Goal: Information Seeking & Learning: Check status

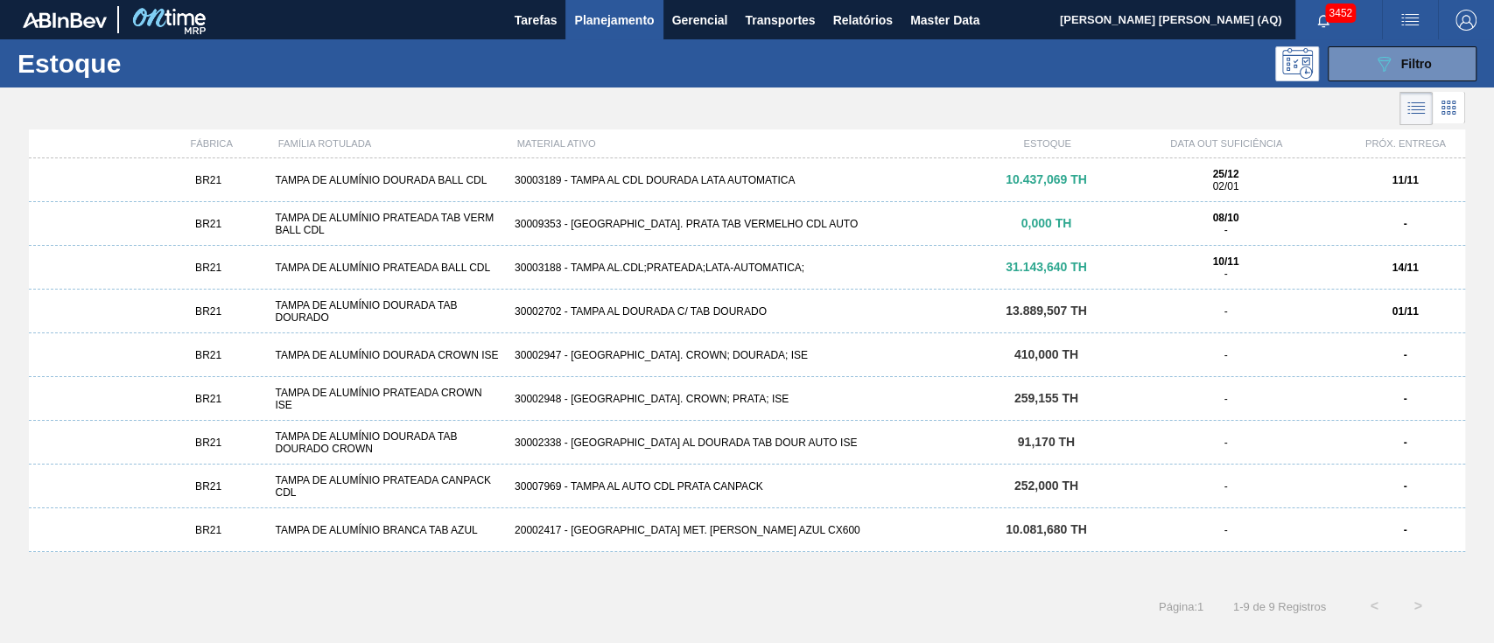
click at [1438, 59] on button "089F7B8B-B2A5-4AFE-B5C0-19BA573D28AC Filtro" at bounding box center [1401, 63] width 149 height 35
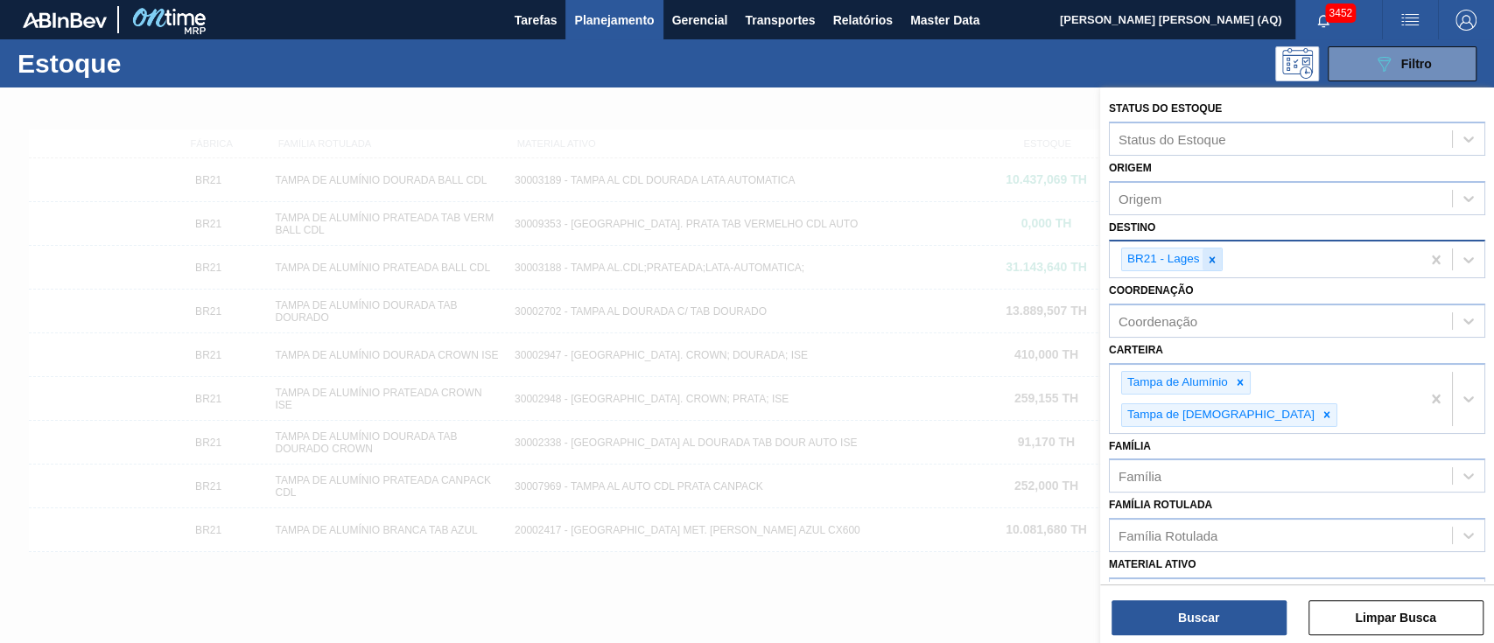
click at [1212, 249] on div at bounding box center [1211, 259] width 19 height 22
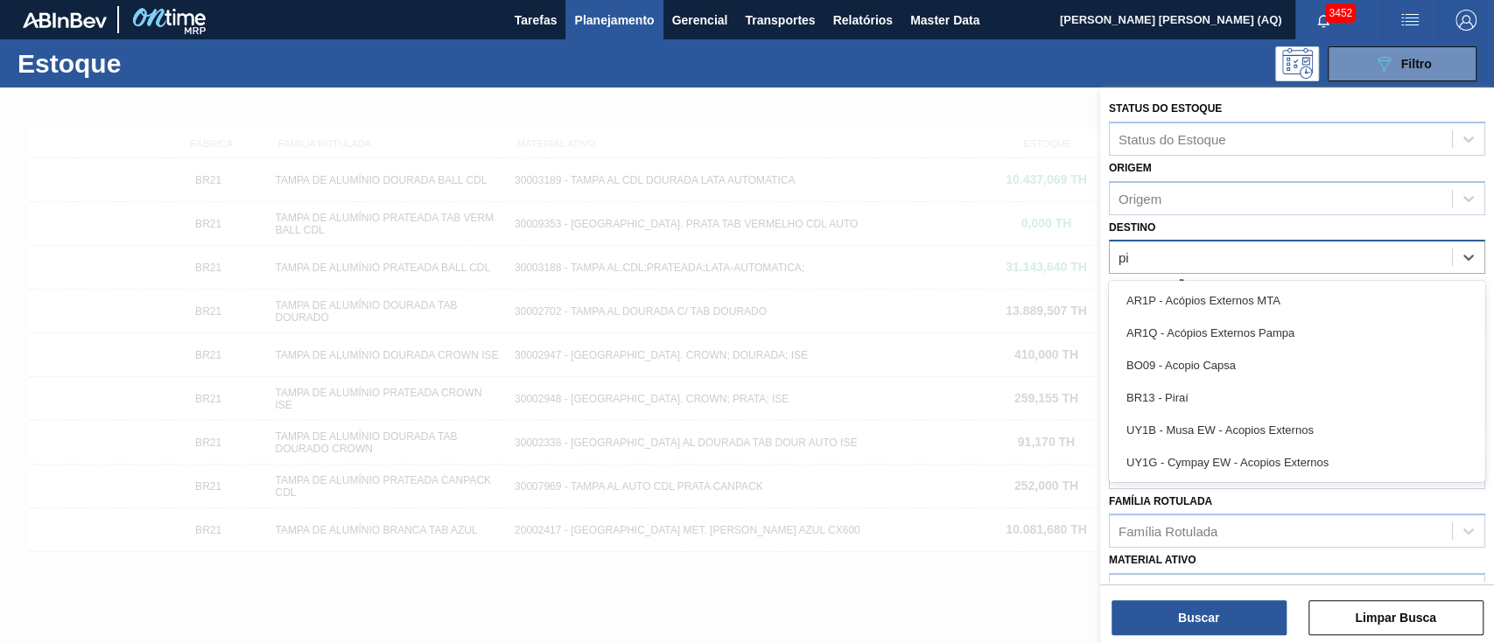
type input "pir"
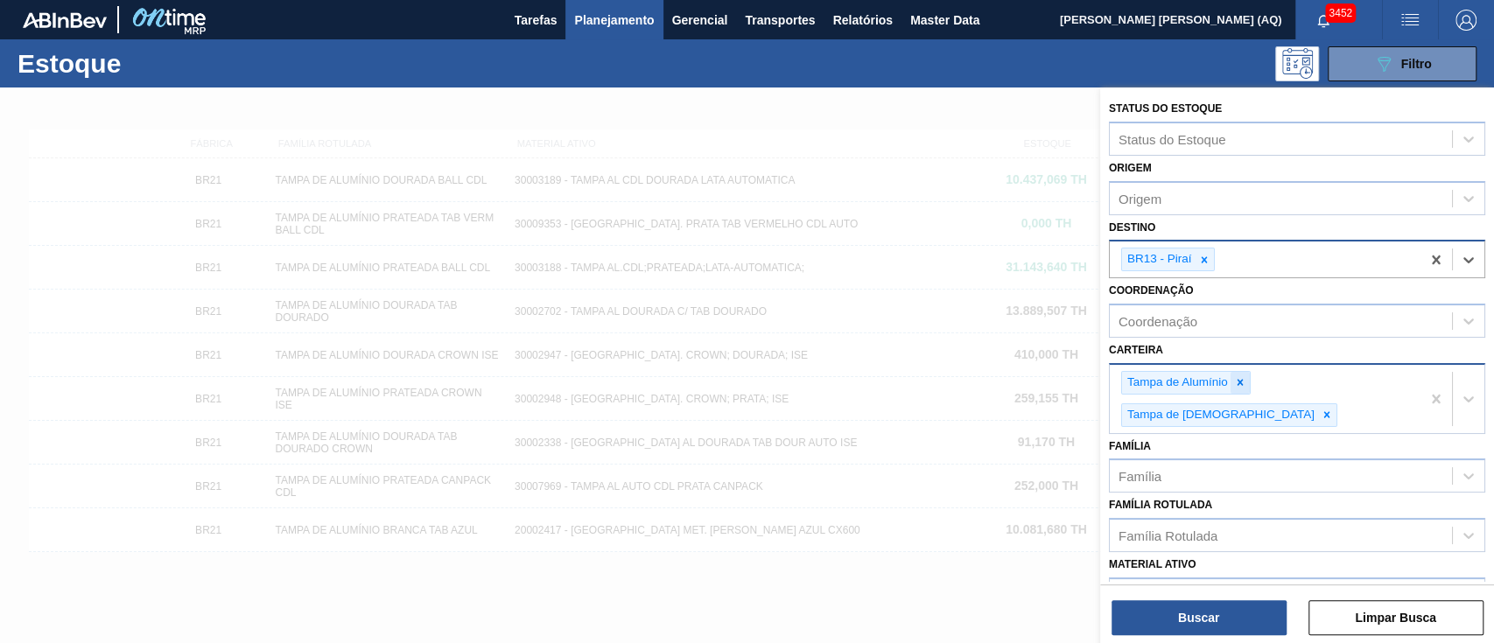
click at [1240, 376] on icon at bounding box center [1240, 382] width 12 height 12
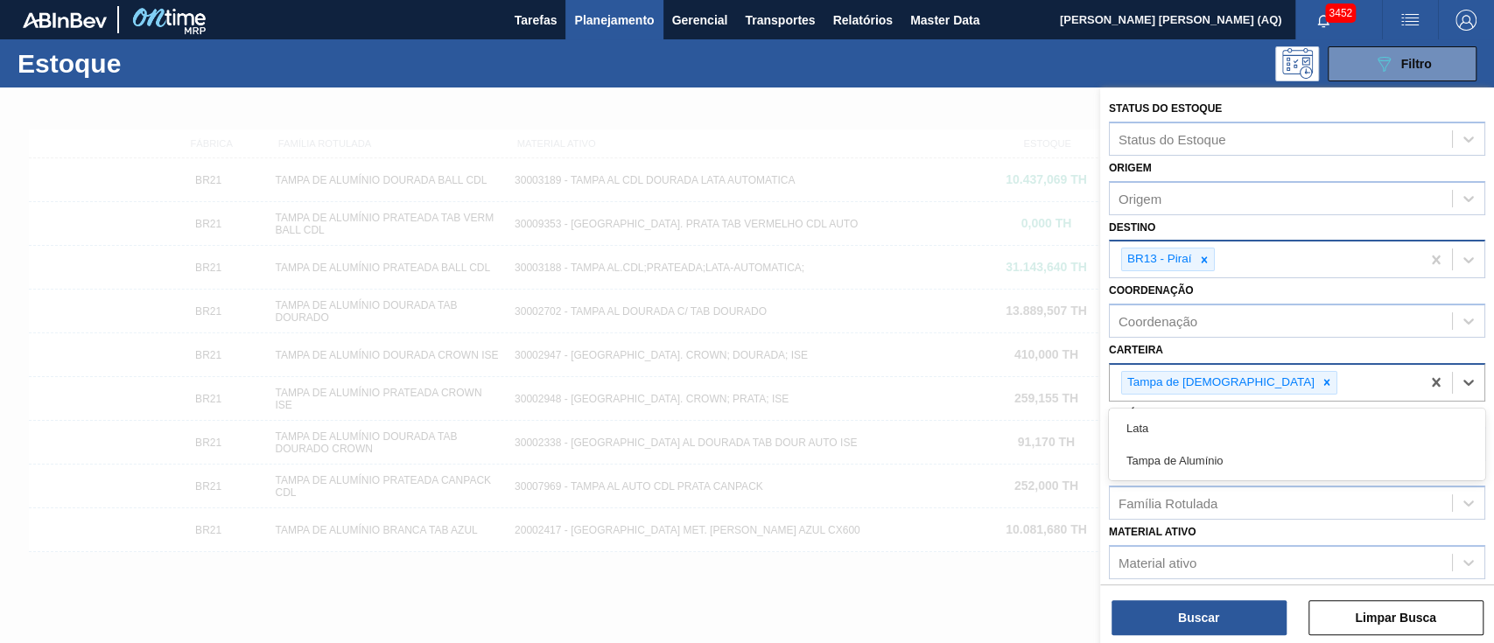
click at [1228, 377] on div "Tampa de [DEMOGRAPHIC_DATA]" at bounding box center [1264, 383] width 311 height 36
click at [1320, 381] on icon at bounding box center [1326, 382] width 12 height 12
type input "lata"
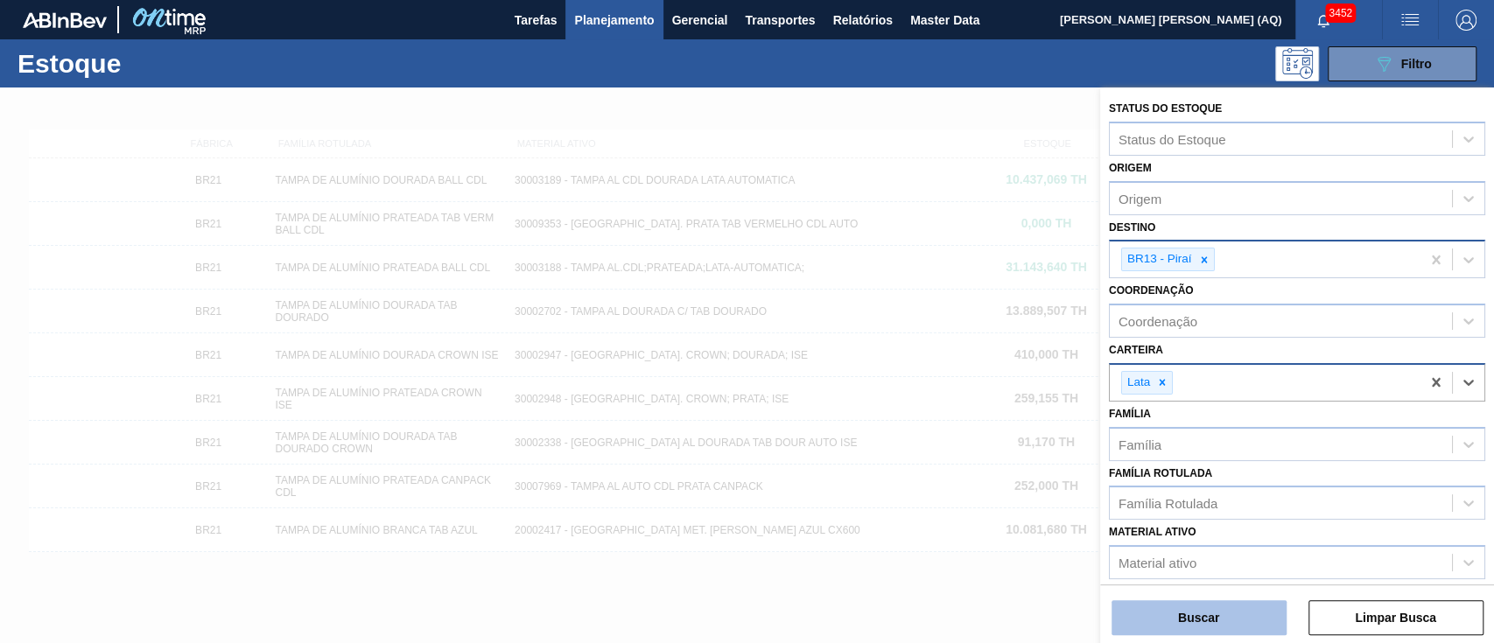
click at [1203, 633] on button "Buscar" at bounding box center [1198, 617] width 175 height 35
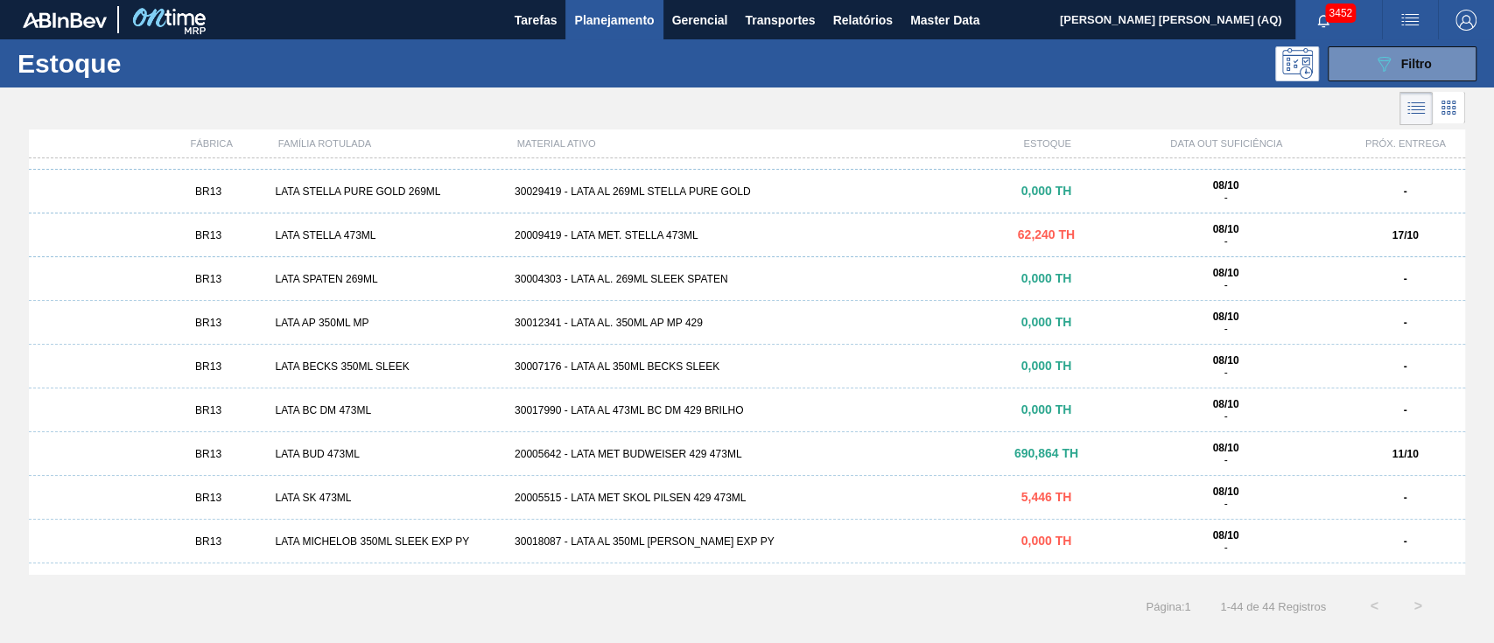
scroll to position [1301, 0]
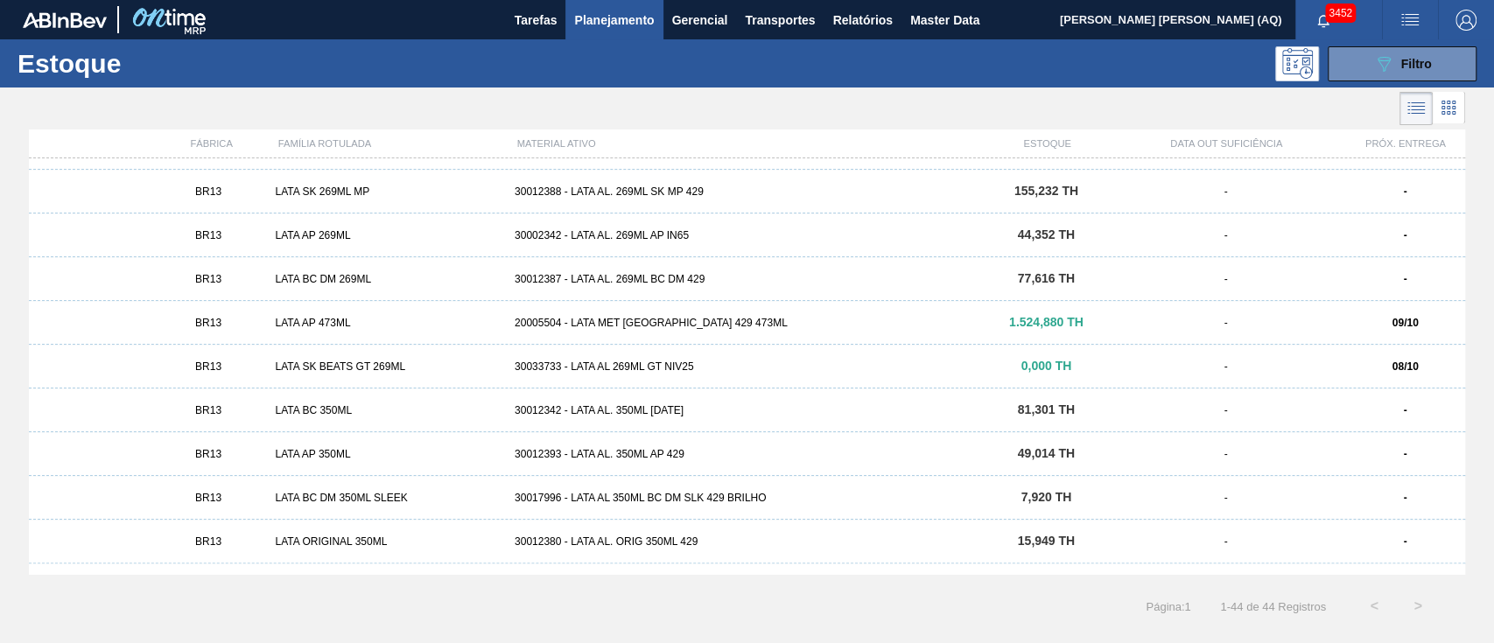
click at [381, 359] on div "BR13 LATA SK BEATS GT 269ML 30033733 - LATA AL 269ML GT NIV25 0,000 TH - 08/10" at bounding box center [747, 367] width 1436 height 44
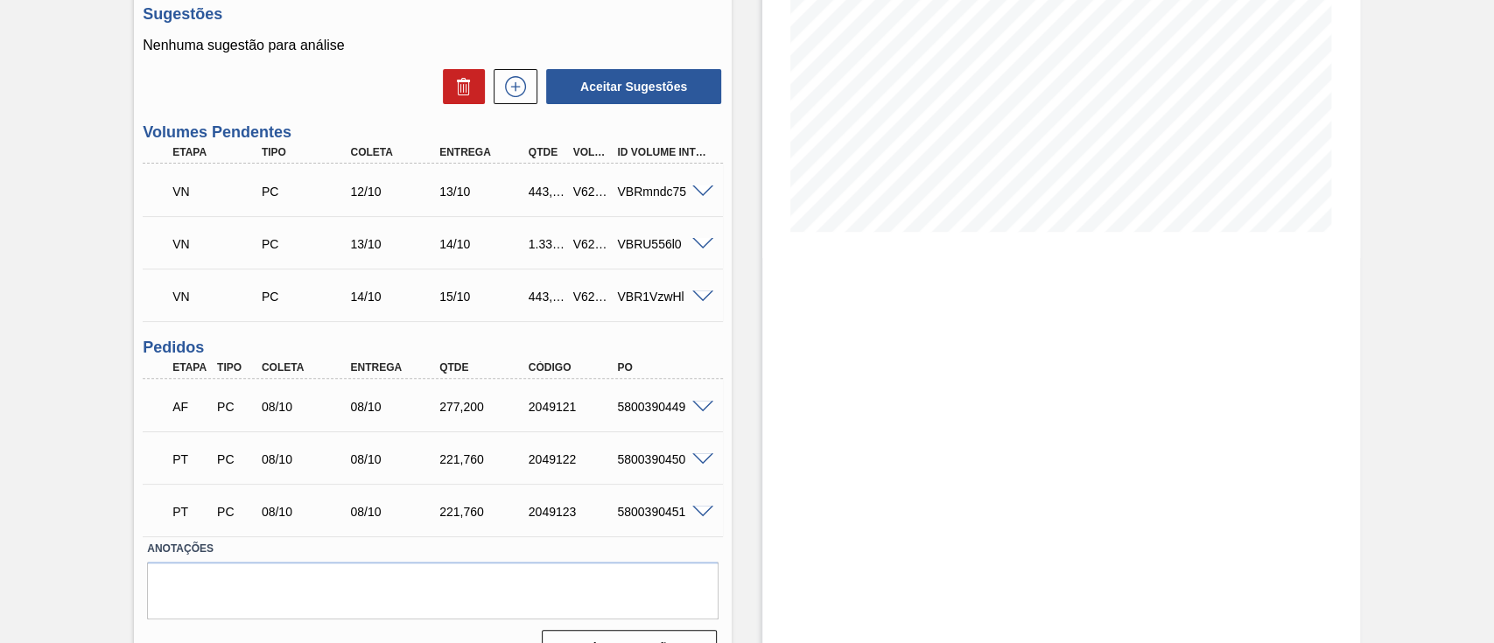
scroll to position [317, 0]
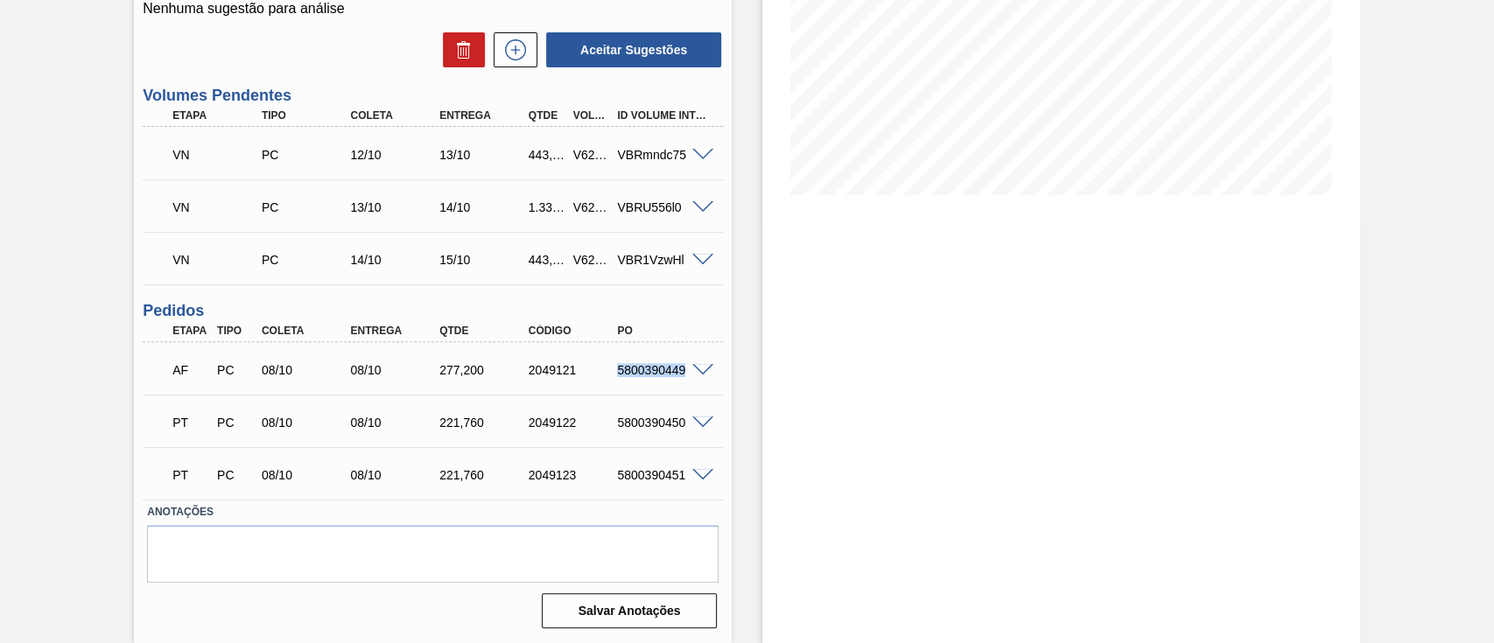
drag, startPoint x: 690, startPoint y: 370, endPoint x: 612, endPoint y: 378, distance: 79.1
click at [612, 378] on div "AF PC 08/10 08/10 277,[PHONE_NUMBER] 5800390449" at bounding box center [433, 368] width 580 height 44
copy div "5800390449"
click at [762, 395] on div "Estoque De [DATE] Até [DATE] Filtro" at bounding box center [1061, 207] width 598 height 872
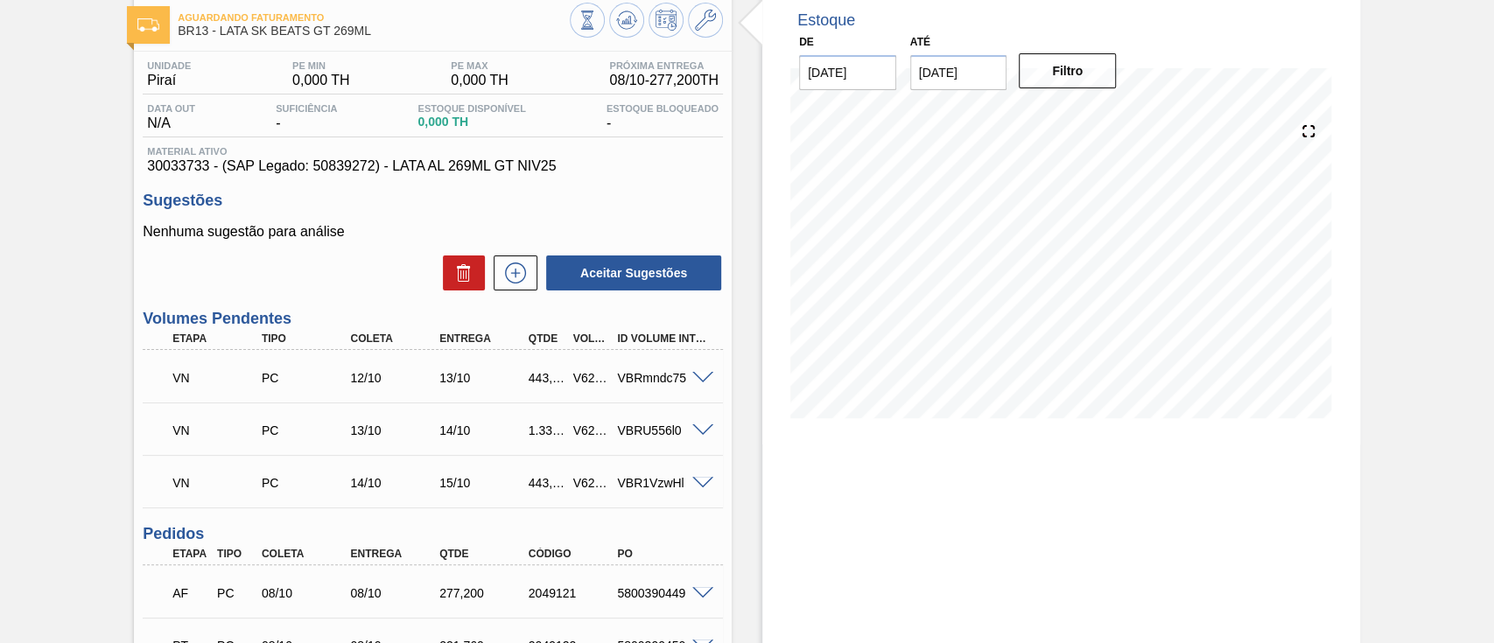
scroll to position [0, 0]
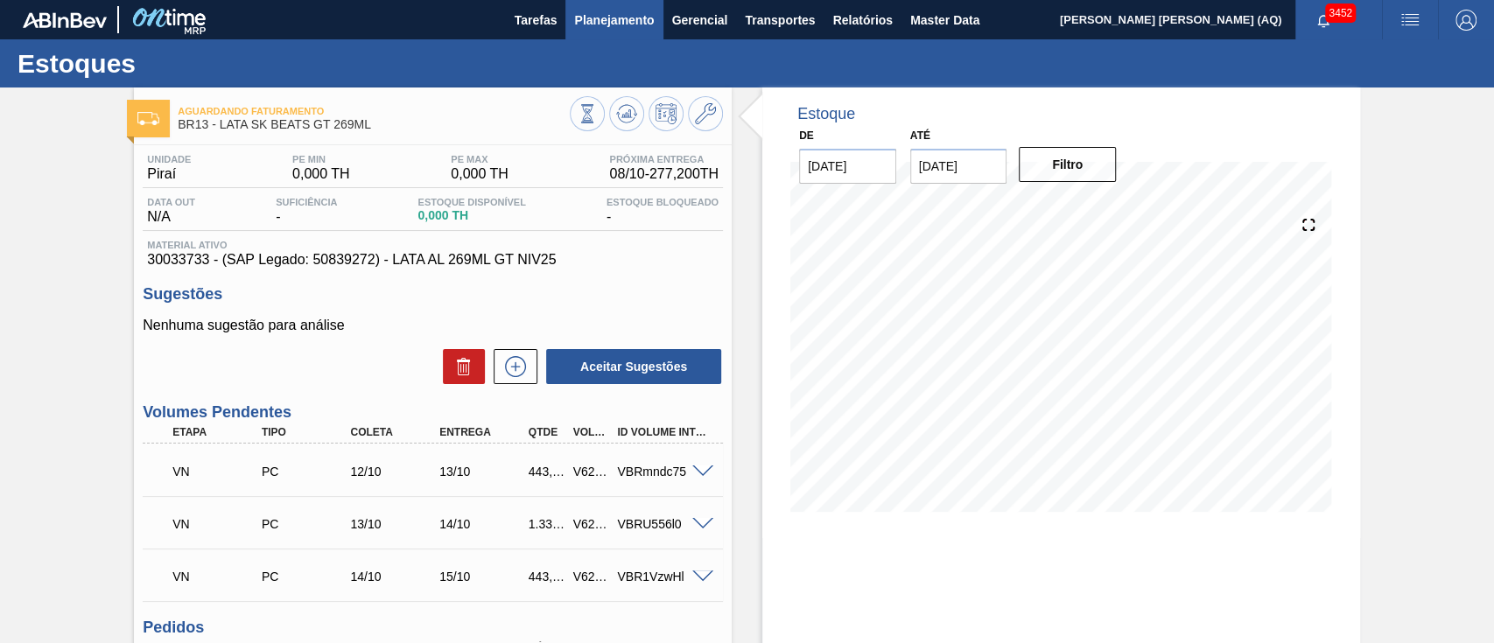
click at [623, 29] on span "Planejamento" at bounding box center [614, 20] width 80 height 21
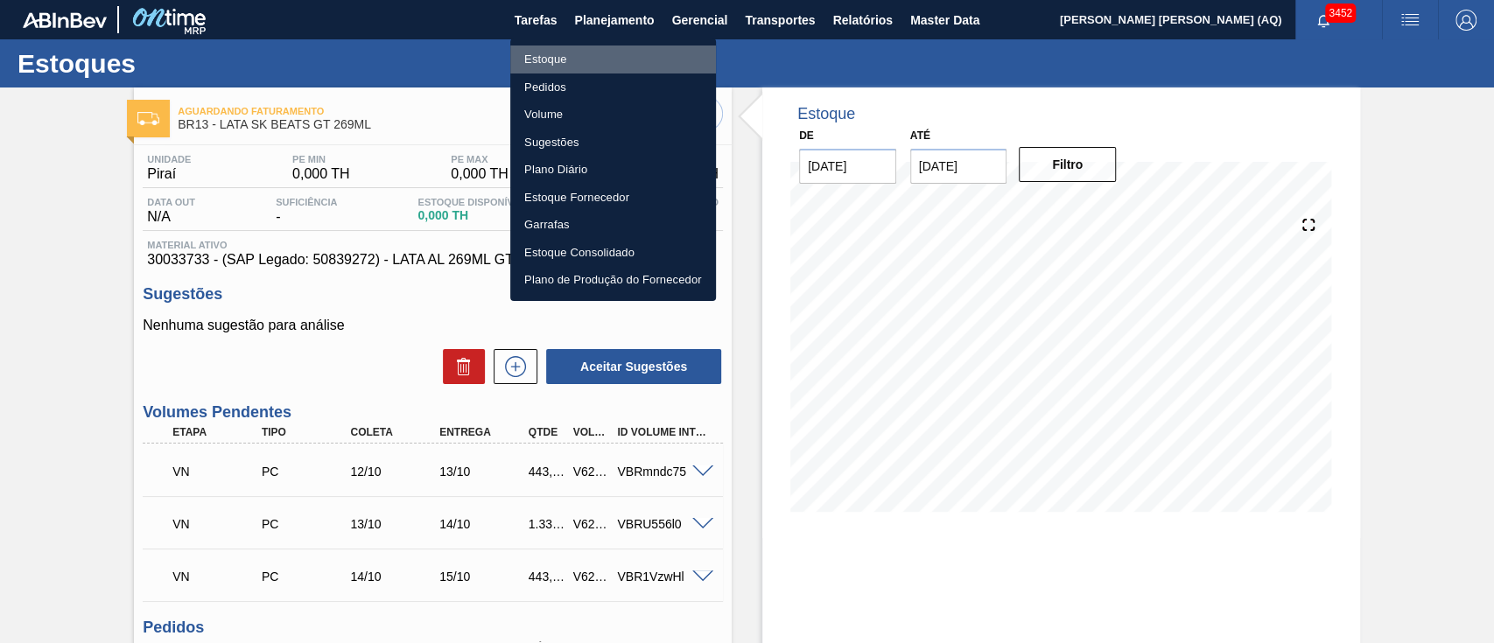
click at [570, 58] on li "Estoque" at bounding box center [613, 59] width 206 height 28
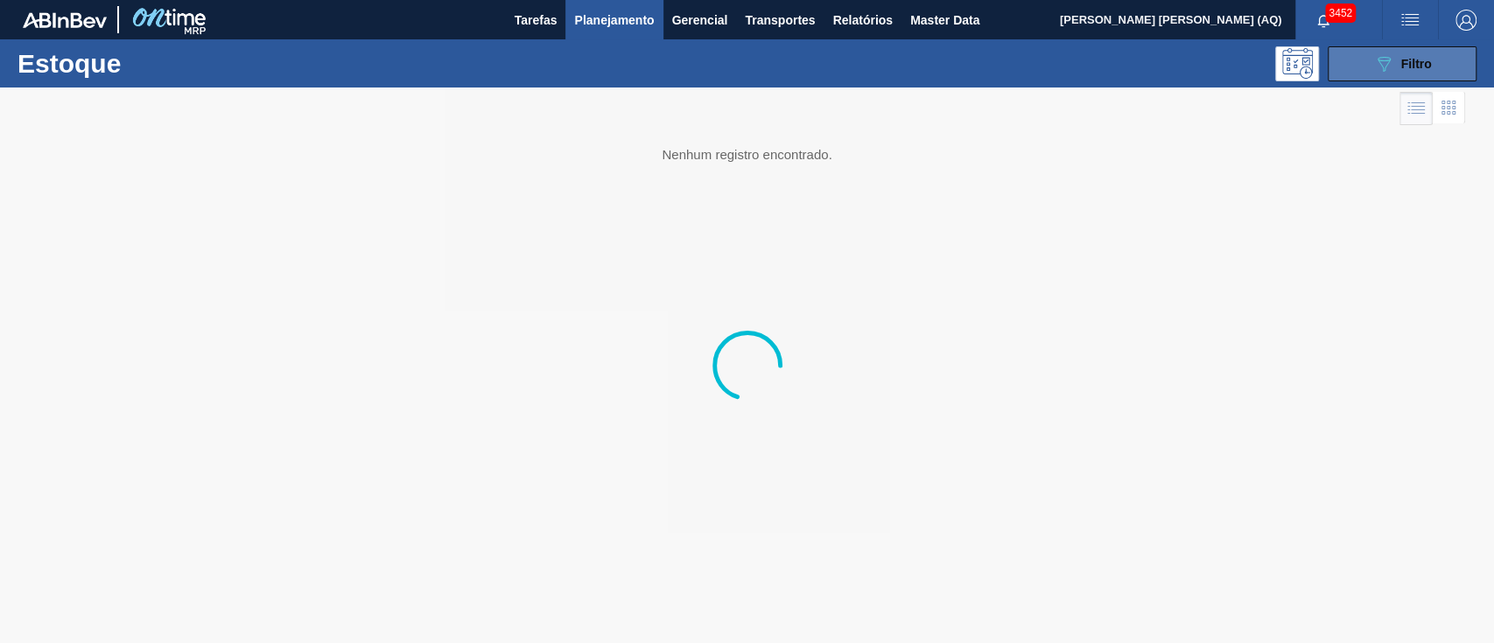
click at [1424, 73] on button "089F7B8B-B2A5-4AFE-B5C0-19BA573D28AC Filtro" at bounding box center [1401, 63] width 149 height 35
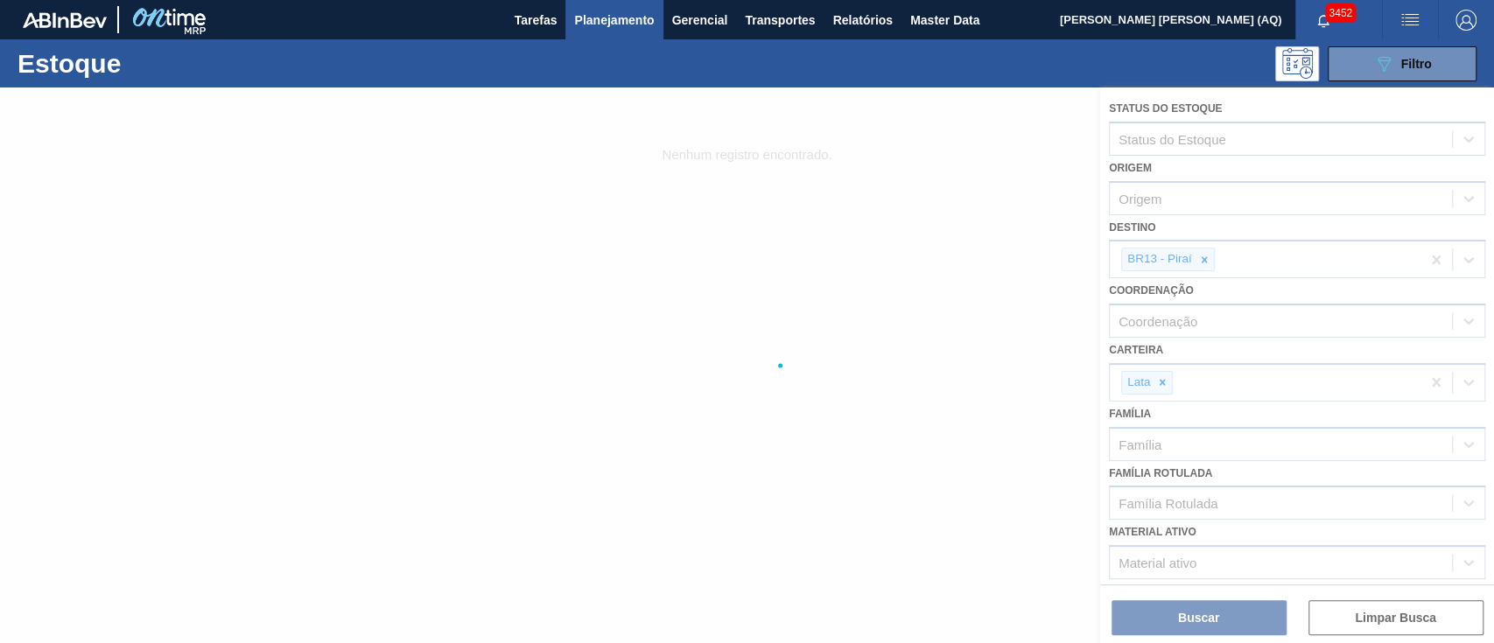
click at [1204, 258] on div at bounding box center [747, 365] width 1494 height 556
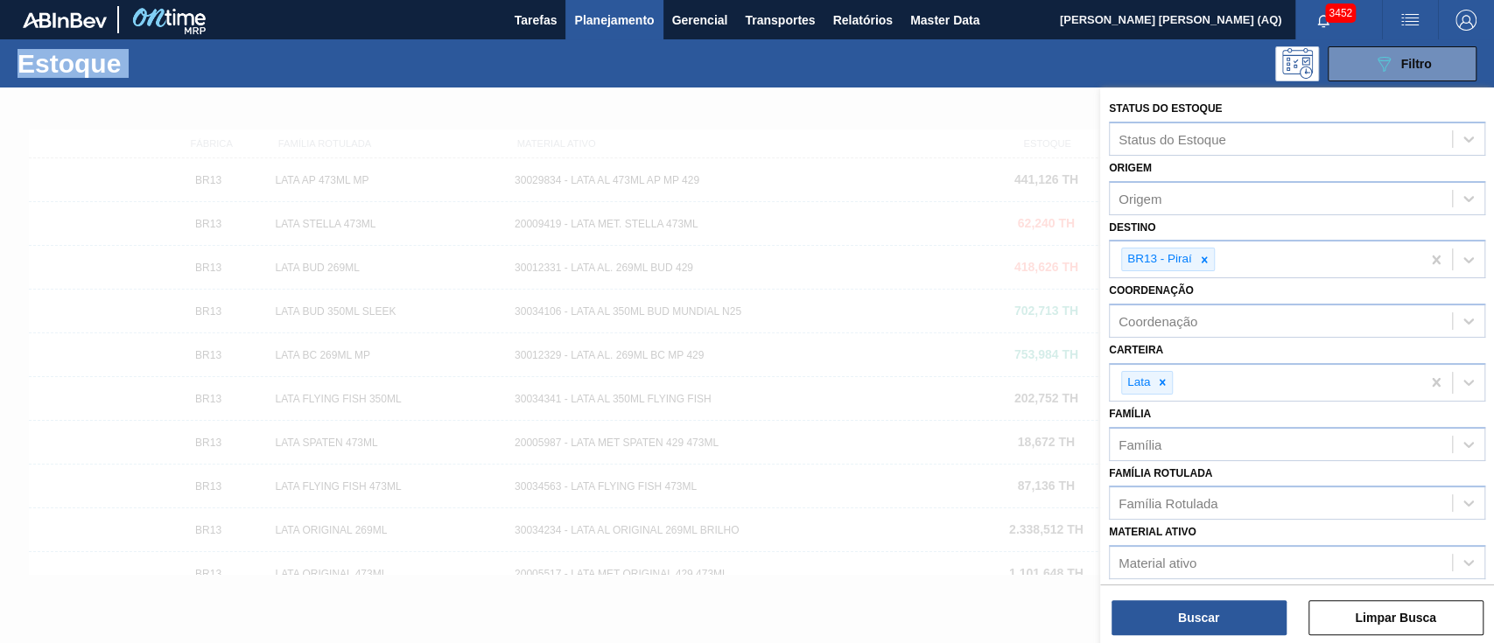
click at [1204, 258] on icon at bounding box center [1203, 259] width 6 height 6
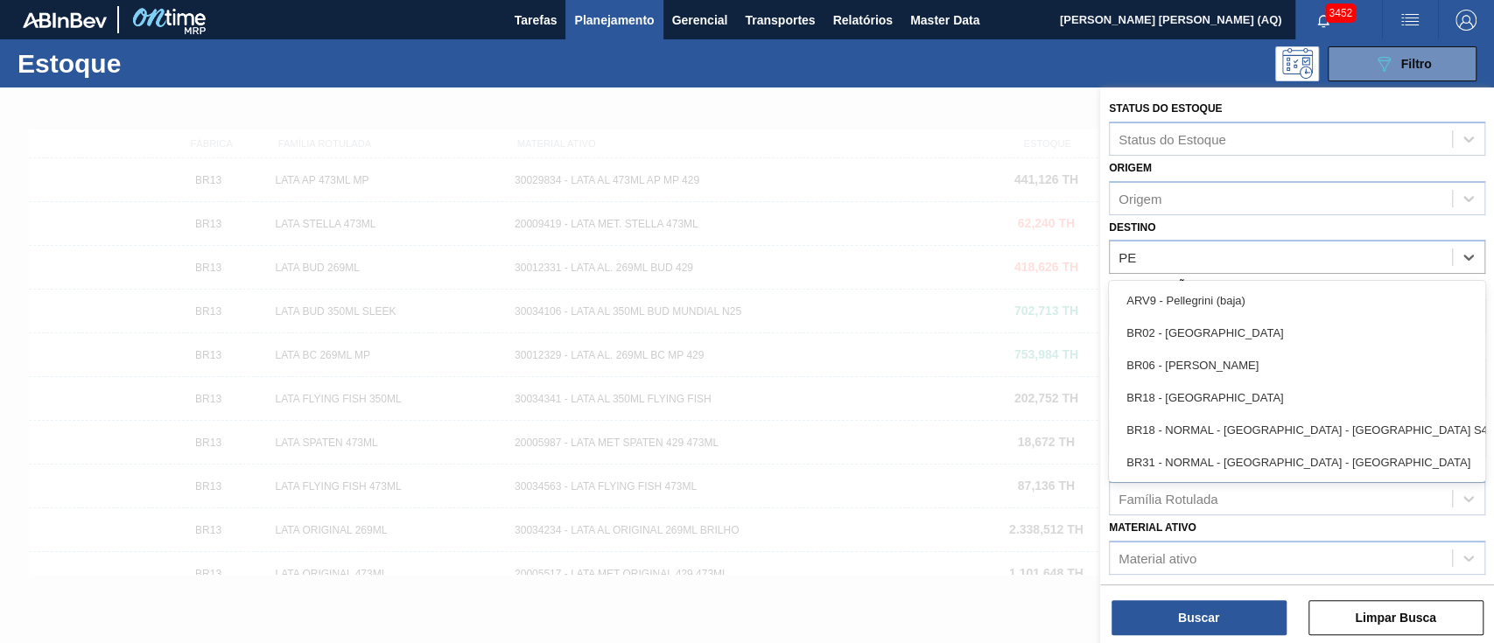
type input "P"
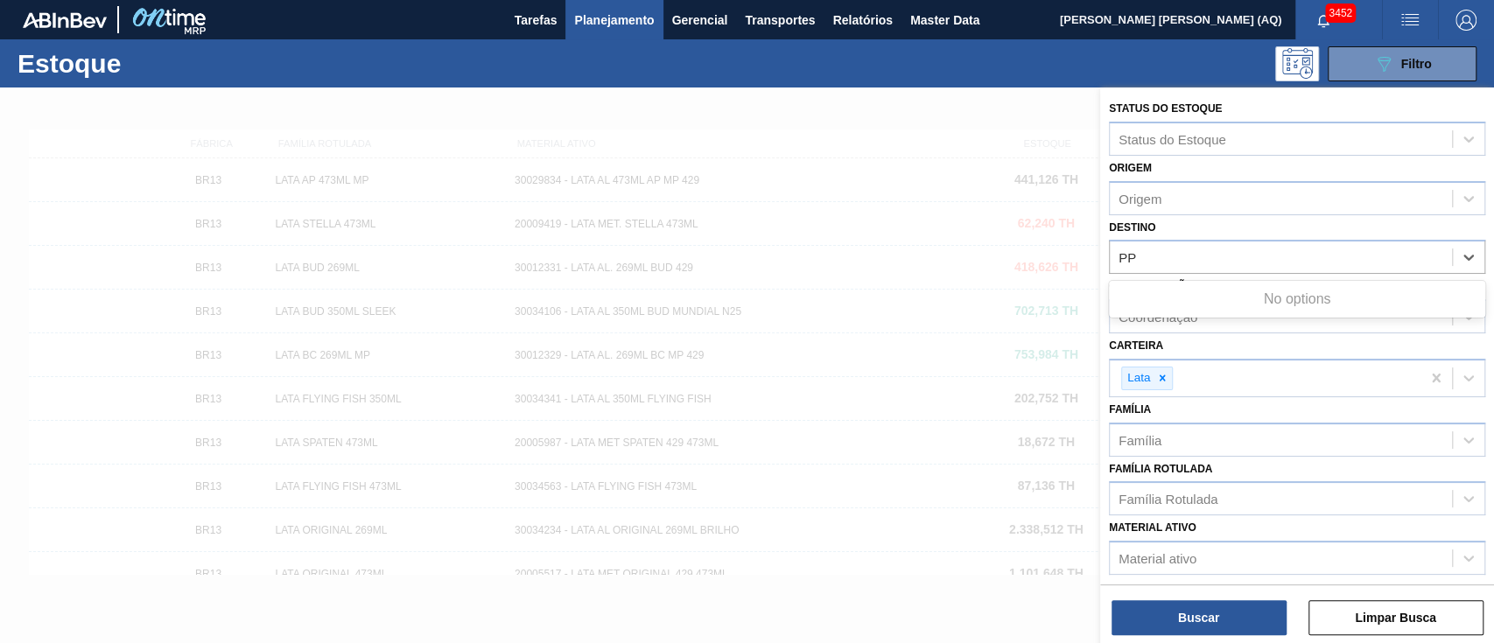
type input "P"
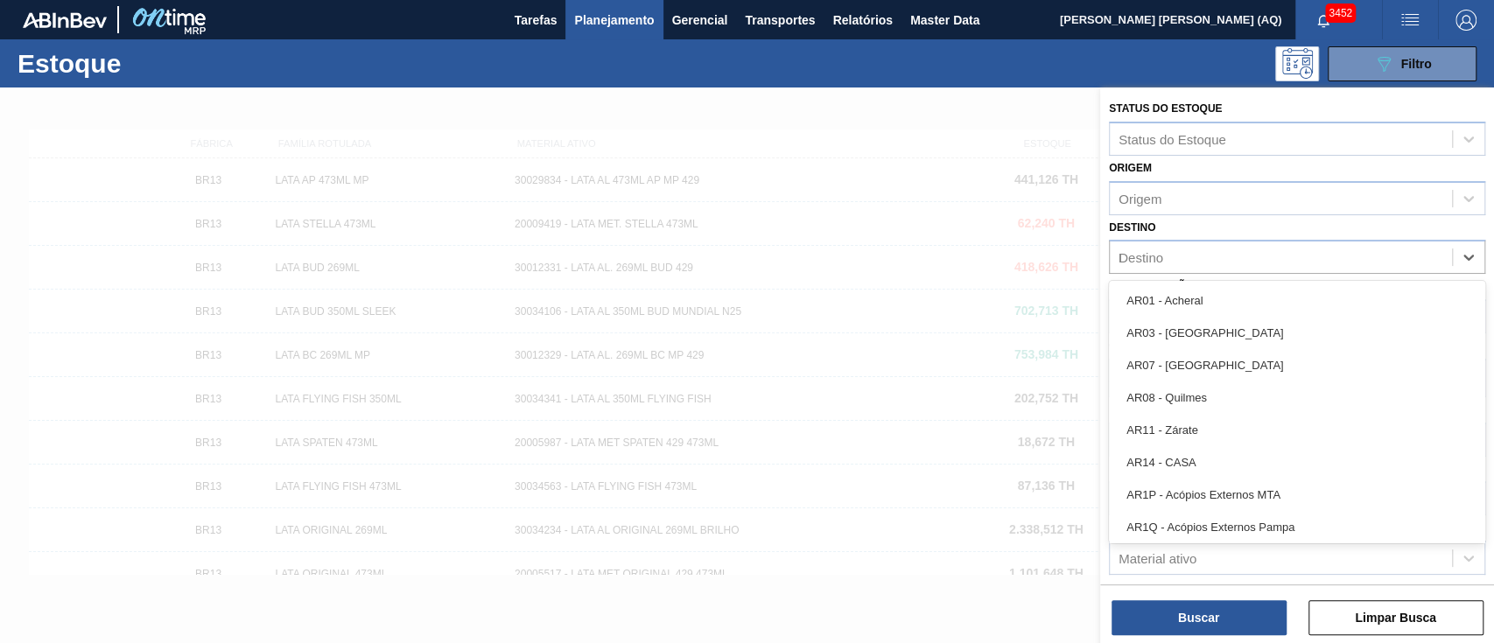
type input "BR"
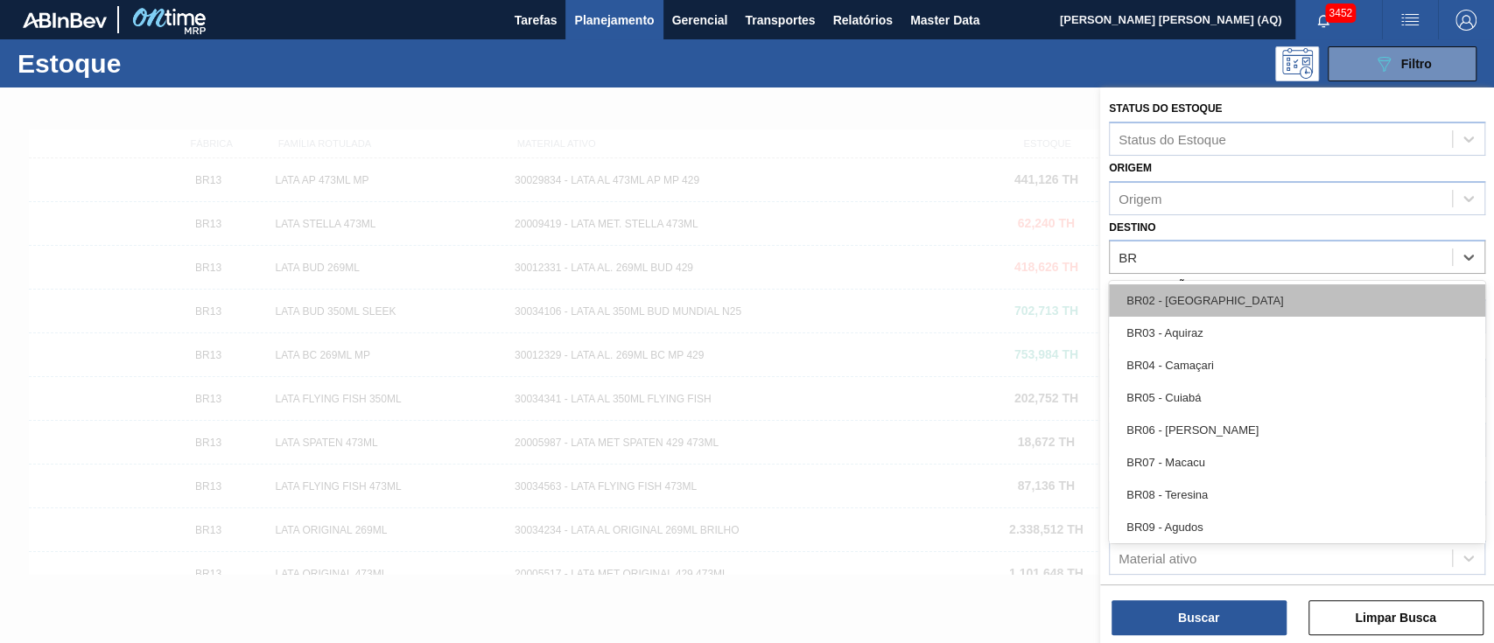
click at [1194, 296] on div "BR02 - [GEOGRAPHIC_DATA]" at bounding box center [1297, 300] width 376 height 32
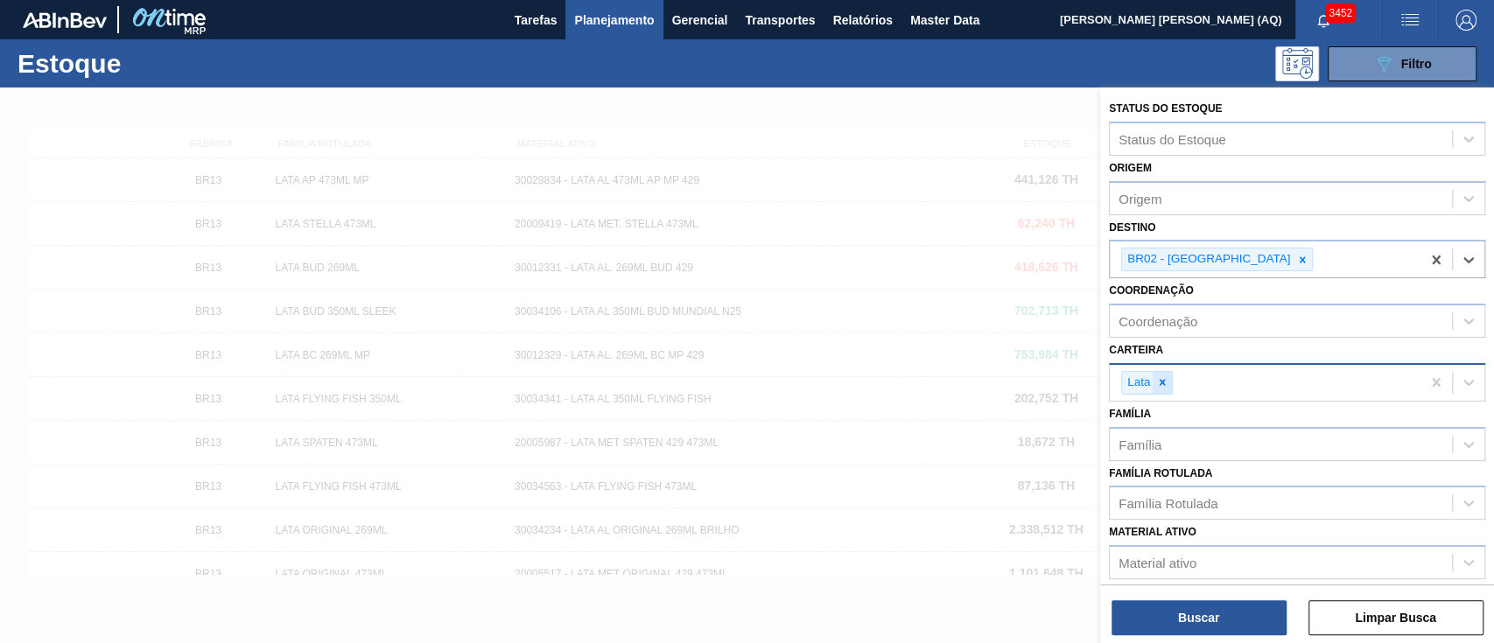
click at [1164, 388] on div at bounding box center [1161, 383] width 19 height 22
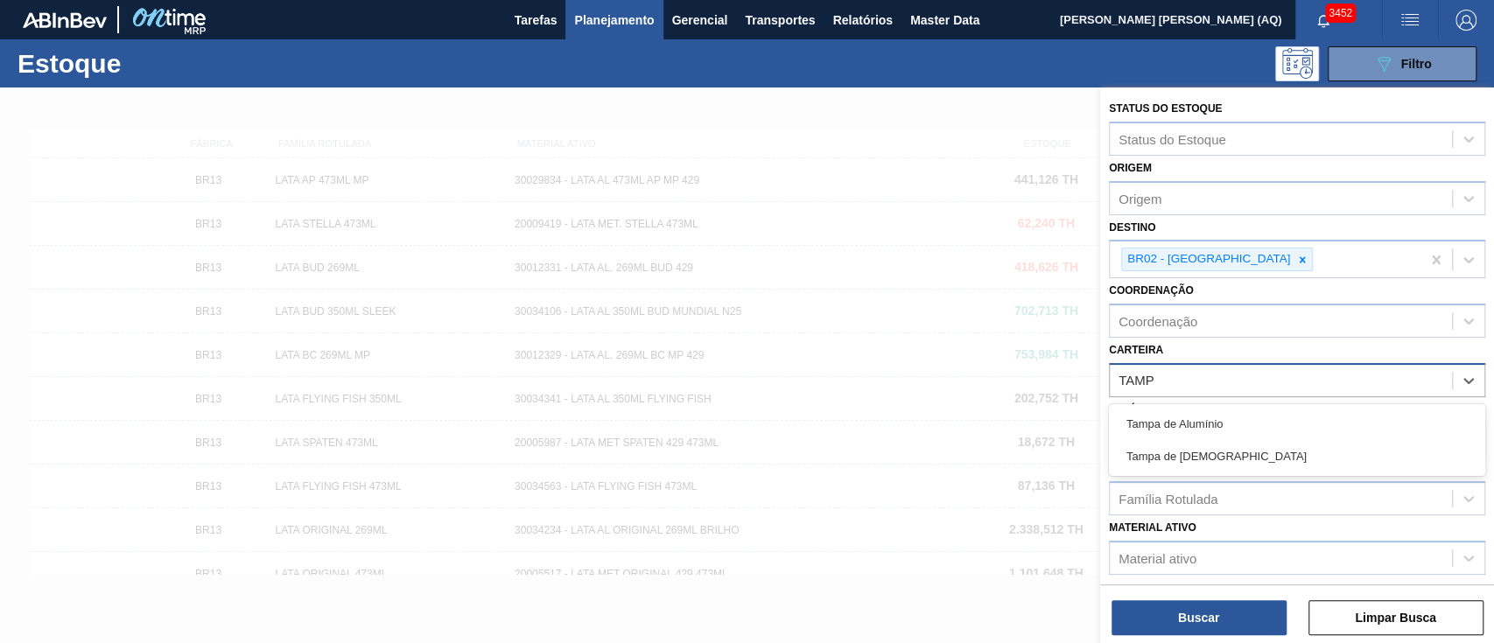
type input "[GEOGRAPHIC_DATA]"
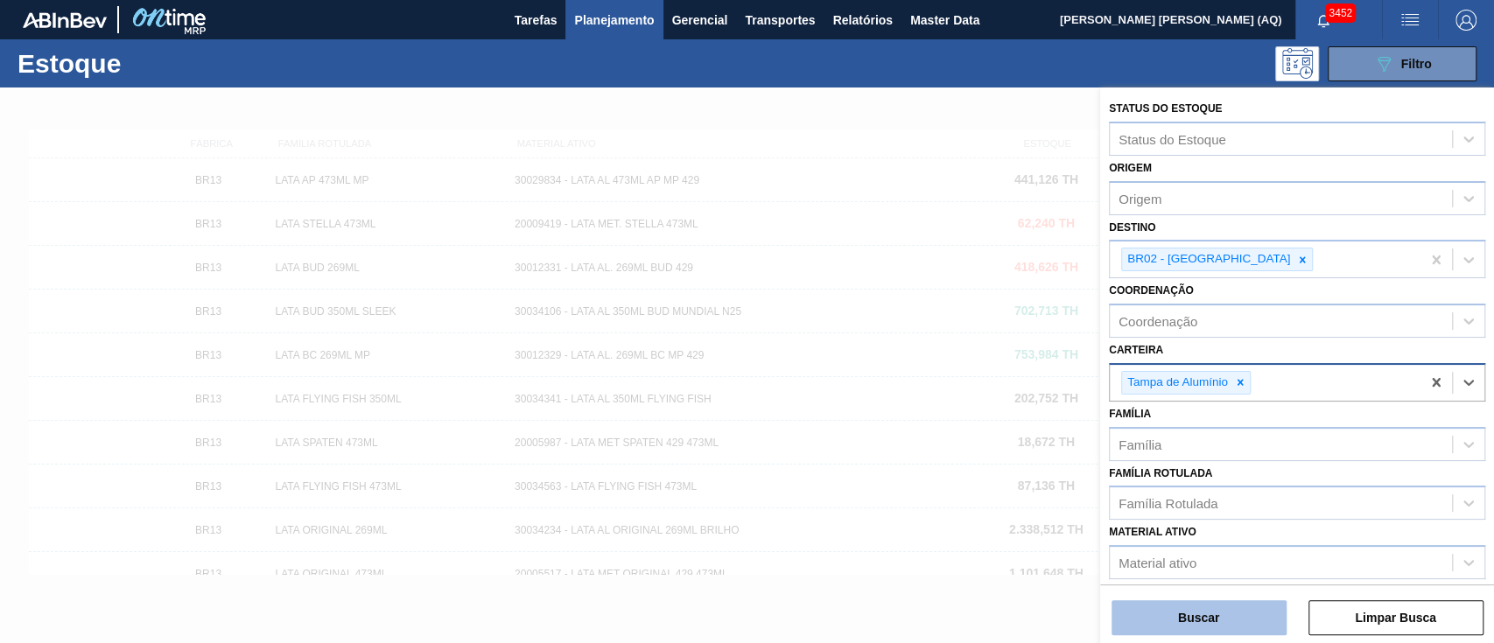
click at [1238, 616] on button "Buscar" at bounding box center [1198, 617] width 175 height 35
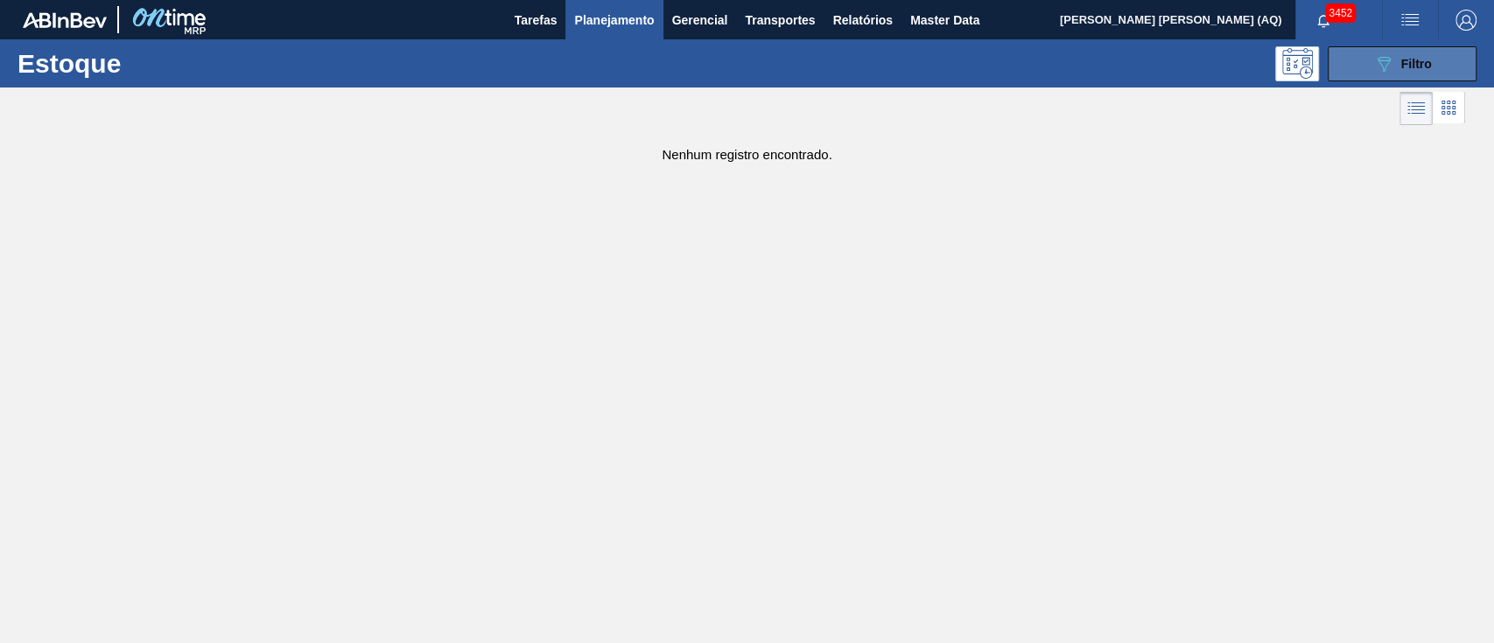
click at [1379, 58] on icon "089F7B8B-B2A5-4AFE-B5C0-19BA573D28AC" at bounding box center [1383, 63] width 21 height 21
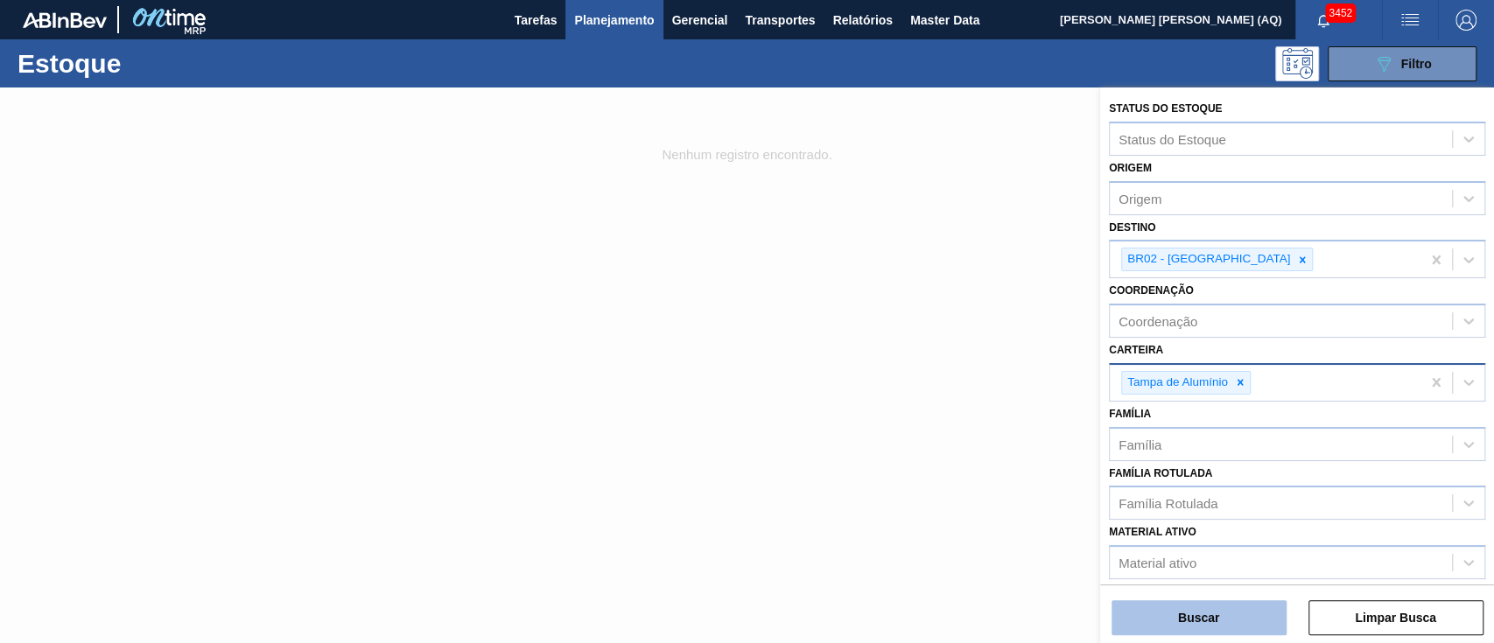
click at [1252, 617] on button "Buscar" at bounding box center [1198, 617] width 175 height 35
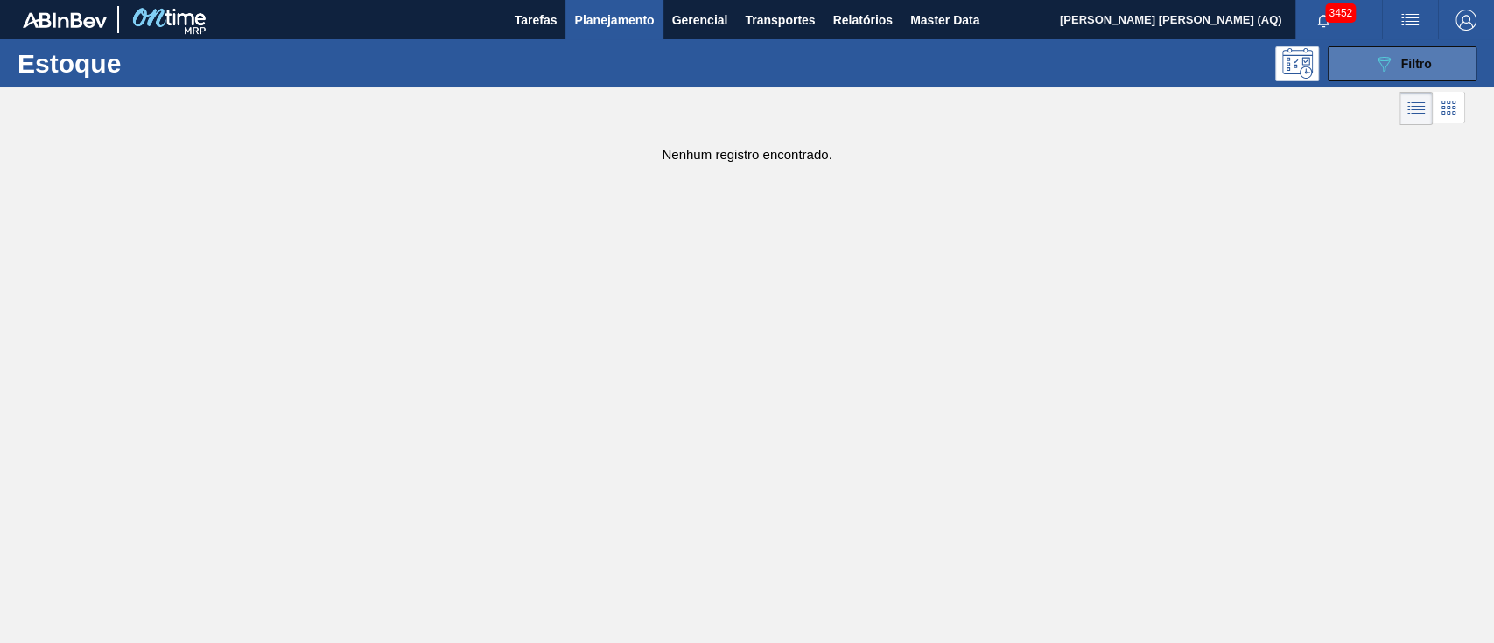
click at [1357, 62] on button "089F7B8B-B2A5-4AFE-B5C0-19BA573D28AC Filtro" at bounding box center [1401, 63] width 149 height 35
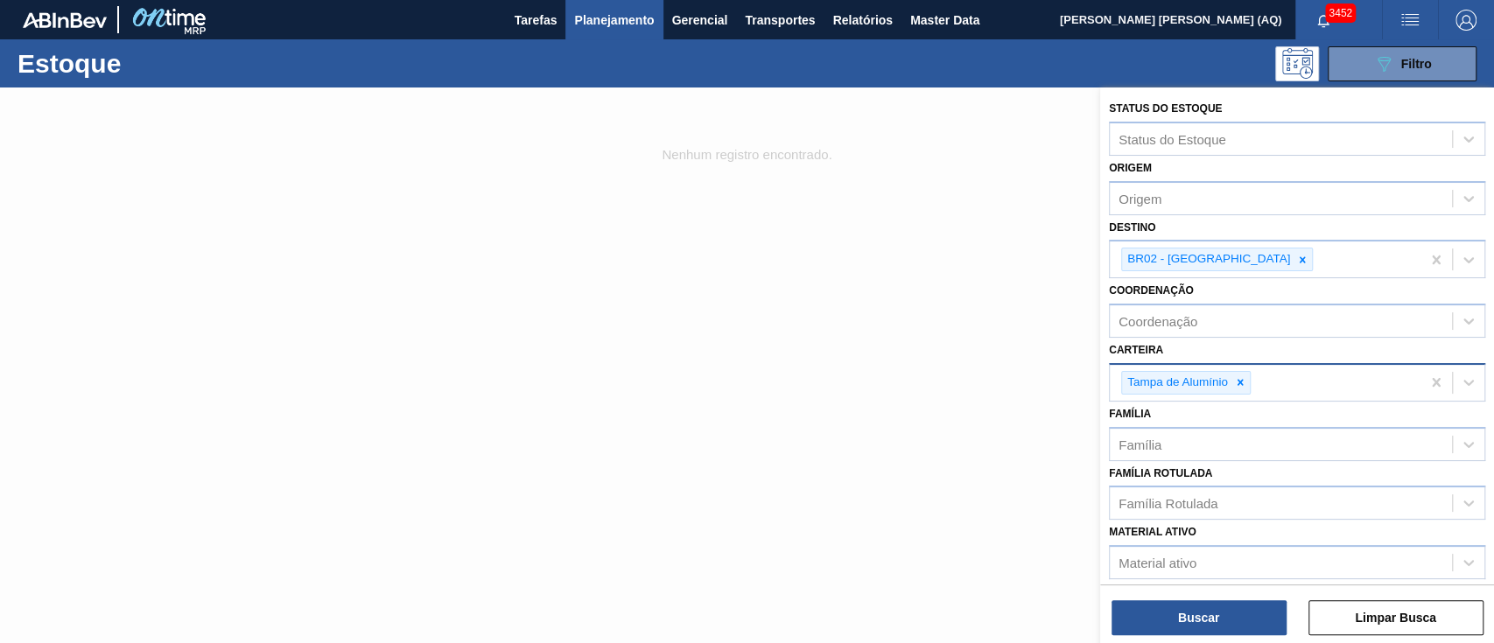
click at [647, 19] on span "Planejamento" at bounding box center [614, 20] width 80 height 21
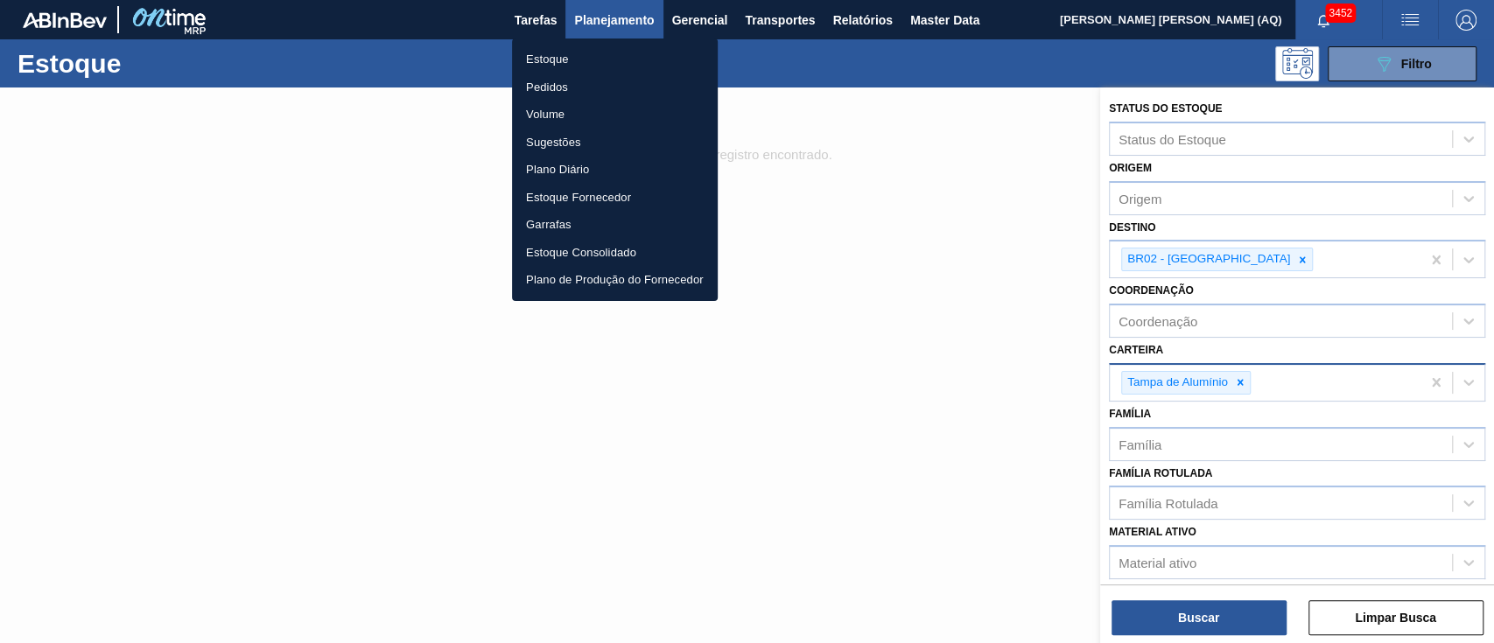
click at [564, 53] on li "Estoque" at bounding box center [615, 59] width 206 height 28
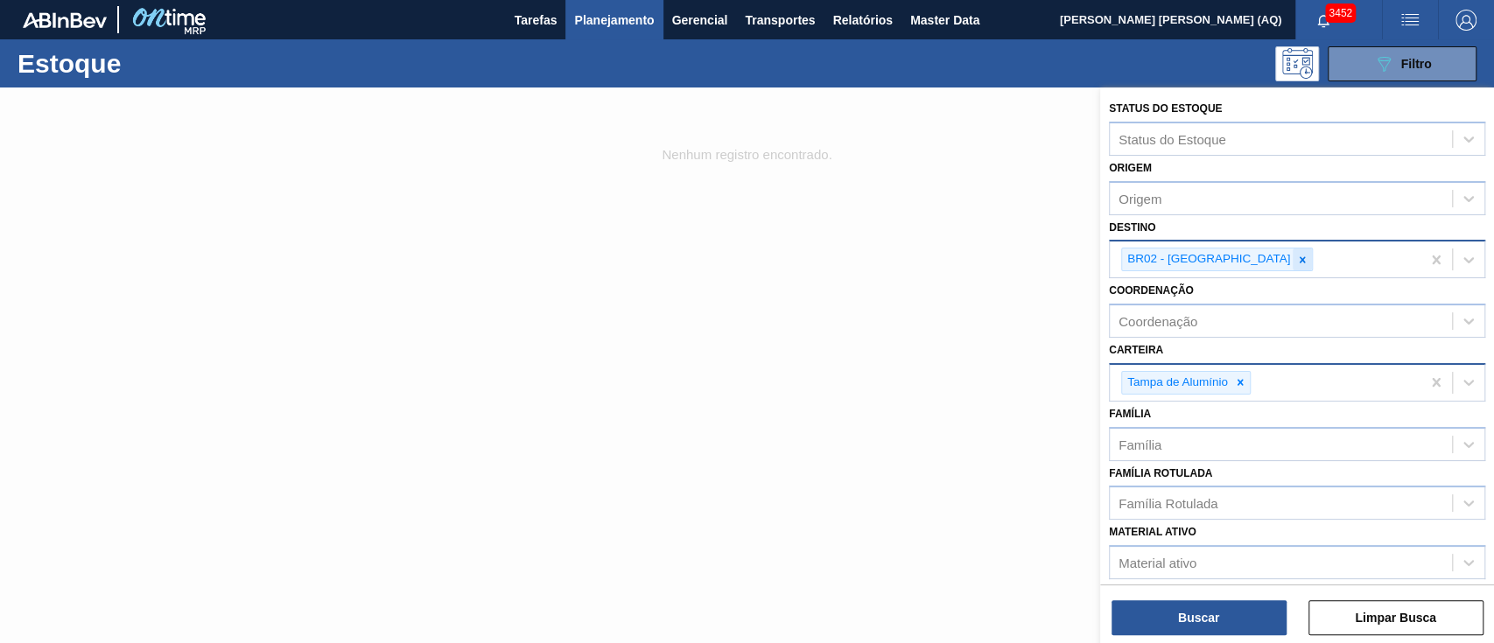
click at [1292, 267] on div at bounding box center [1301, 259] width 19 height 22
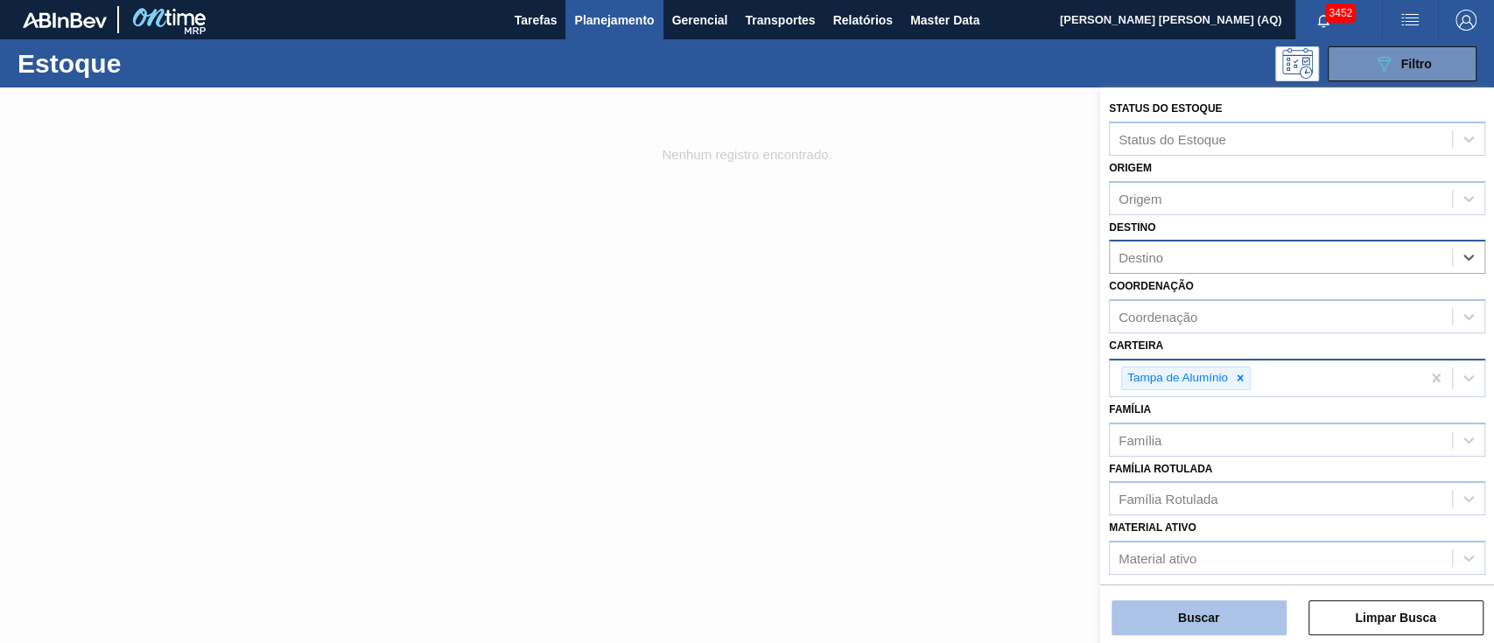
click at [1197, 626] on button "Buscar" at bounding box center [1198, 617] width 175 height 35
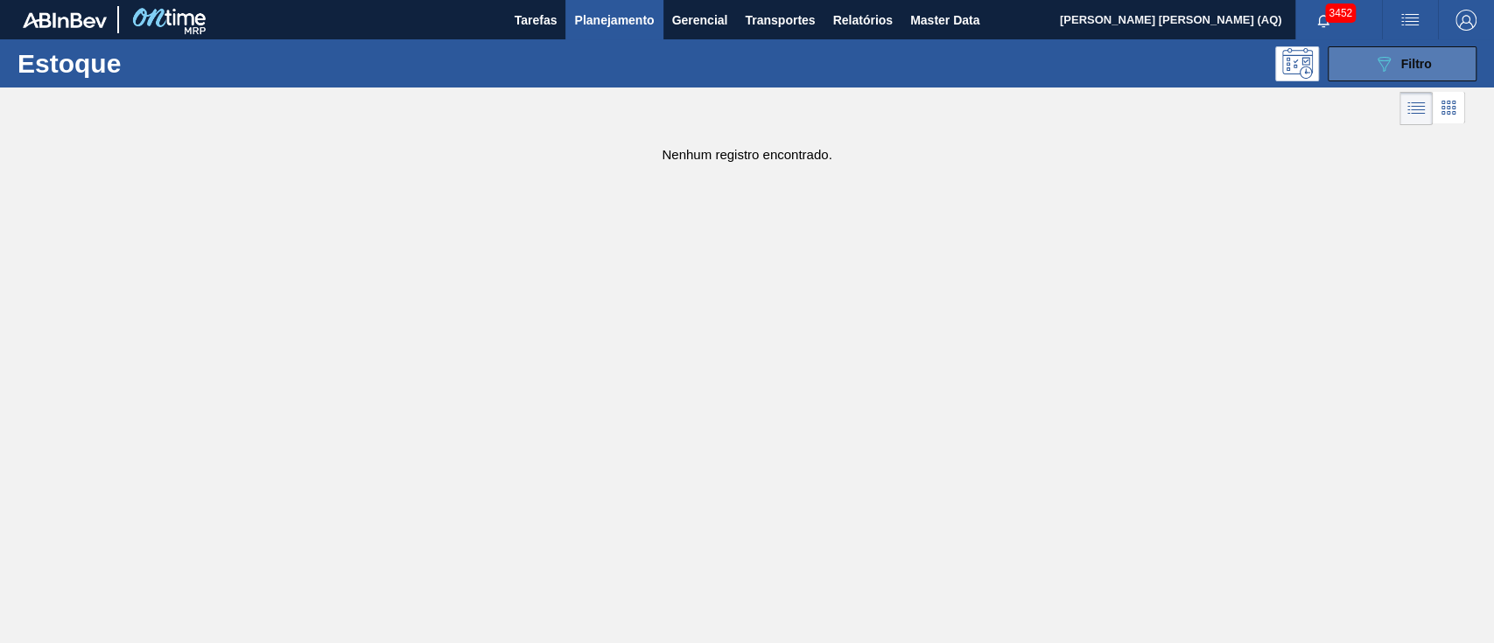
click at [1381, 73] on button "089F7B8B-B2A5-4AFE-B5C0-19BA573D28AC Filtro" at bounding box center [1401, 63] width 149 height 35
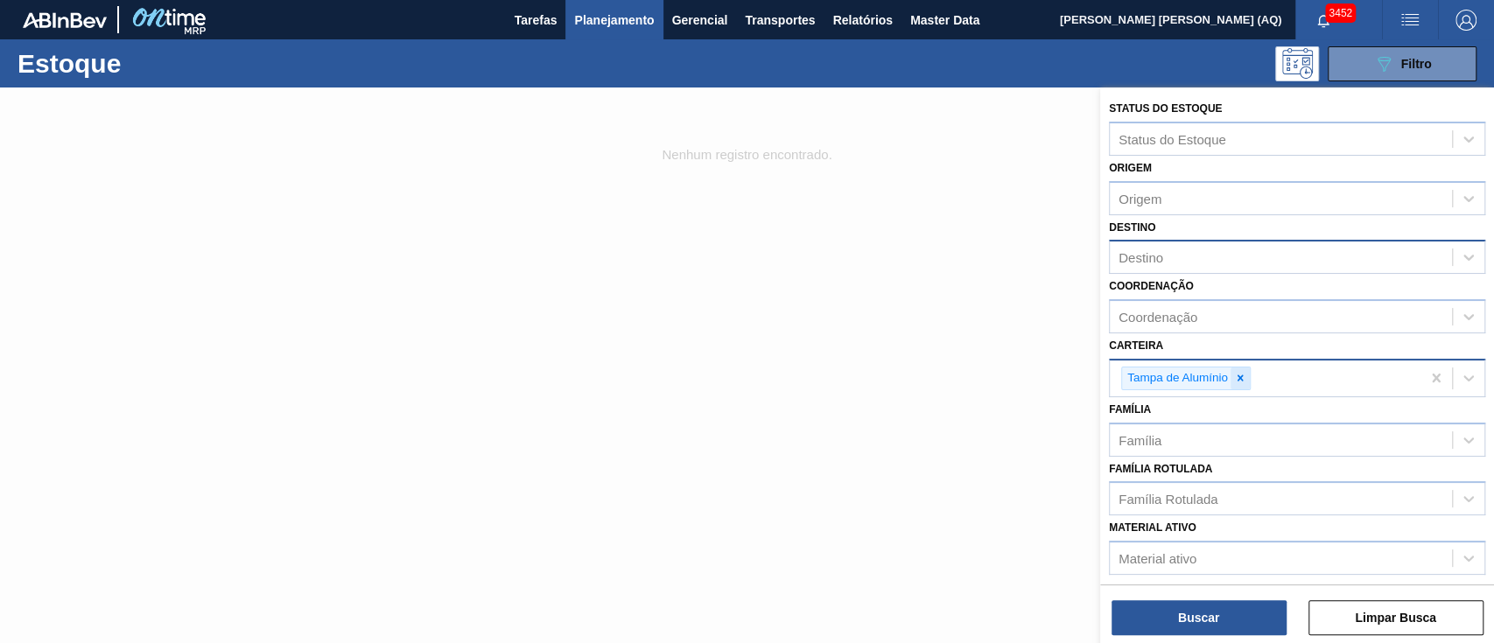
click at [1237, 381] on icon at bounding box center [1240, 378] width 12 height 12
type input "[GEOGRAPHIC_DATA]"
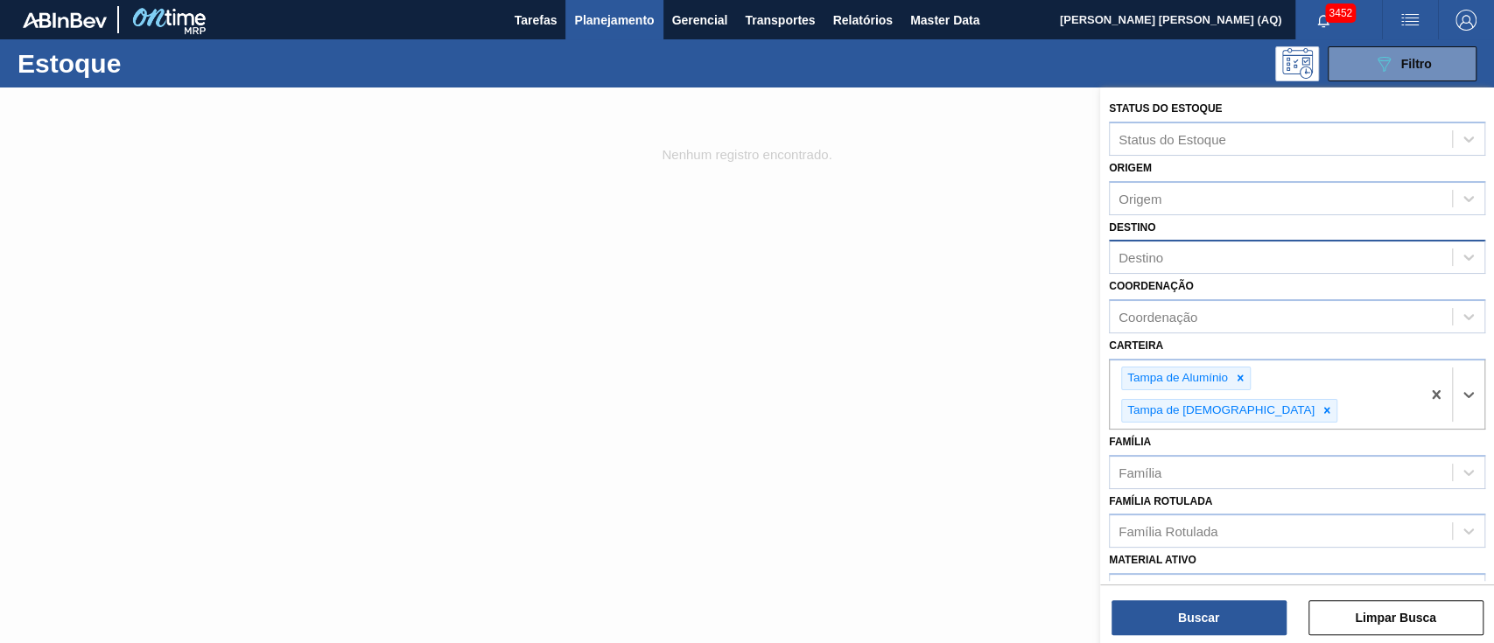
click at [1198, 250] on div "Destino" at bounding box center [1280, 257] width 342 height 25
type input "SERGI"
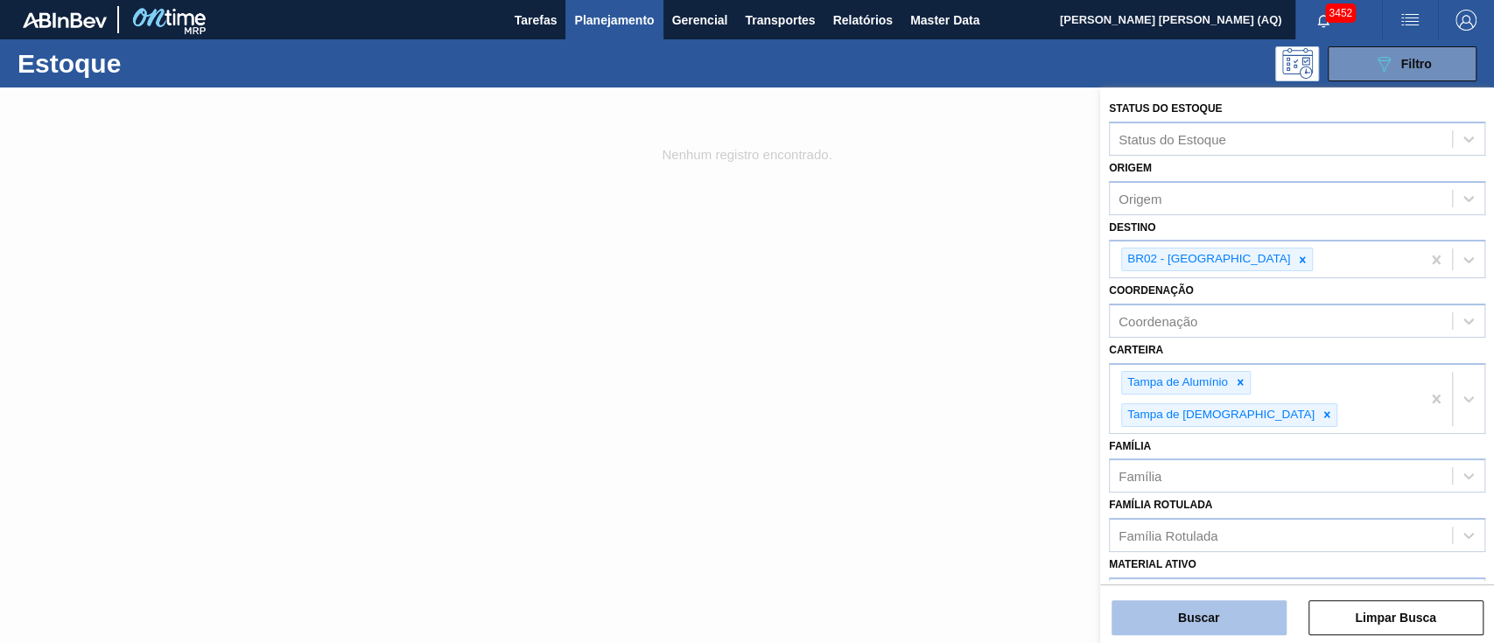
click at [1205, 634] on button "Buscar" at bounding box center [1198, 617] width 175 height 35
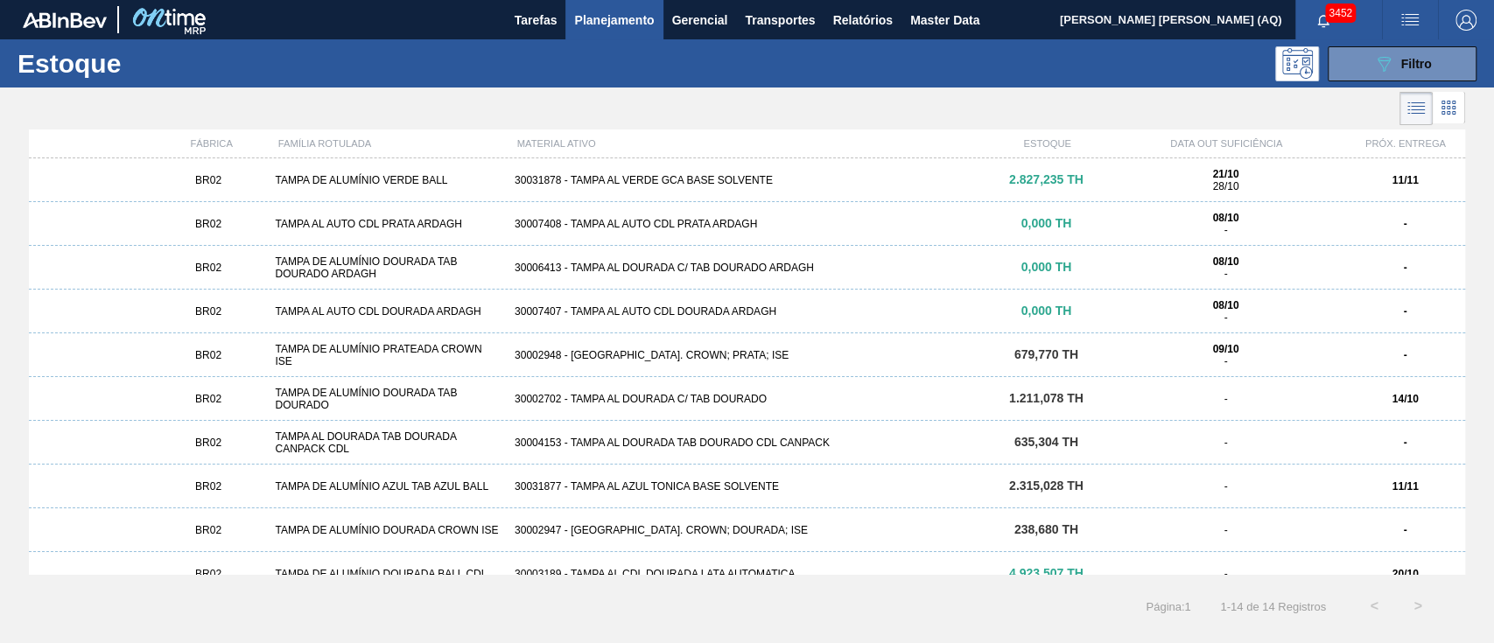
scroll to position [196, 0]
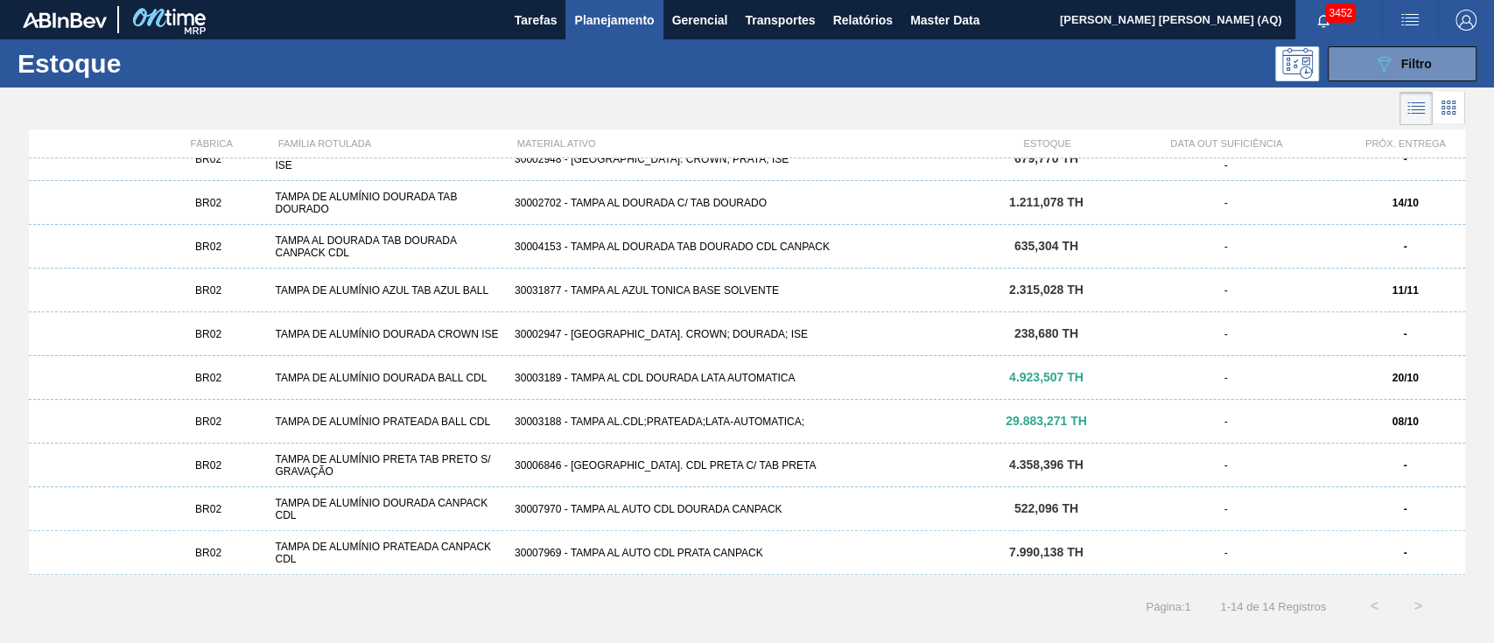
click at [801, 416] on div "30003188 - TAMPA AL.CDL;PRATEADA;LATA-AUTOMATICA;" at bounding box center [746, 422] width 479 height 12
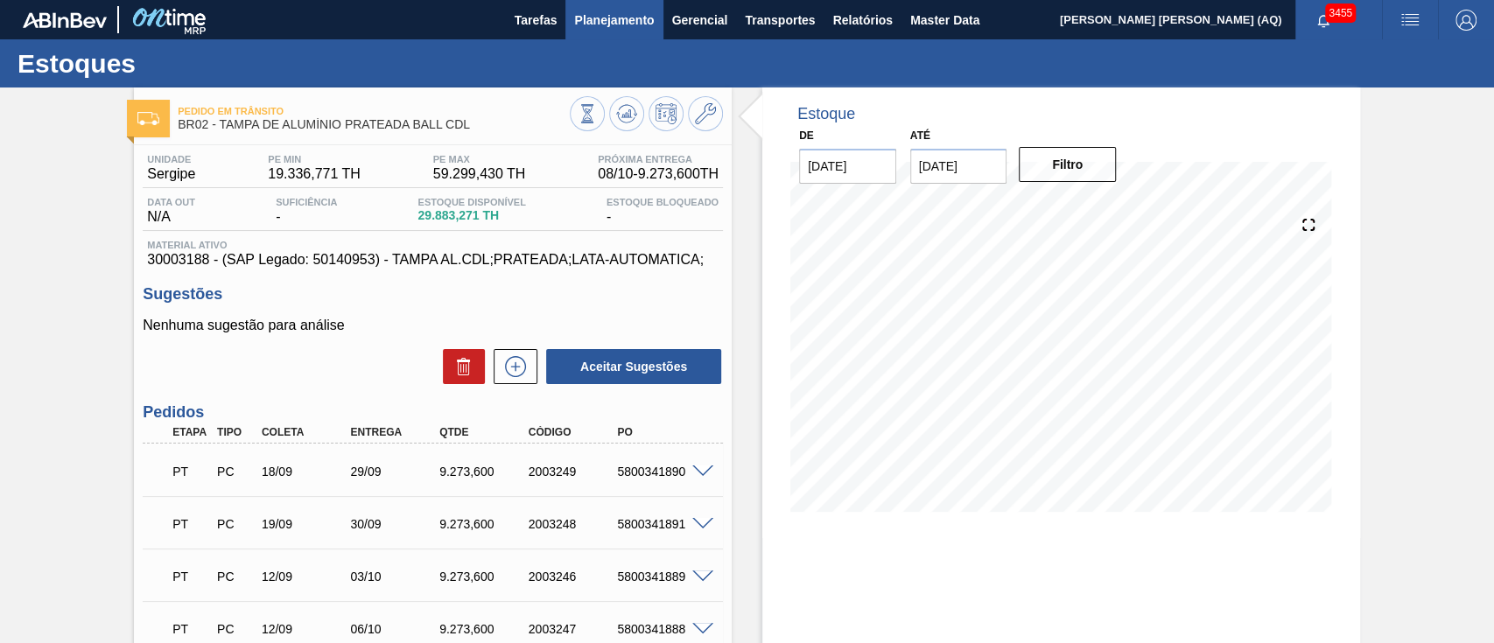
click at [602, 33] on button "Planejamento" at bounding box center [613, 19] width 97 height 39
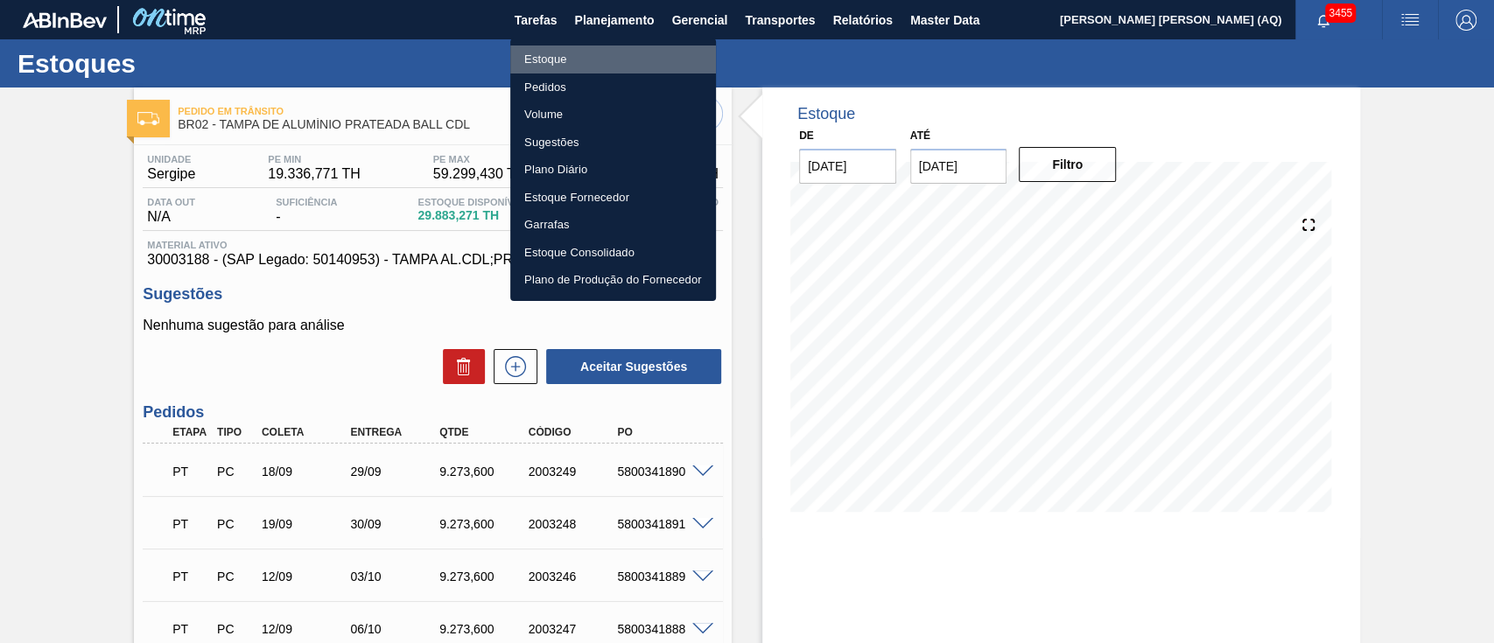
click at [600, 66] on li "Estoque" at bounding box center [613, 59] width 206 height 28
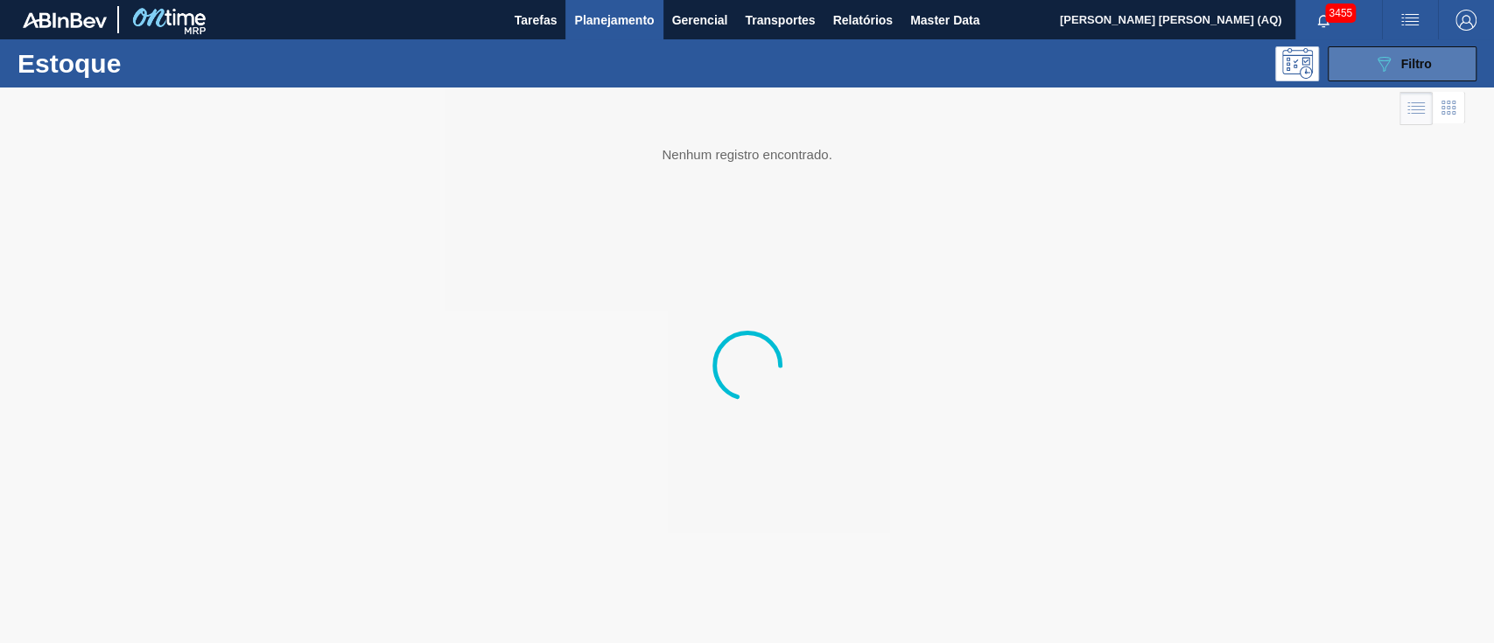
click at [1407, 49] on button "089F7B8B-B2A5-4AFE-B5C0-19BA573D28AC Filtro" at bounding box center [1401, 63] width 149 height 35
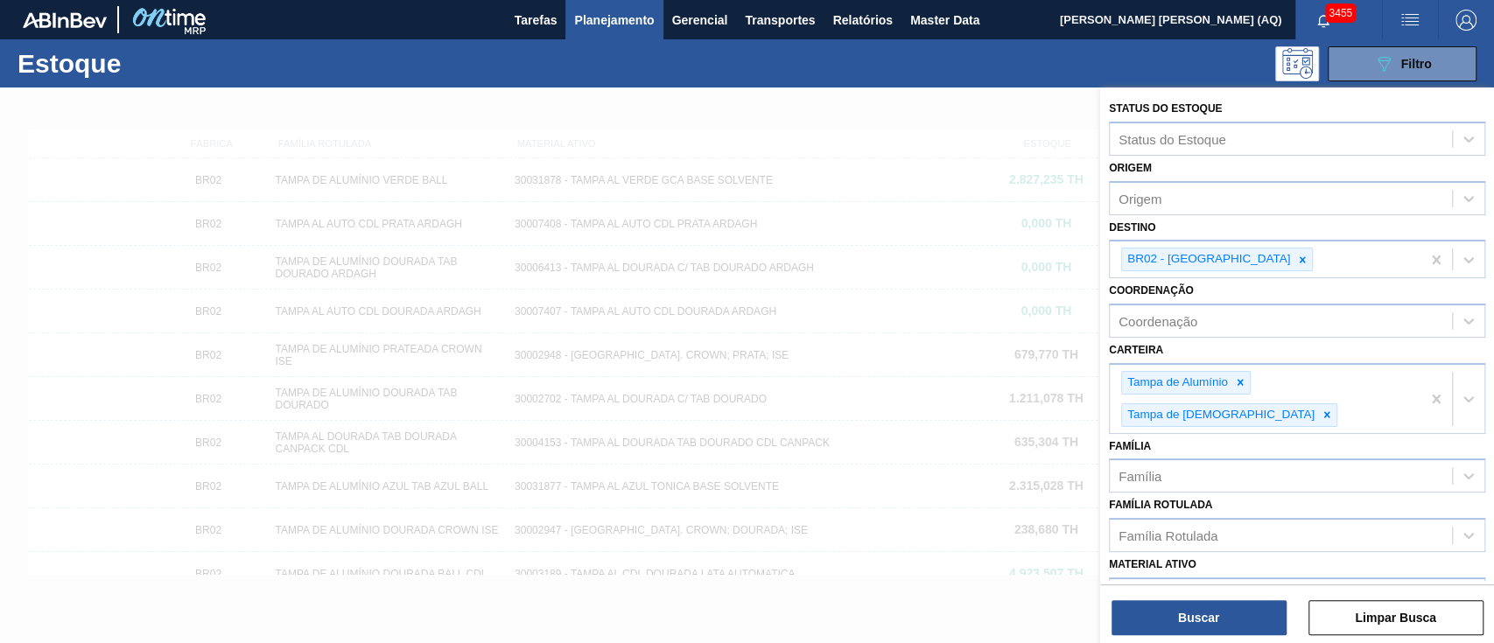
click at [1296, 255] on icon at bounding box center [1302, 260] width 12 height 12
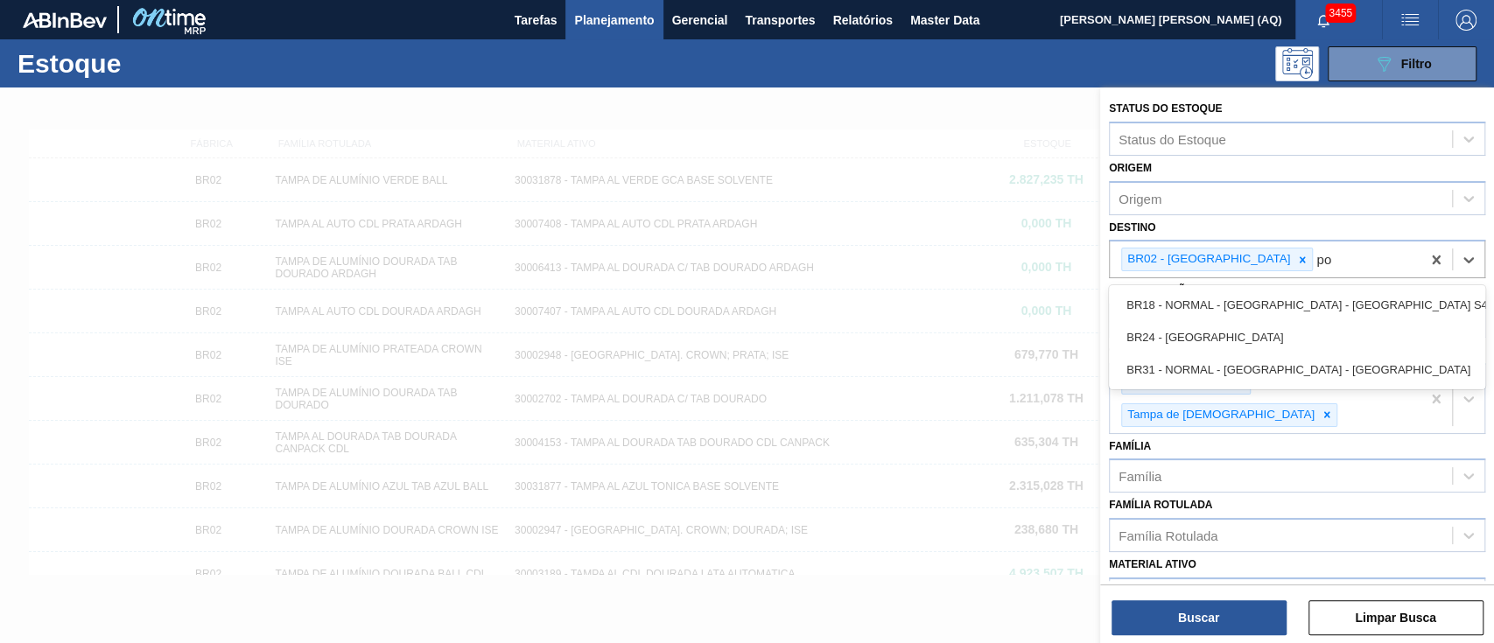
type input "p"
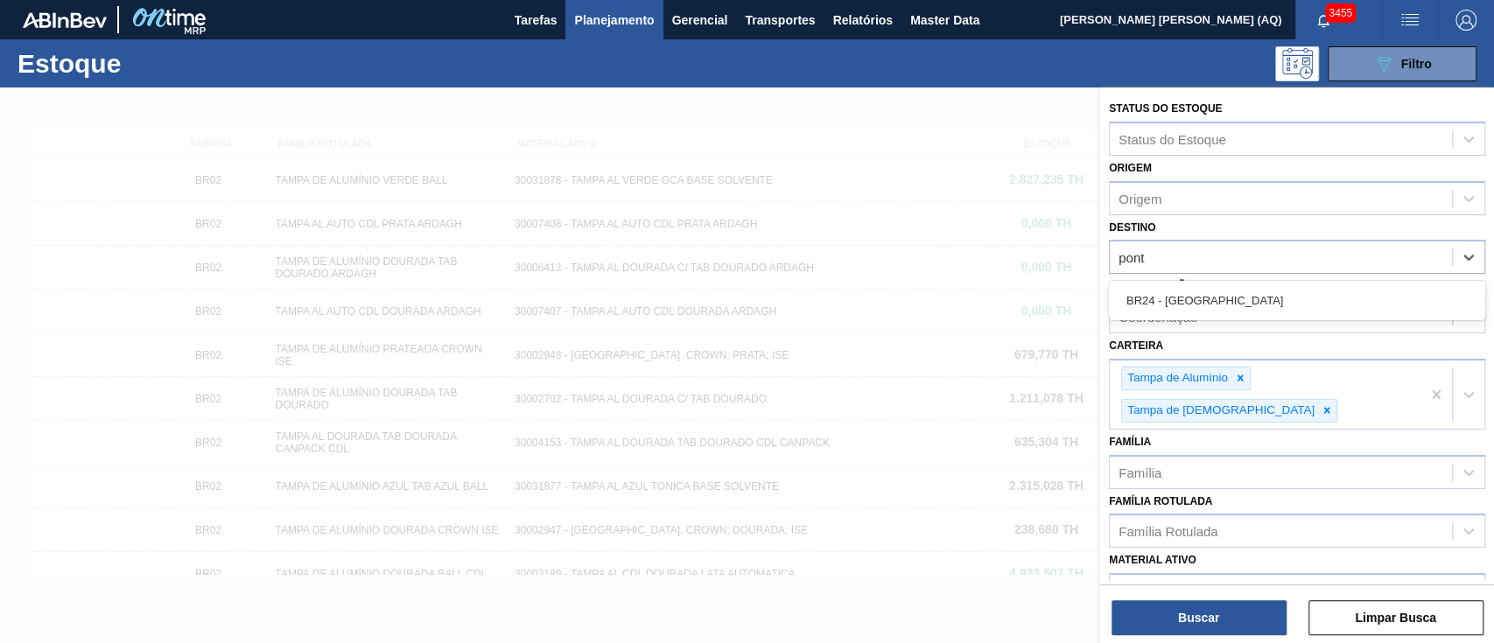
type input "ponta"
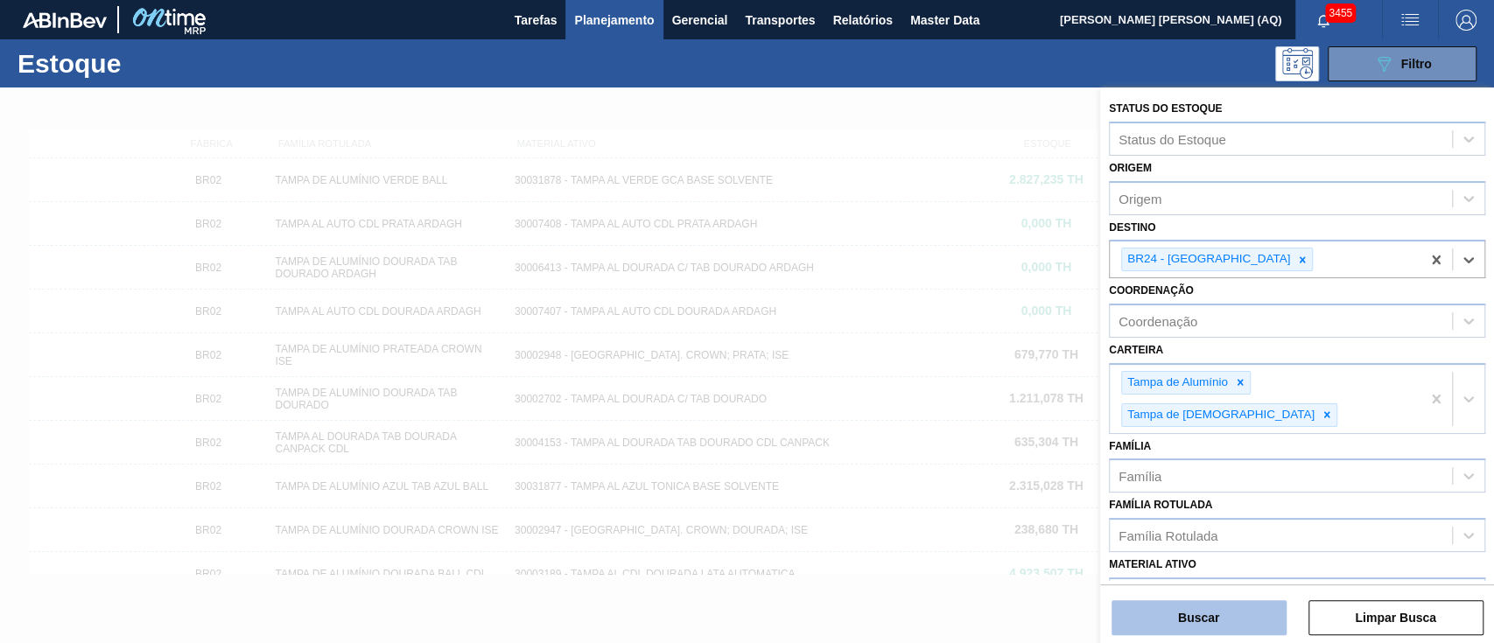
click at [1158, 619] on button "Buscar" at bounding box center [1198, 617] width 175 height 35
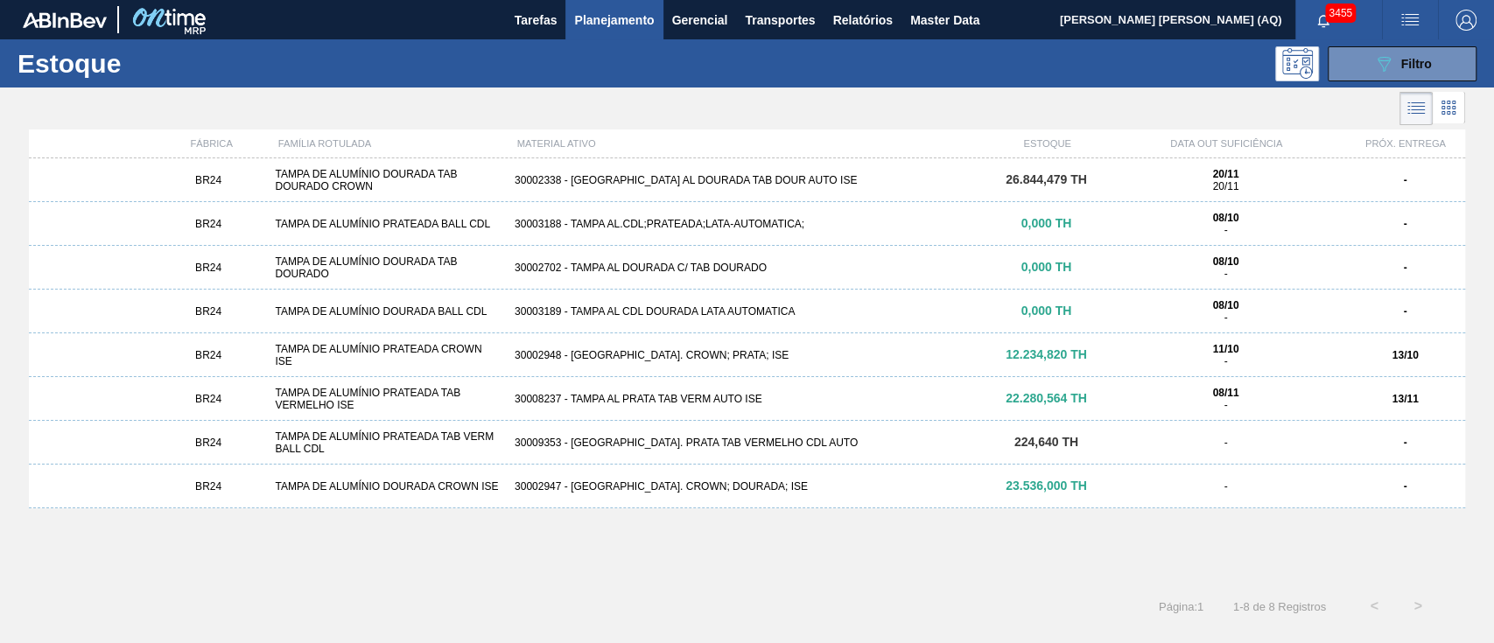
click at [978, 181] on div "30002338 - [GEOGRAPHIC_DATA] AL DOURADA TAB DOUR AUTO ISE" at bounding box center [746, 180] width 479 height 12
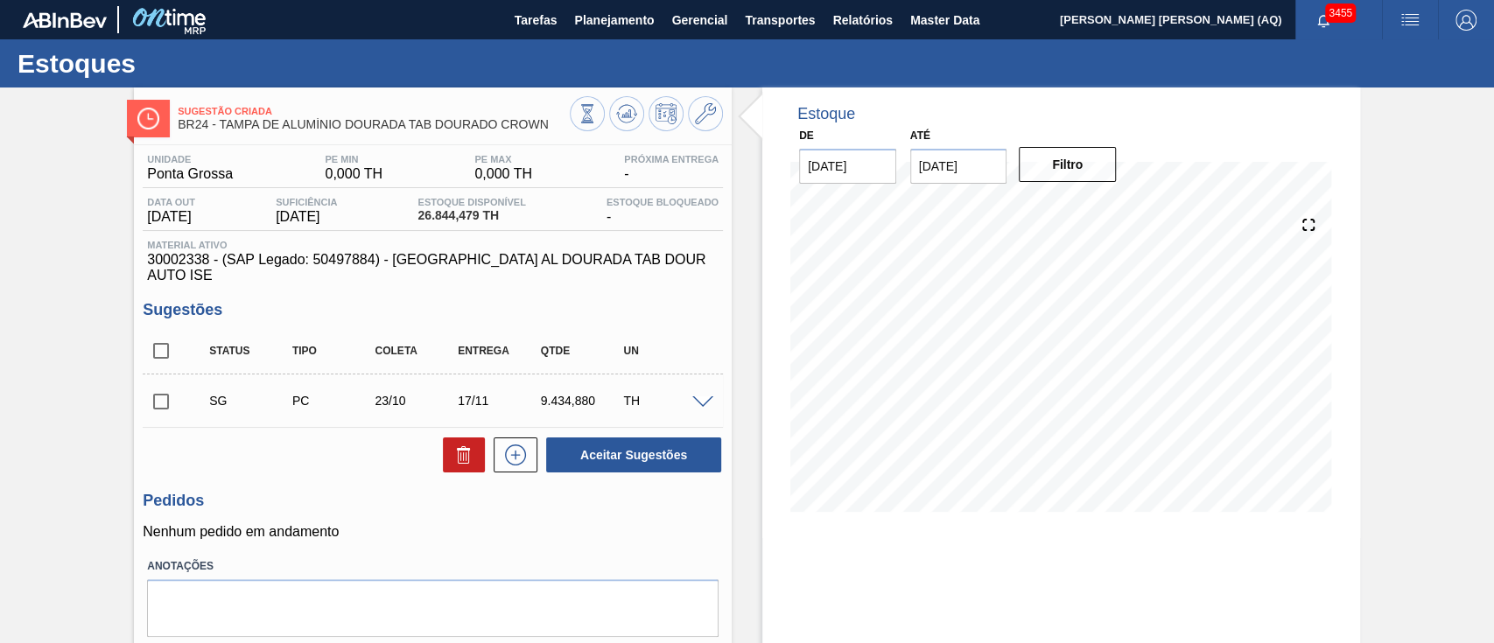
click at [1410, 261] on div "Sugestão Criada BR24 - [GEOGRAPHIC_DATA] DE ALUMÍNIO DOURADA TAB DOURADO CROWN …" at bounding box center [747, 419] width 1494 height 665
click at [640, 29] on span "Planejamento" at bounding box center [614, 20] width 80 height 21
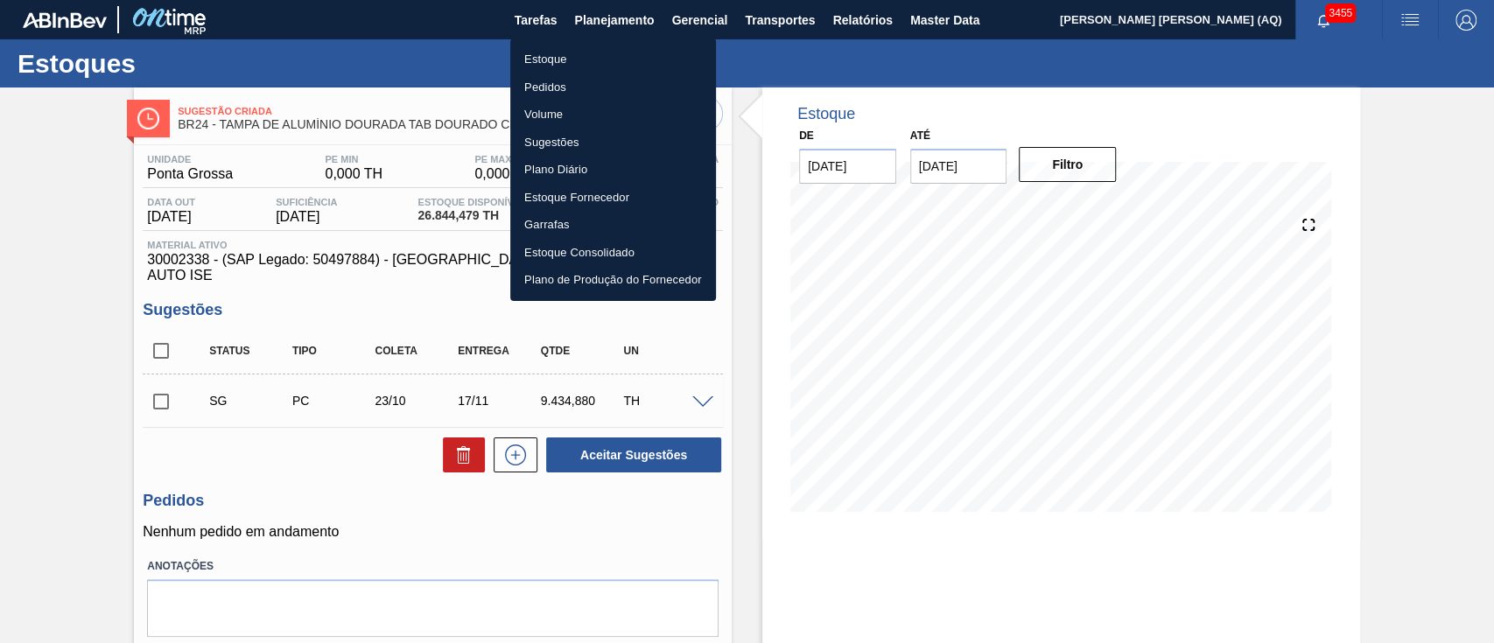
drag, startPoint x: 1191, startPoint y: 100, endPoint x: 1295, endPoint y: 66, distance: 109.3
click at [1191, 100] on div at bounding box center [747, 321] width 1494 height 643
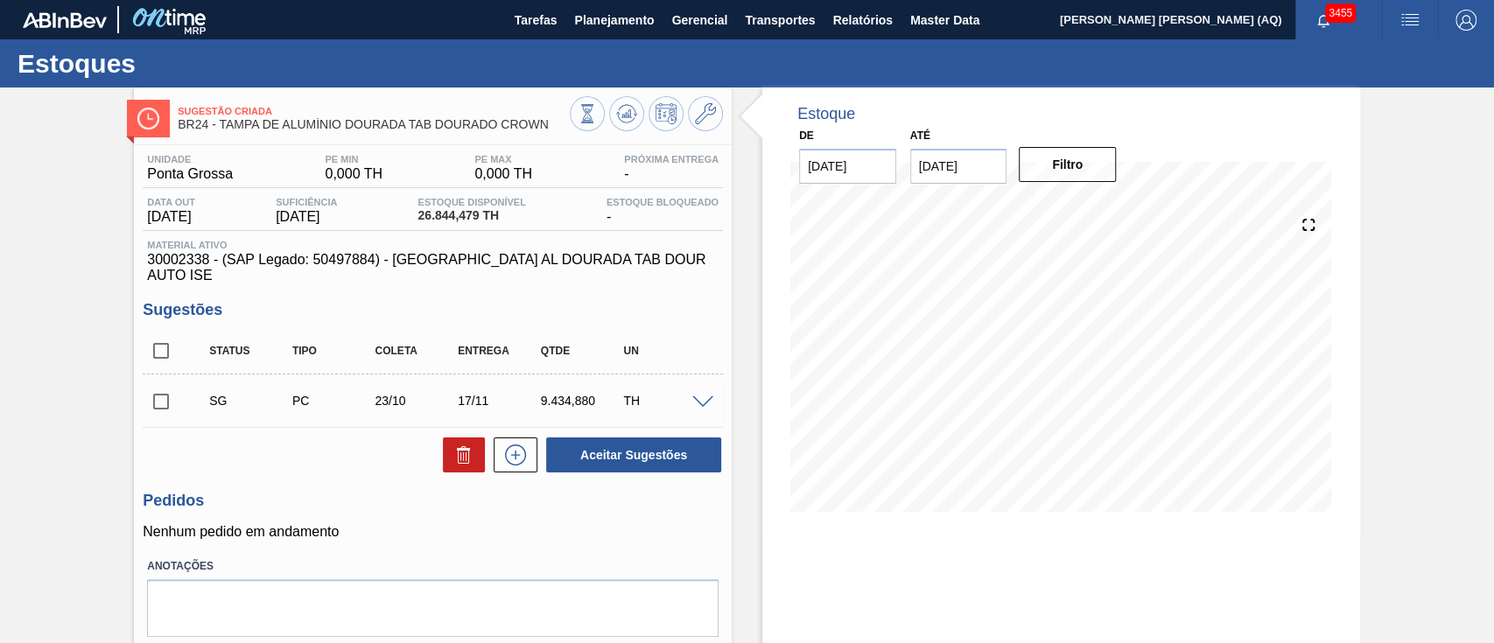
click at [1322, 27] on button "button" at bounding box center [1323, 20] width 56 height 24
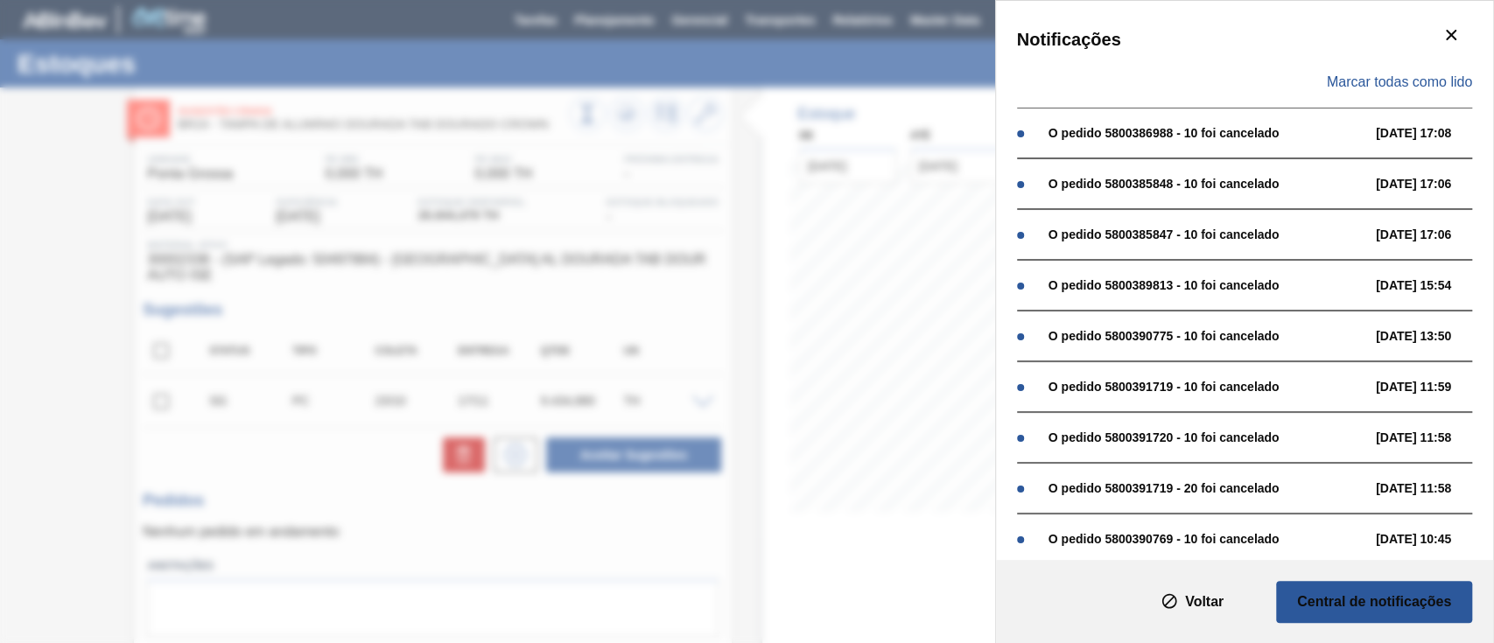
click at [1377, 73] on div "Marcar todas como lido" at bounding box center [1244, 82] width 455 height 51
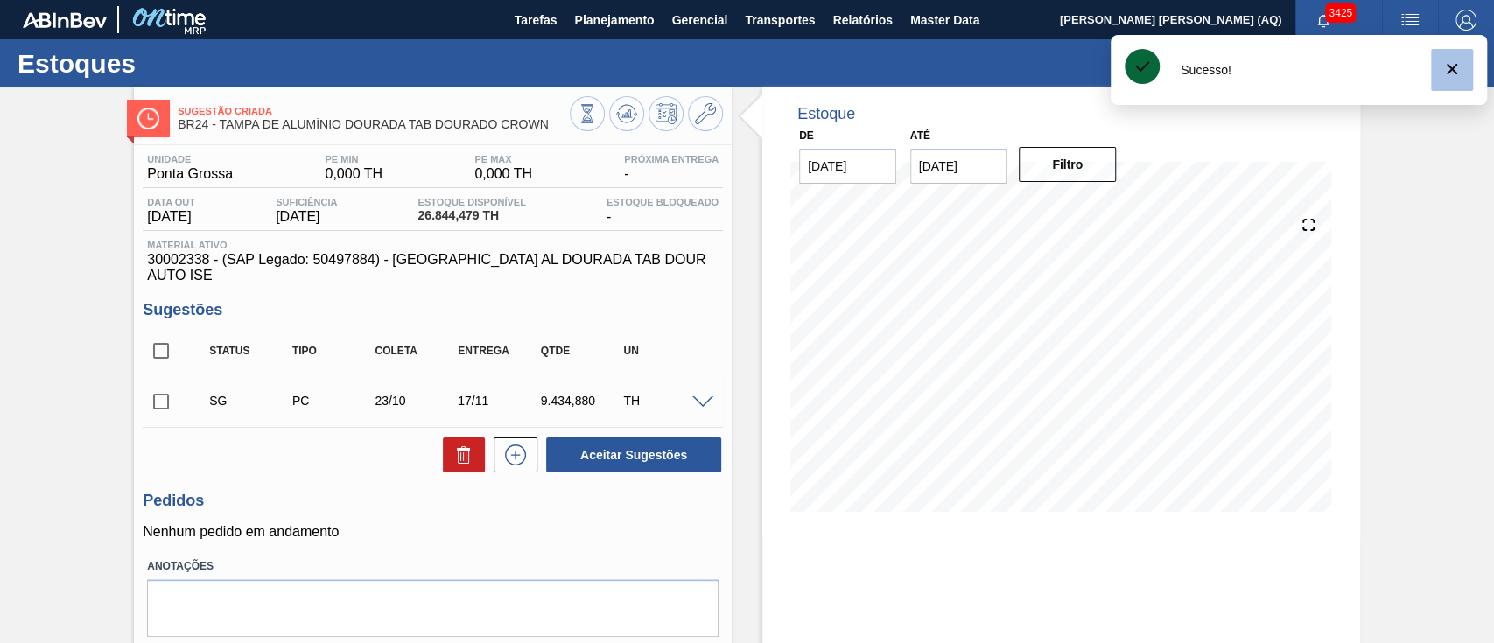
click at [1459, 69] on icon "botão de ícone" at bounding box center [1451, 69] width 21 height 21
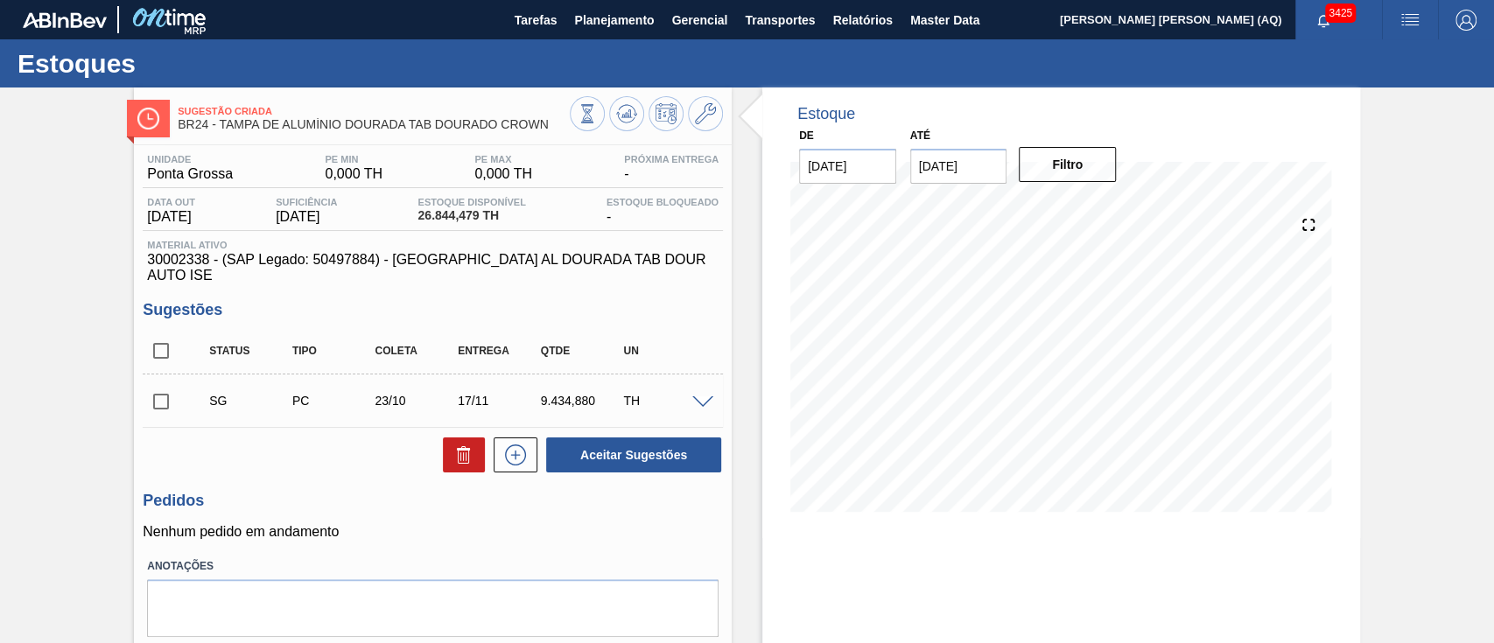
drag, startPoint x: 1426, startPoint y: 110, endPoint x: 1232, endPoint y: 22, distance: 213.4
click at [1422, 110] on div "Sugestão Criada BR24 - [GEOGRAPHIC_DATA] DE ALUMÍNIO DOURADA TAB DOURADO CROWN …" at bounding box center [747, 419] width 1494 height 665
click at [640, 10] on span "Planejamento" at bounding box center [614, 20] width 80 height 21
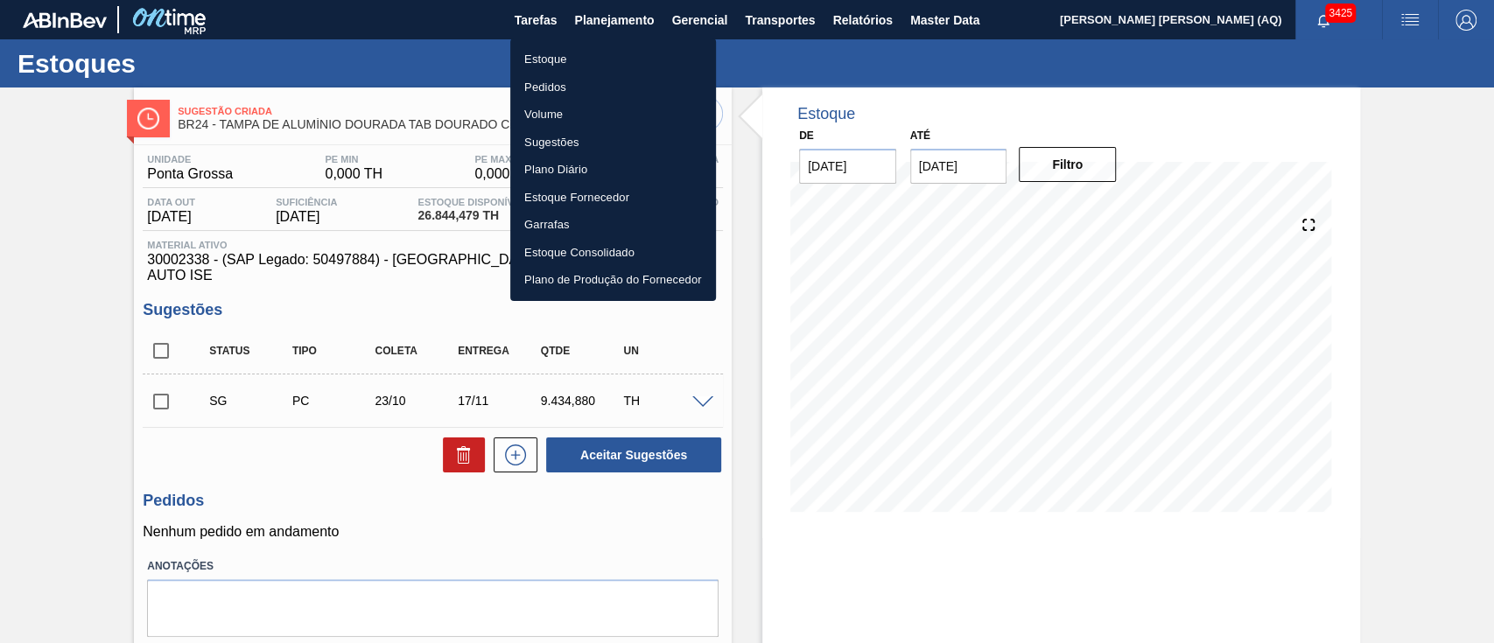
click at [600, 28] on div at bounding box center [747, 321] width 1494 height 643
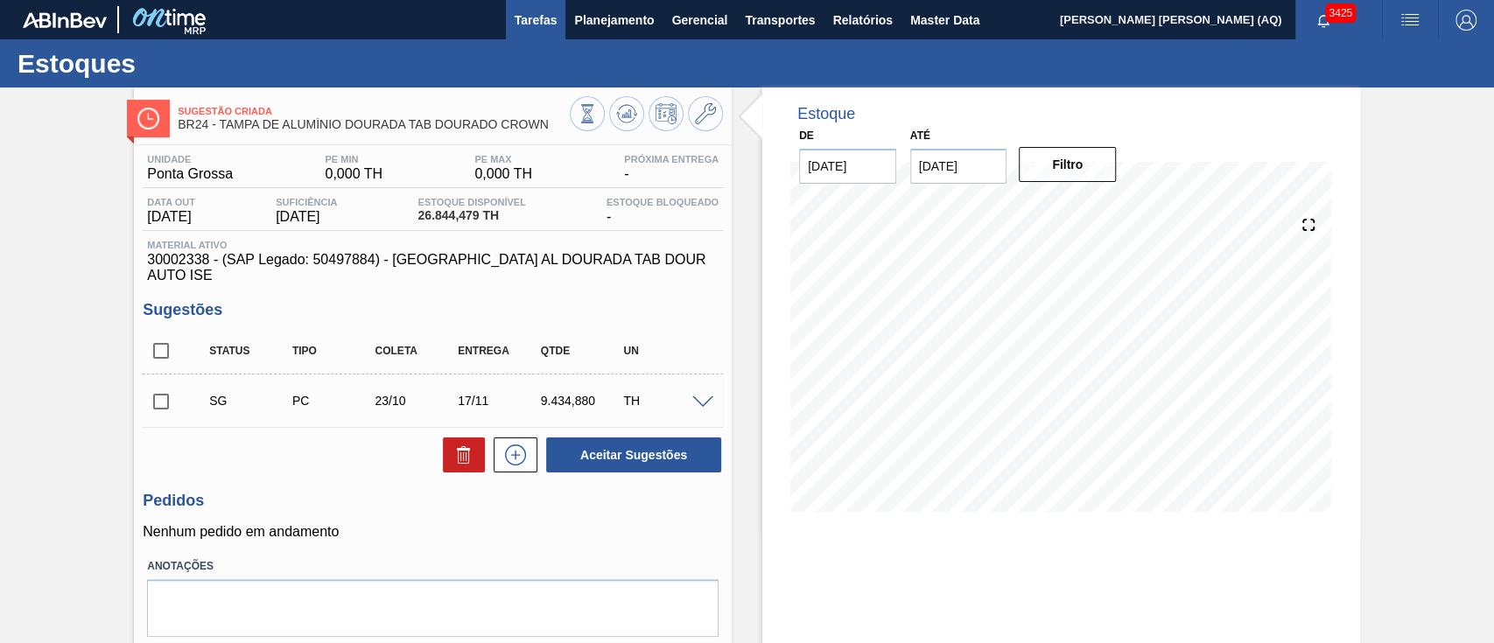
click at [551, 23] on span "Tarefas" at bounding box center [535, 20] width 43 height 21
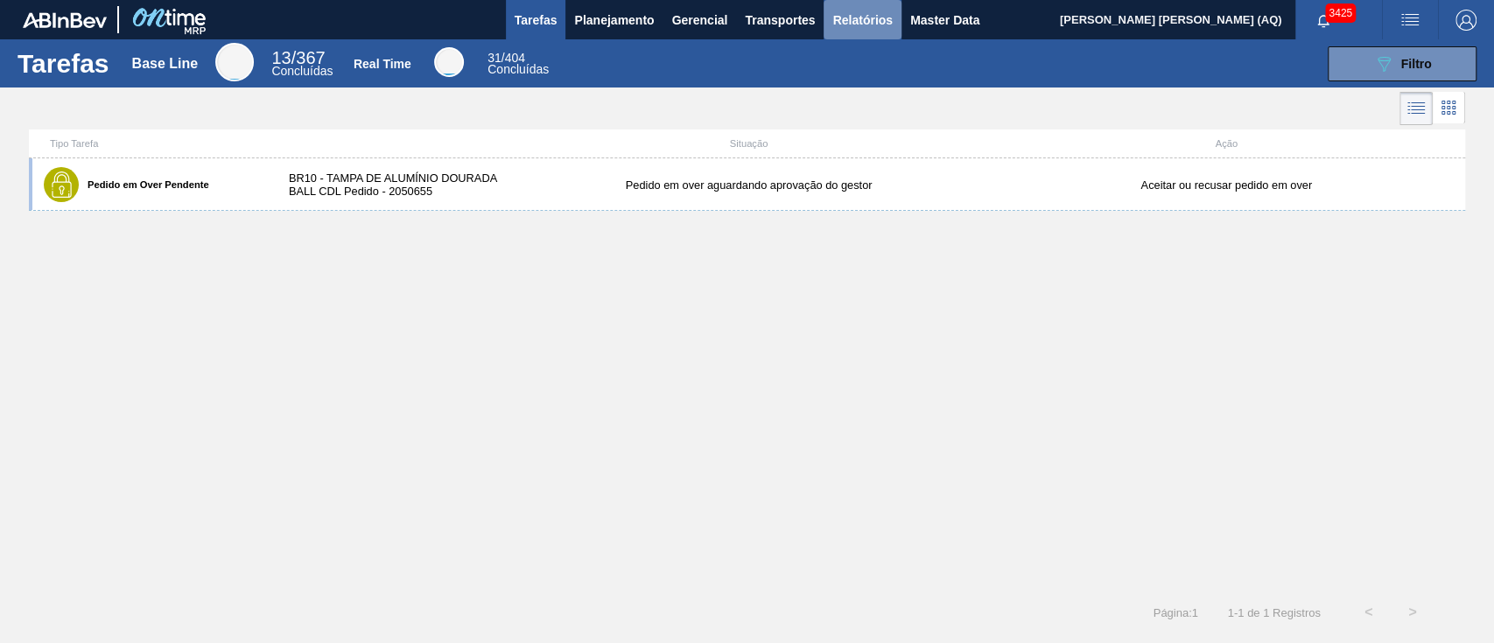
click at [847, 17] on span "Relatórios" at bounding box center [861, 20] width 59 height 21
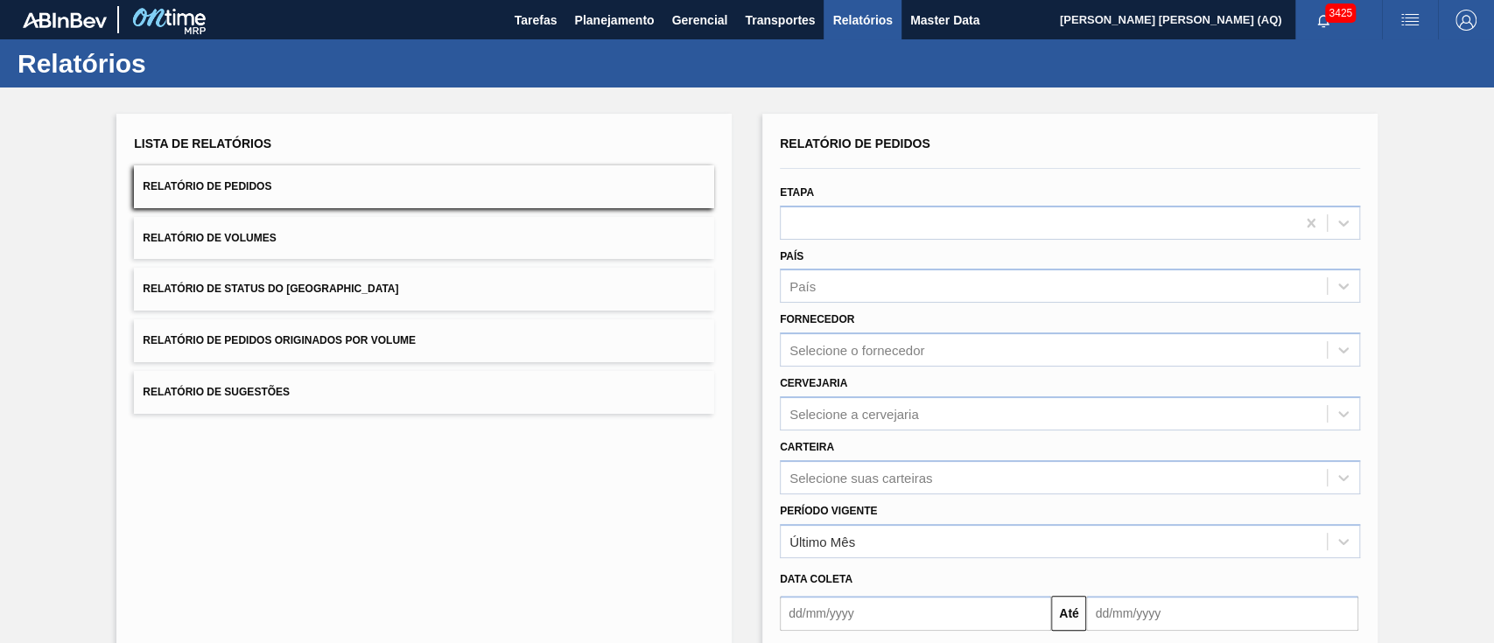
click at [541, 230] on button "Relatório de Volumes" at bounding box center [424, 238] width 580 height 43
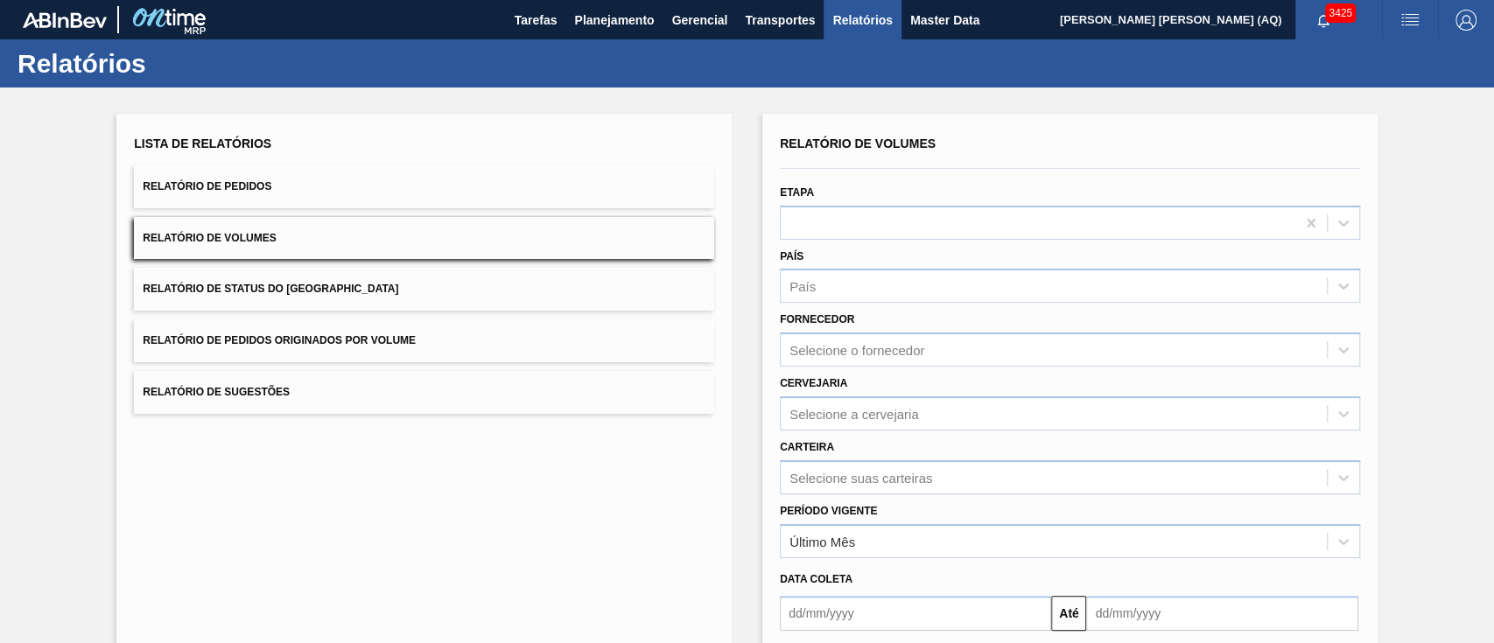
click at [184, 233] on span "Relatório de Volumes" at bounding box center [209, 238] width 133 height 12
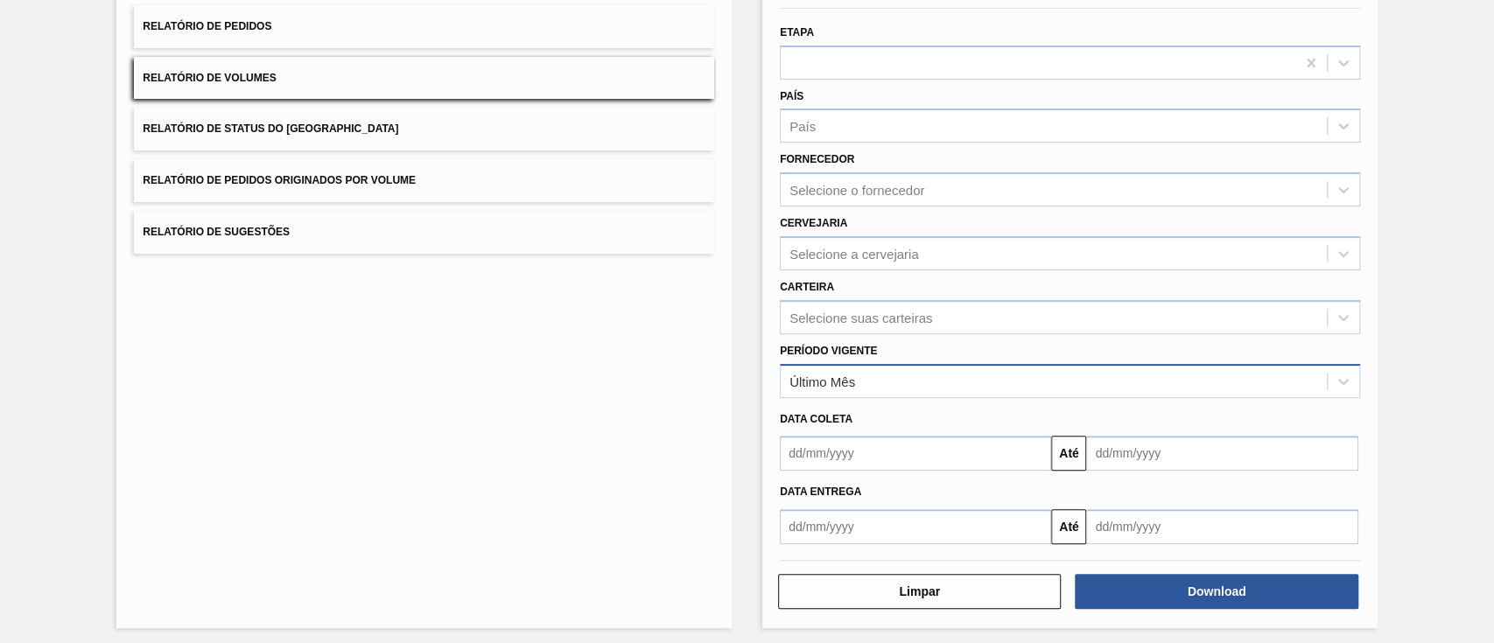
scroll to position [165, 0]
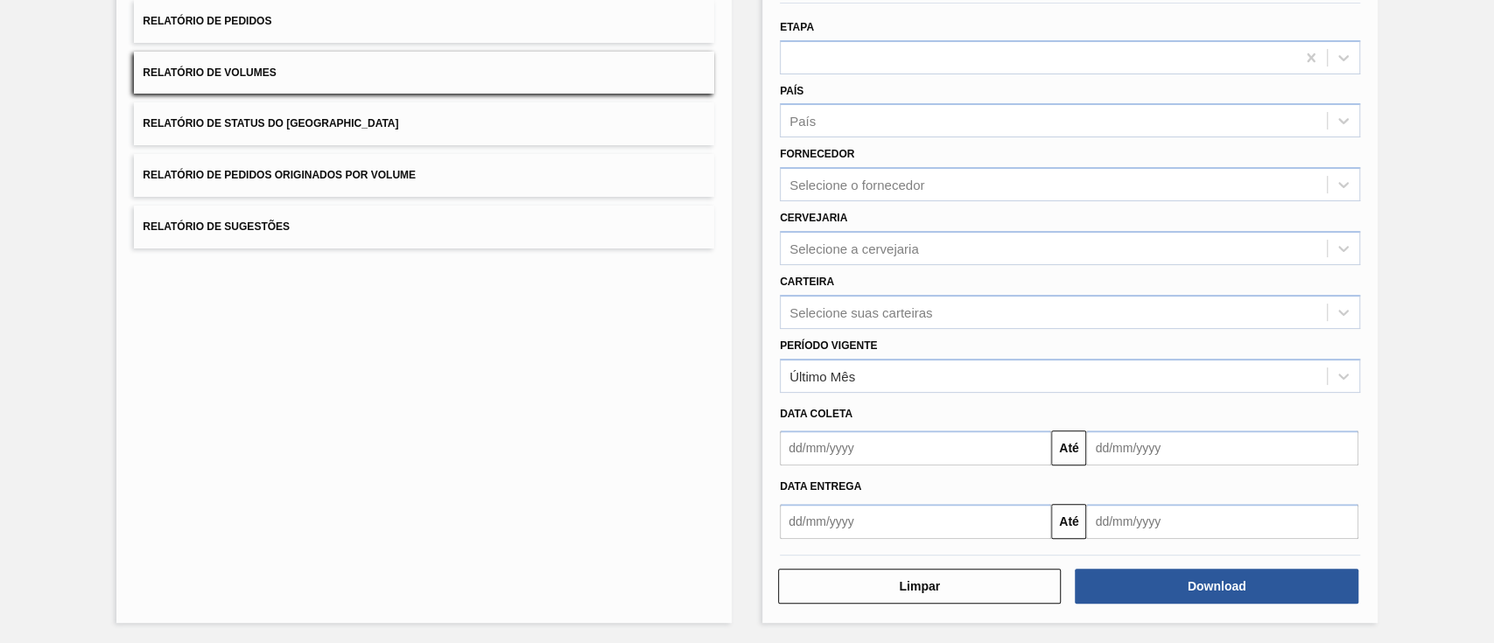
click at [899, 446] on input "text" at bounding box center [915, 447] width 271 height 35
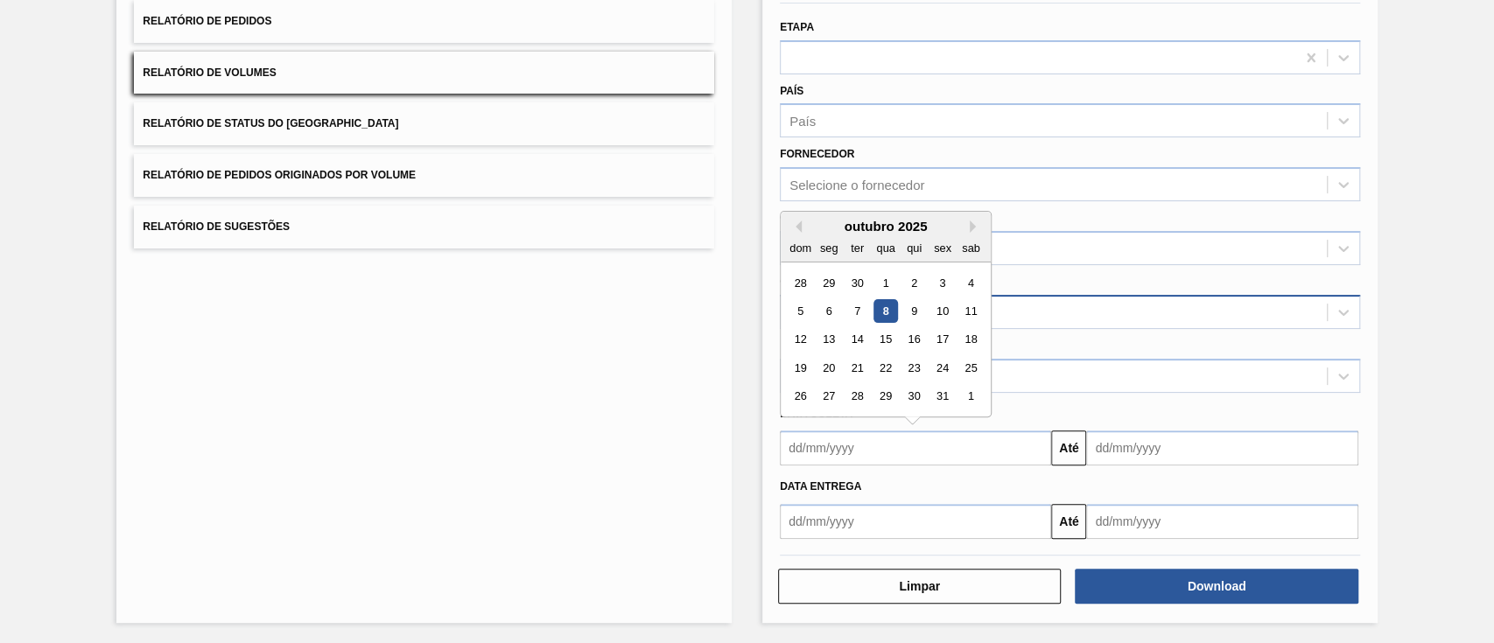
click at [876, 304] on div "8" at bounding box center [885, 311] width 24 height 24
type input "[DATE]"
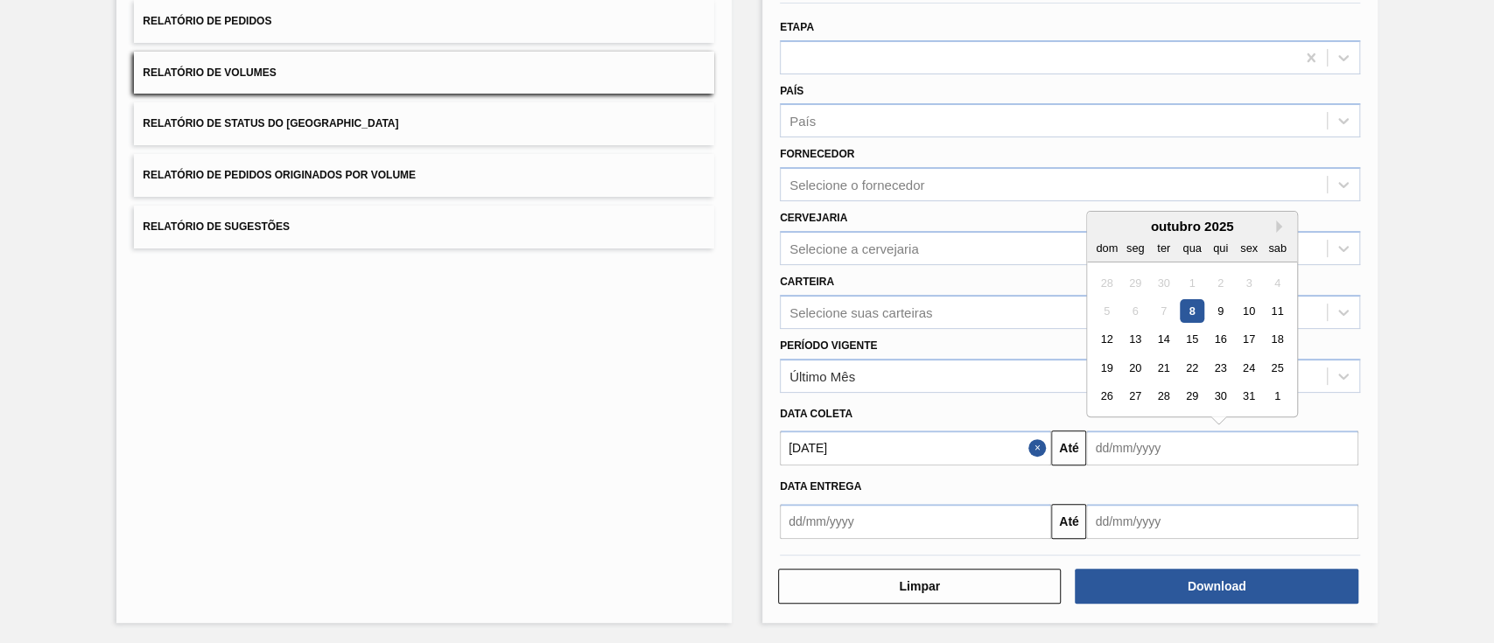
click at [1165, 455] on input "text" at bounding box center [1221, 447] width 271 height 35
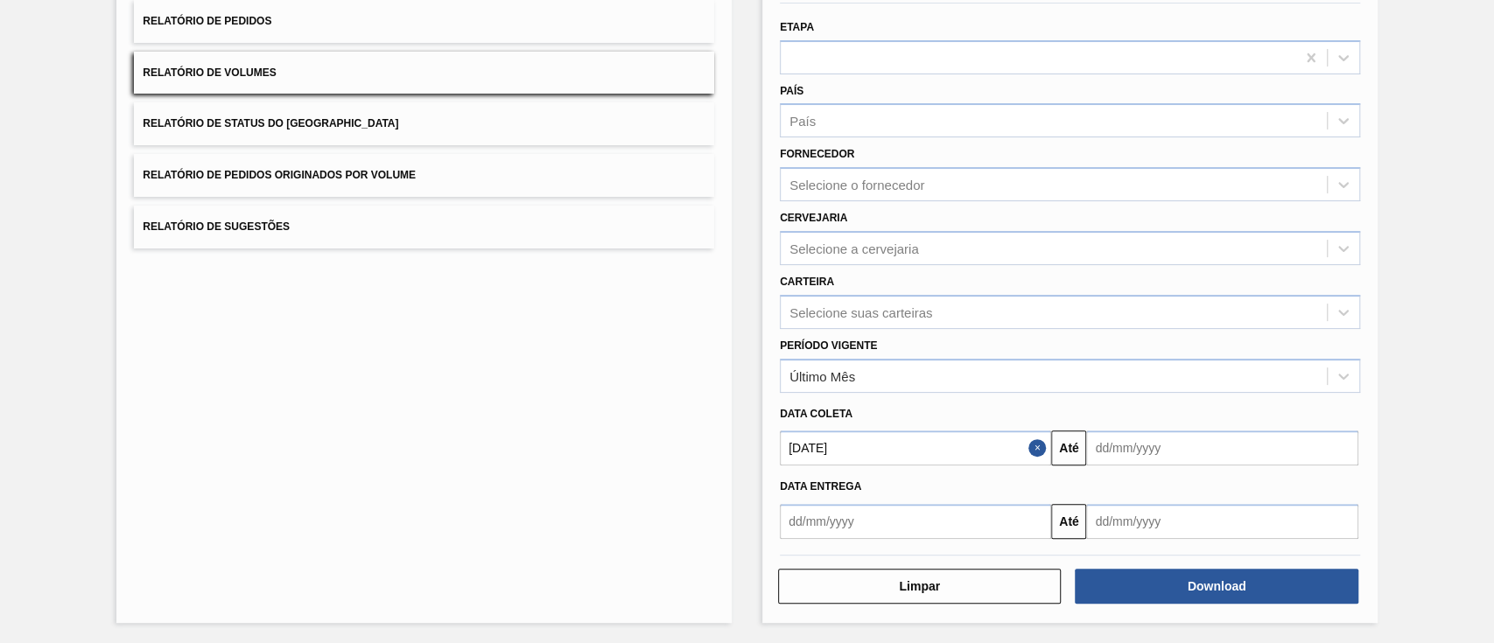
click at [1439, 433] on div "Lista de Relatórios Relatório de Pedidos Relatório de Volumes Relatório de Stat…" at bounding box center [747, 283] width 1494 height 723
click at [1249, 450] on input "text" at bounding box center [1221, 447] width 271 height 35
drag, startPoint x: 1406, startPoint y: 207, endPoint x: 1382, endPoint y: 218, distance: 25.9
click at [1403, 208] on div "Lista de Relatórios Relatório de Pedidos Relatório de Volumes Relatório de Stat…" at bounding box center [747, 283] width 1494 height 723
click at [1198, 446] on input "text" at bounding box center [1221, 447] width 271 height 35
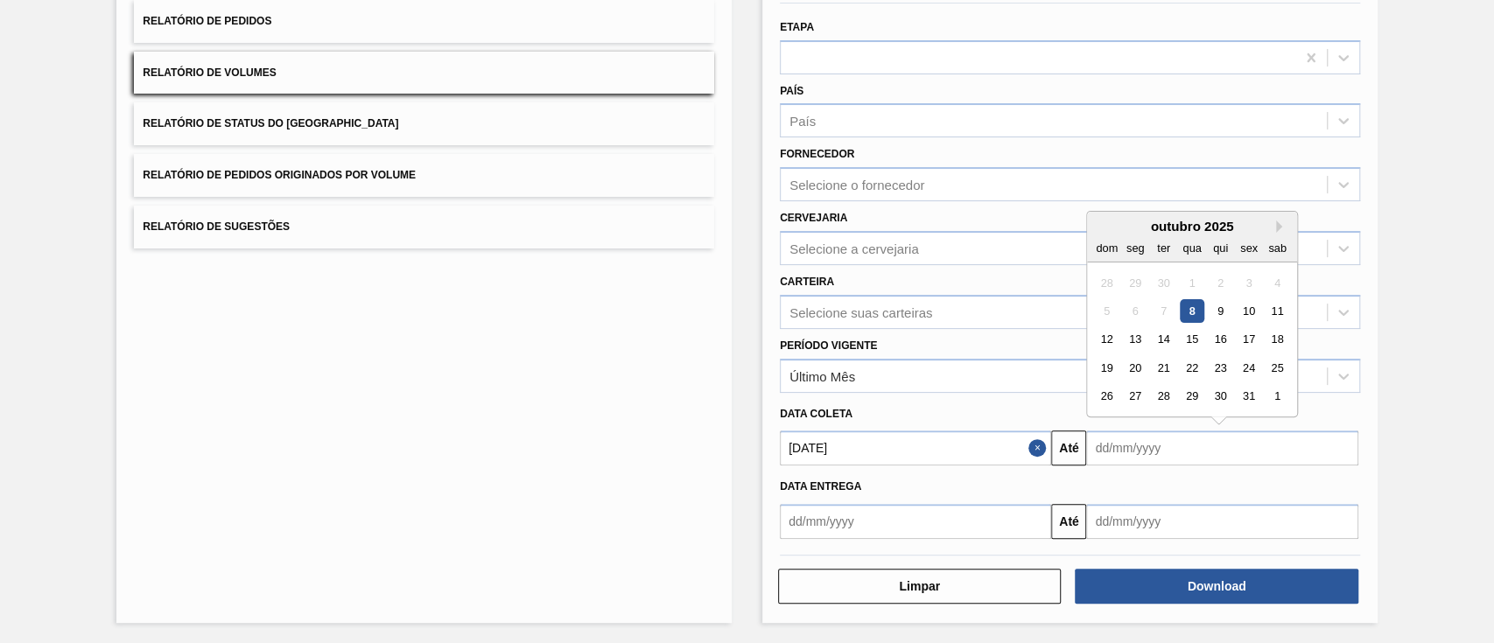
click at [1121, 224] on div "outubro 2025" at bounding box center [1192, 226] width 210 height 15
click at [1251, 391] on div "31" at bounding box center [1249, 397] width 24 height 24
type input "[DATE]"
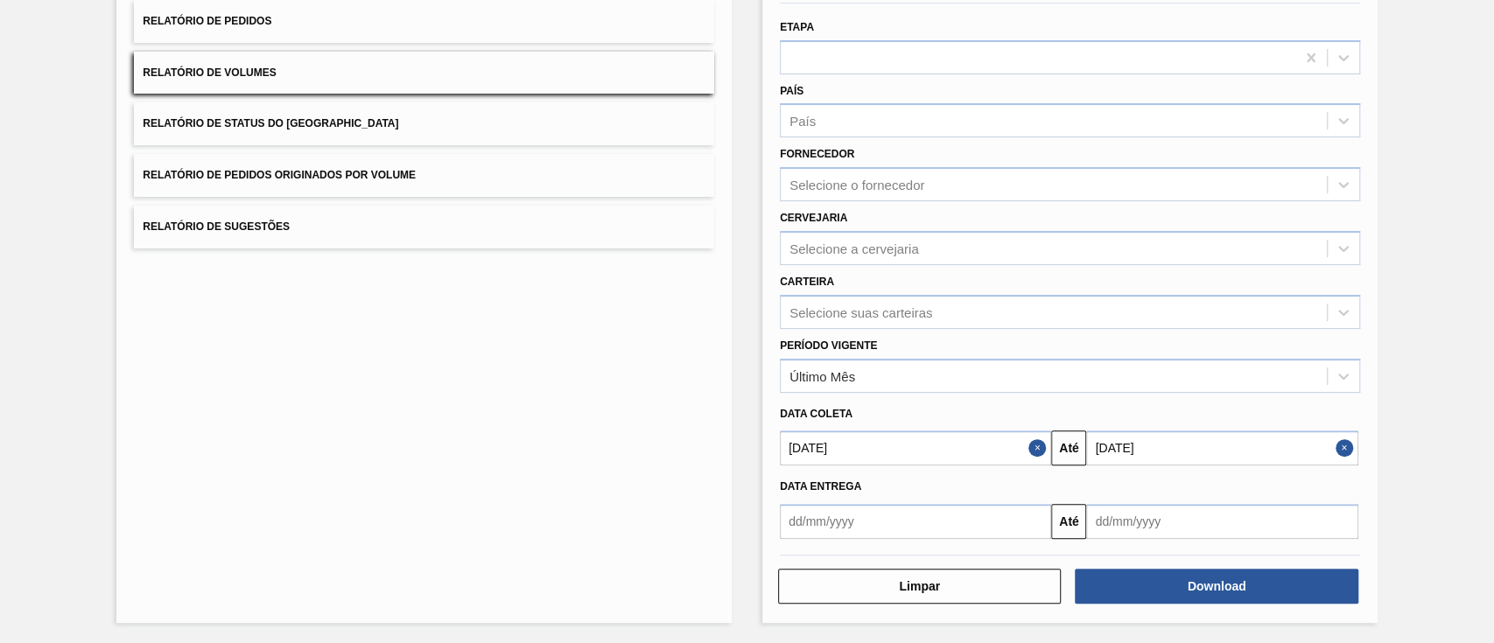
click at [1351, 397] on div "Data coleta" at bounding box center [1070, 412] width 594 height 30
click at [1299, 589] on button "Download" at bounding box center [1215, 586] width 283 height 35
click at [493, 509] on div "Lista de Relatórios Relatório de Pedidos Relatório de Volumes Relatório de Stat…" at bounding box center [423, 285] width 615 height 675
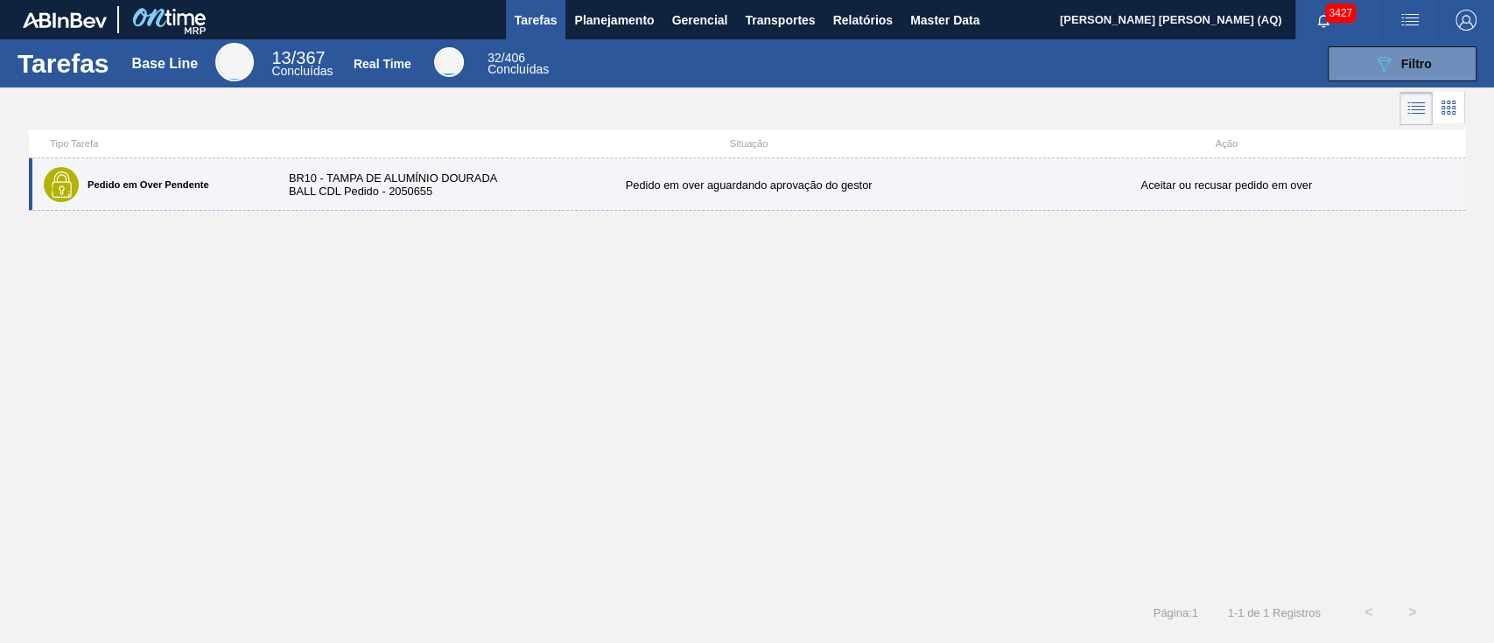
click at [542, 178] on div "Pedido em over aguardando aprovação do gestor" at bounding box center [749, 184] width 478 height 13
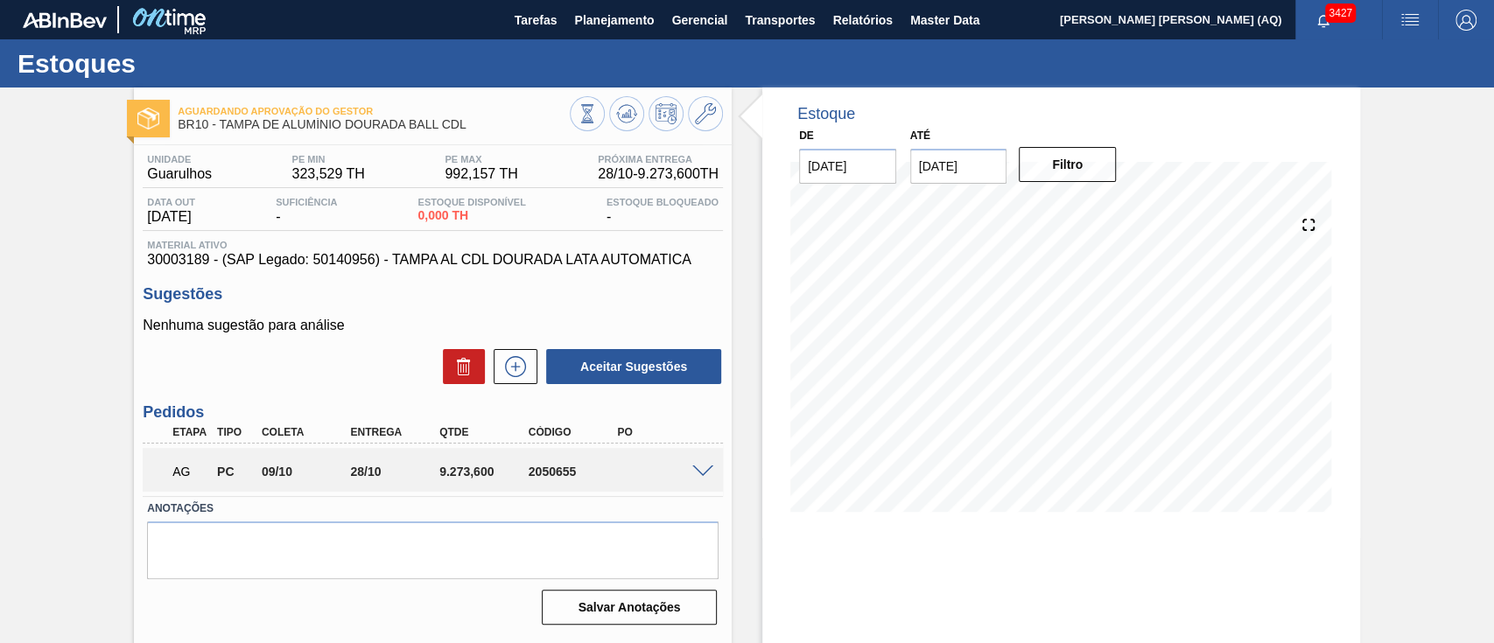
click at [697, 472] on span at bounding box center [702, 471] width 21 height 13
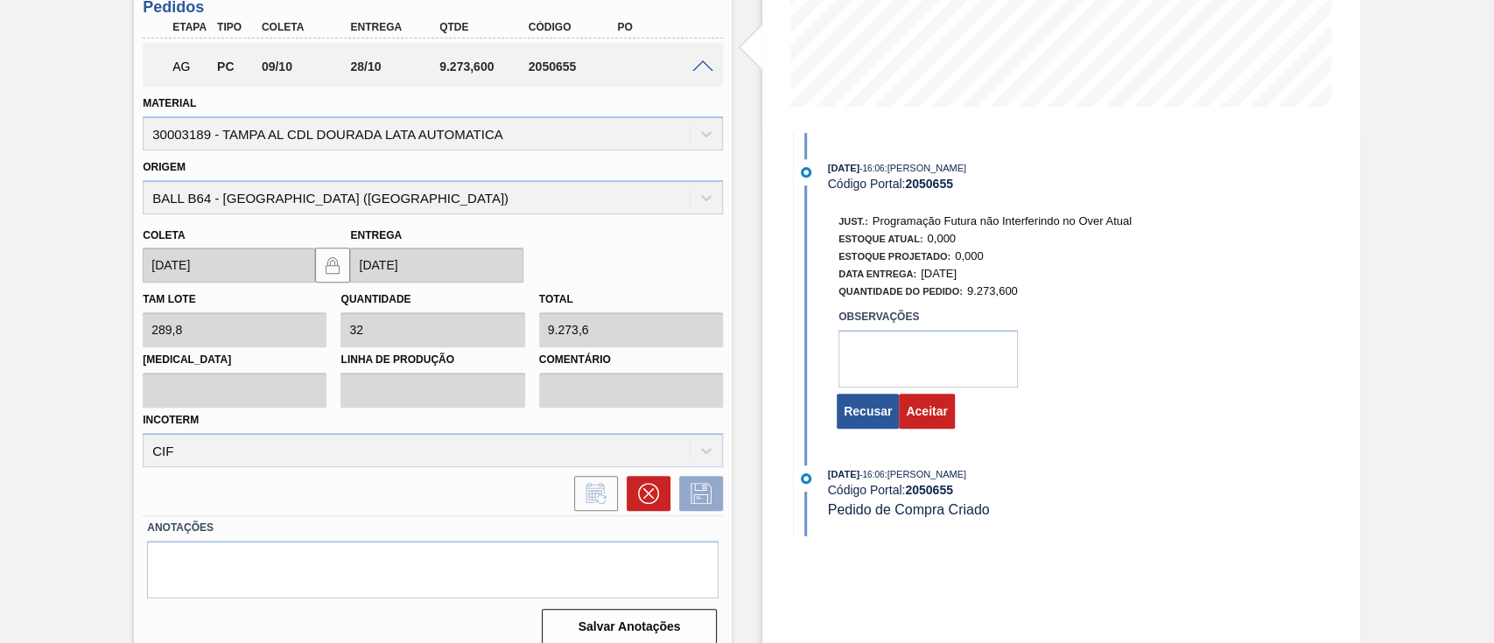
scroll to position [421, 0]
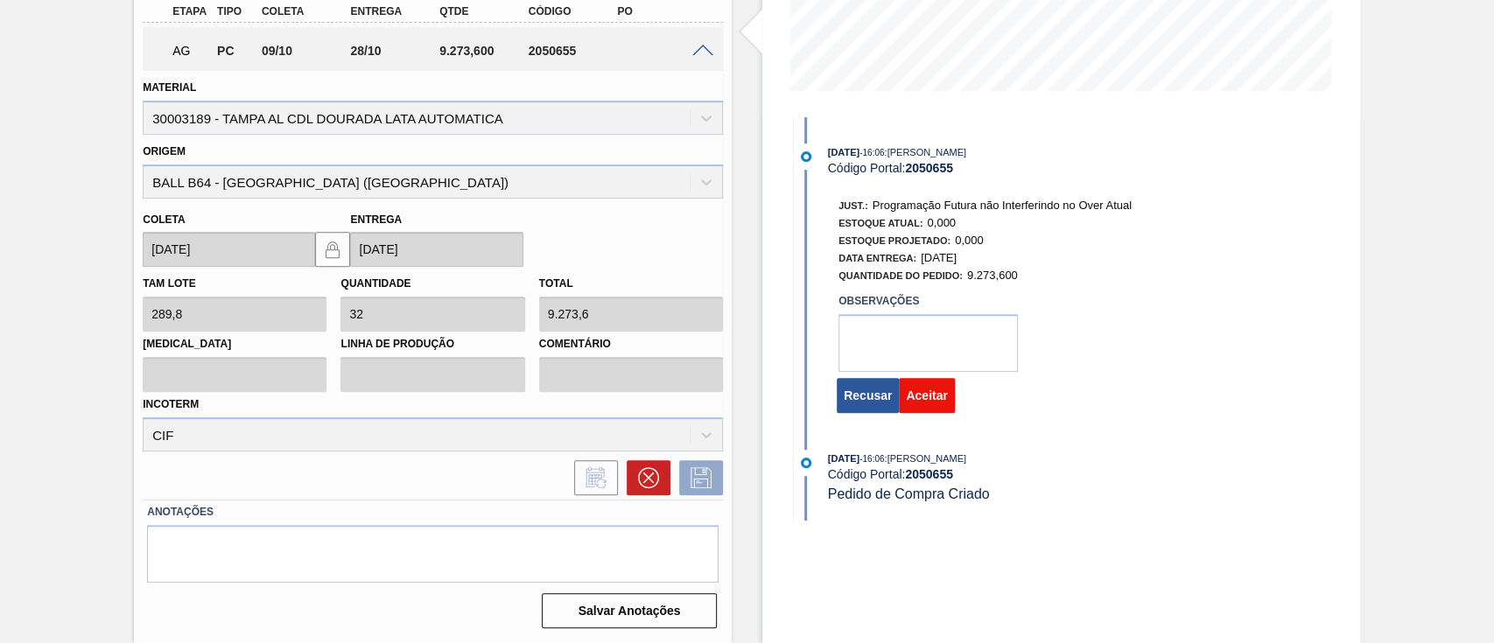
click at [933, 402] on button "Aceitar" at bounding box center [926, 395] width 55 height 35
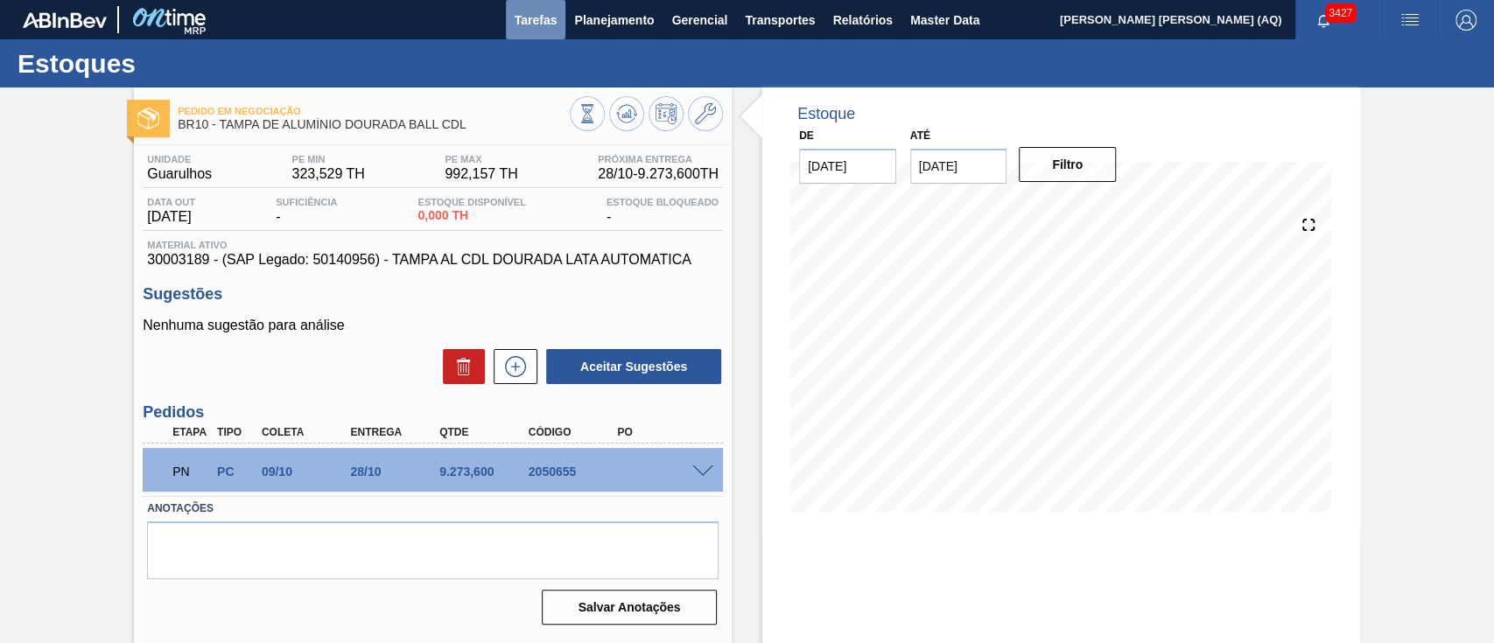
click at [536, 10] on span "Tarefas" at bounding box center [535, 20] width 43 height 21
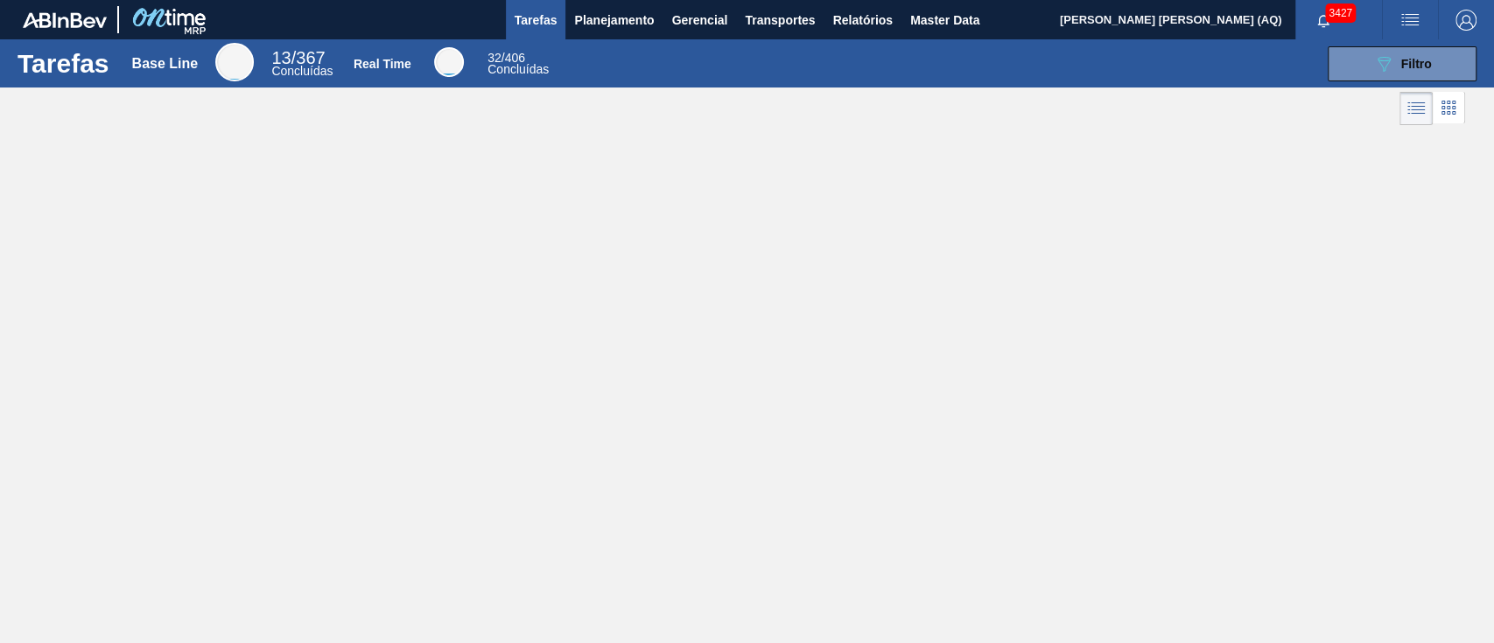
click at [1442, 106] on icon at bounding box center [1448, 107] width 21 height 21
click at [1420, 117] on icon at bounding box center [1414, 107] width 21 height 21
click at [1392, 53] on icon "089F7B8B-B2A5-4AFE-B5C0-19BA573D28AC" at bounding box center [1383, 63] width 21 height 21
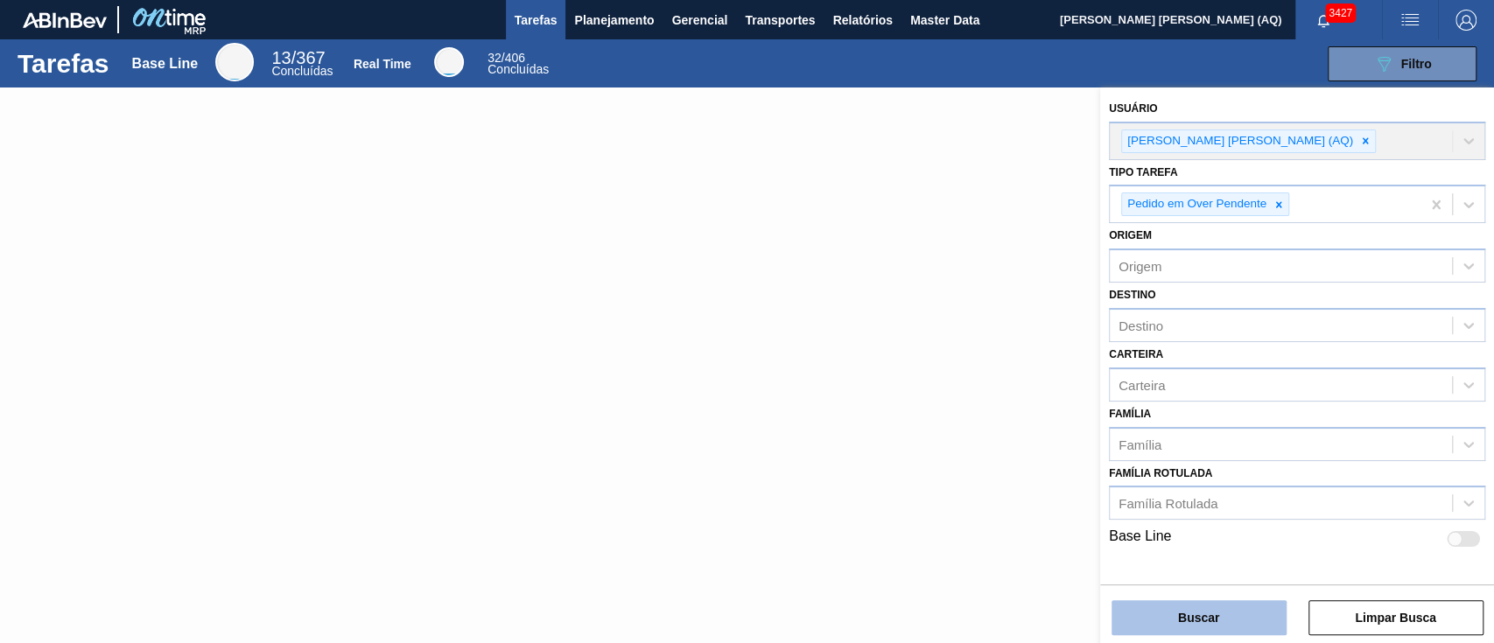
click at [1208, 606] on button "Buscar" at bounding box center [1198, 617] width 175 height 35
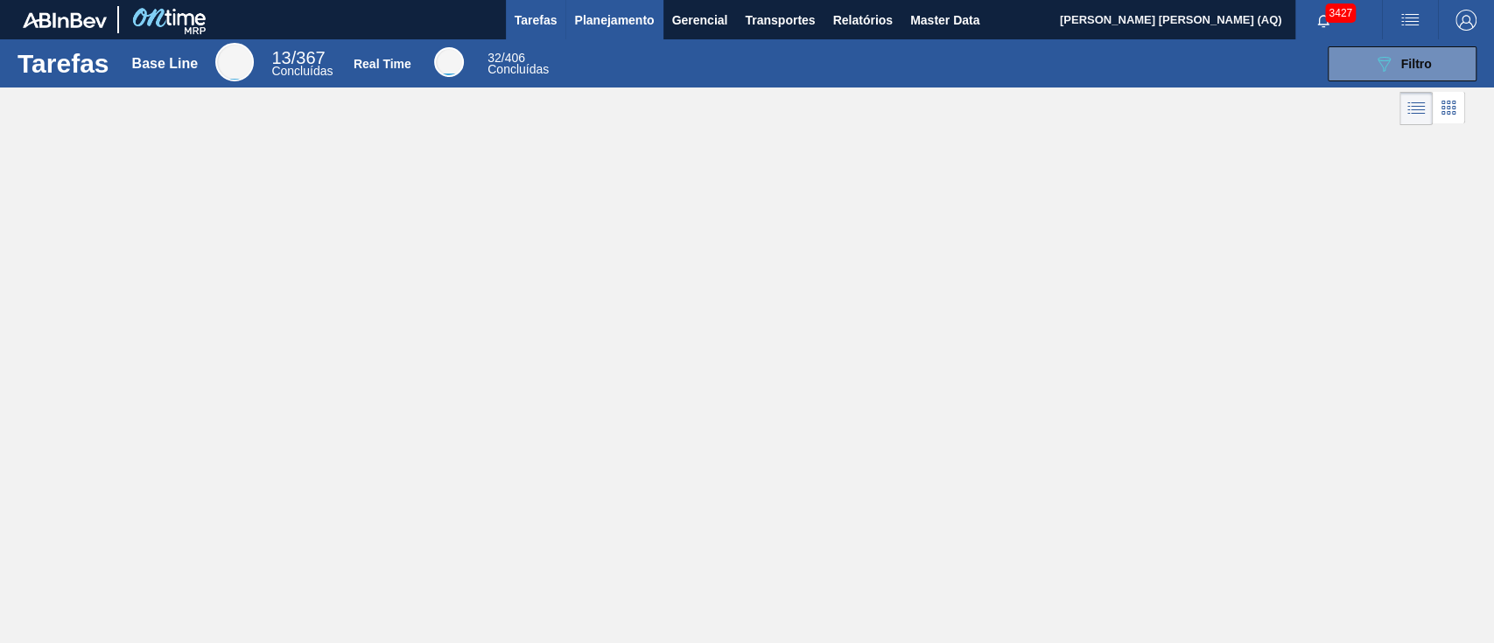
drag, startPoint x: 662, startPoint y: 18, endPoint x: 642, endPoint y: 24, distance: 20.8
click at [655, 18] on div "Tarefas Planejamento Gerencial Transportes Relatórios Master Data" at bounding box center [747, 19] width 1494 height 39
click at [619, 26] on span "Planejamento" at bounding box center [614, 20] width 80 height 21
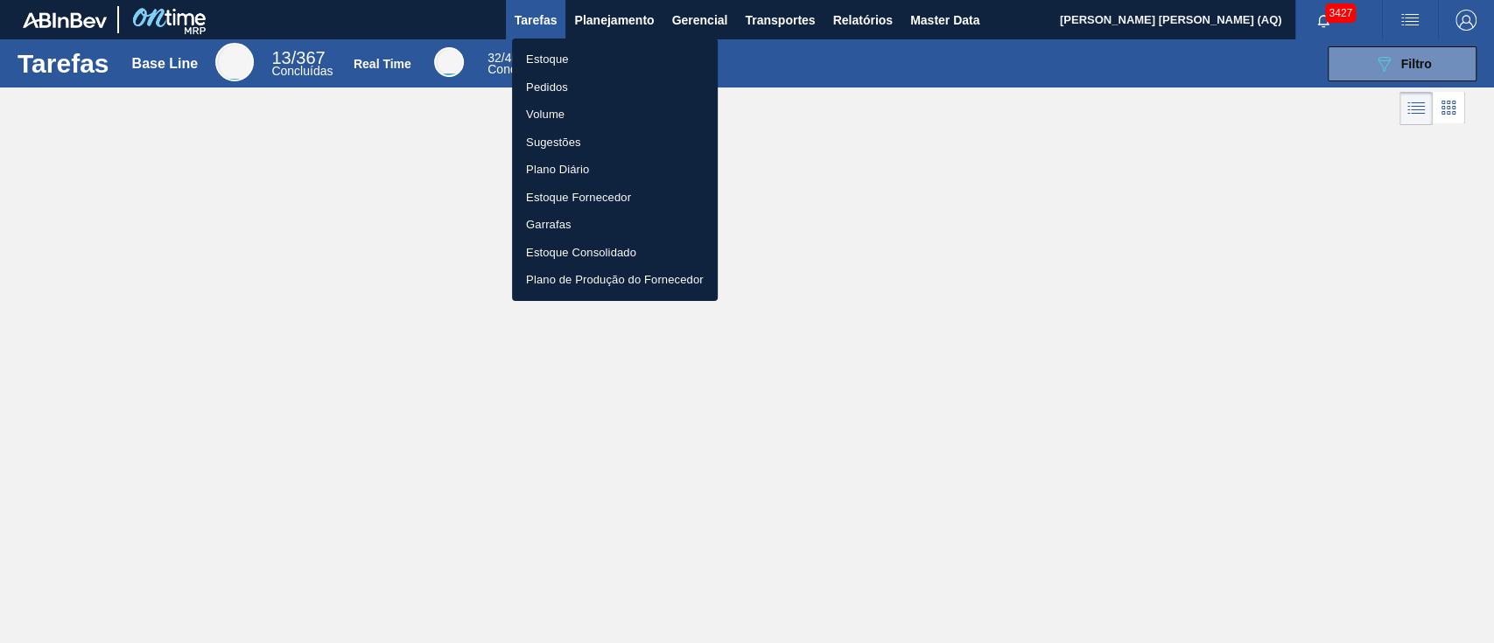
click at [562, 58] on li "Estoque" at bounding box center [615, 59] width 206 height 28
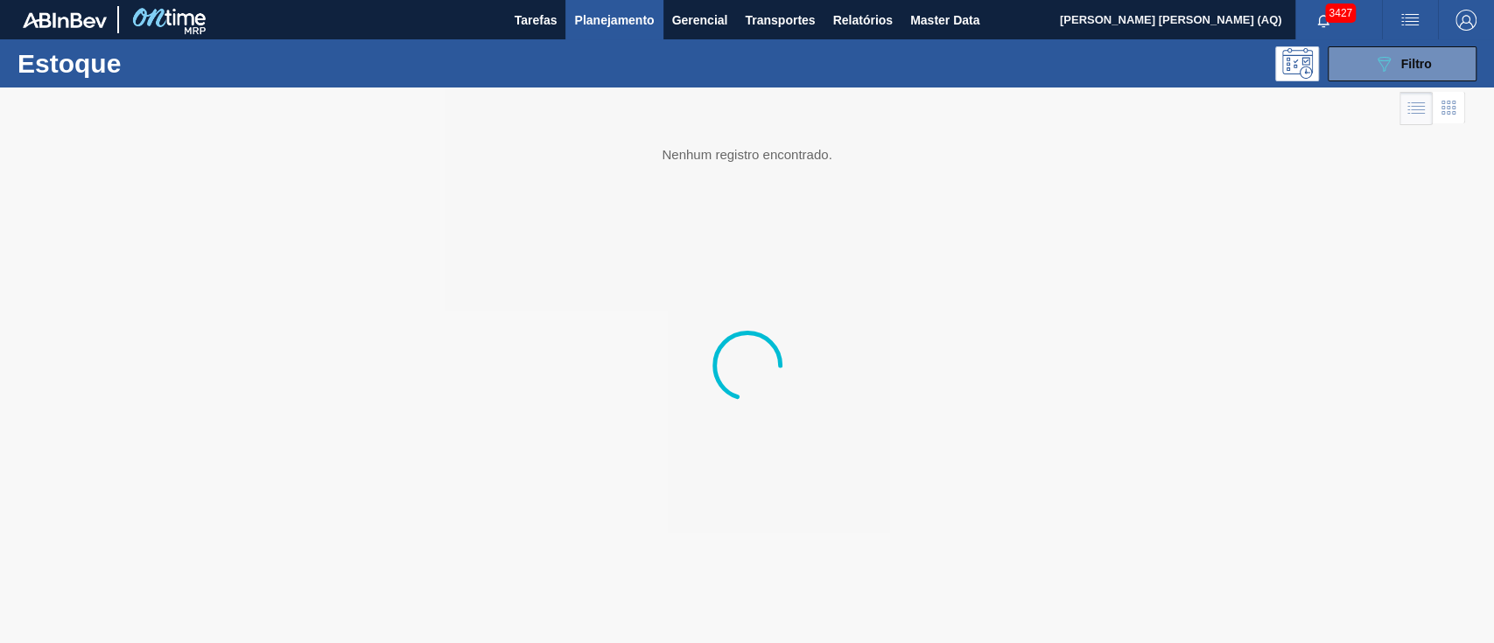
drag, startPoint x: 672, startPoint y: 274, endPoint x: 658, endPoint y: 284, distance: 17.5
click at [672, 276] on div at bounding box center [747, 365] width 1494 height 556
